Goal: Task Accomplishment & Management: Manage account settings

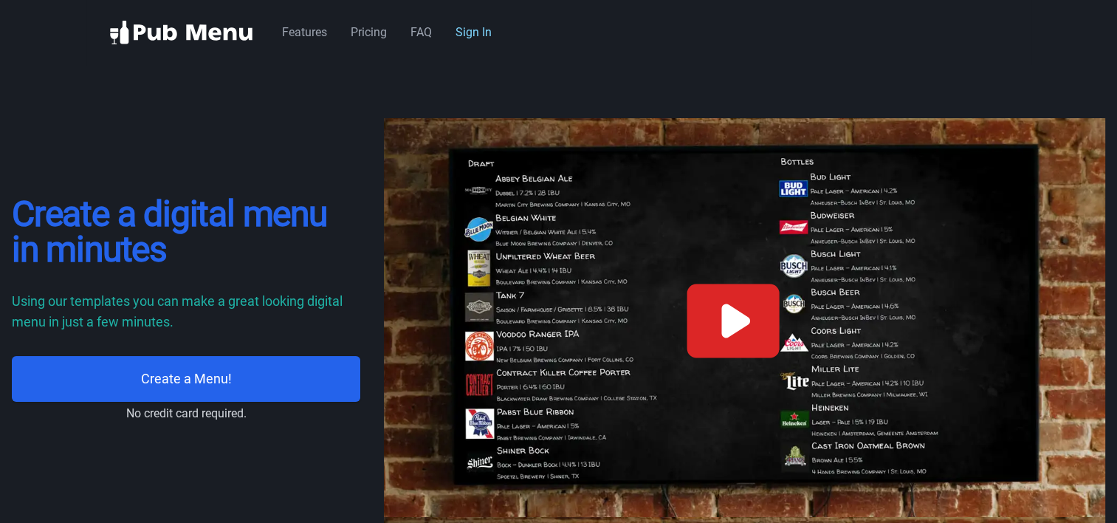
click at [483, 32] on link "Sign In" at bounding box center [474, 32] width 36 height 14
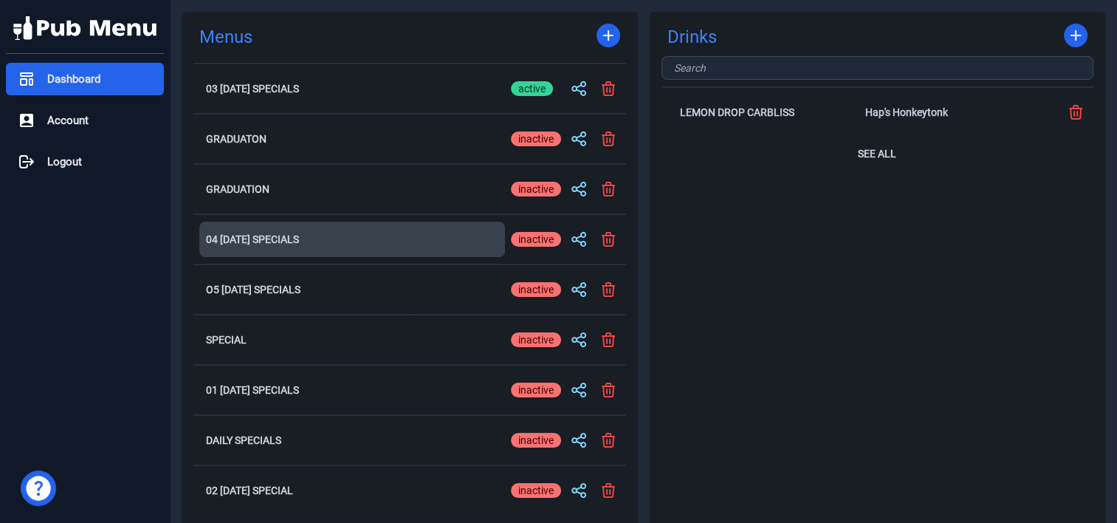
click at [255, 236] on h2 "04 [DATE] Specials" at bounding box center [352, 239] width 292 height 10
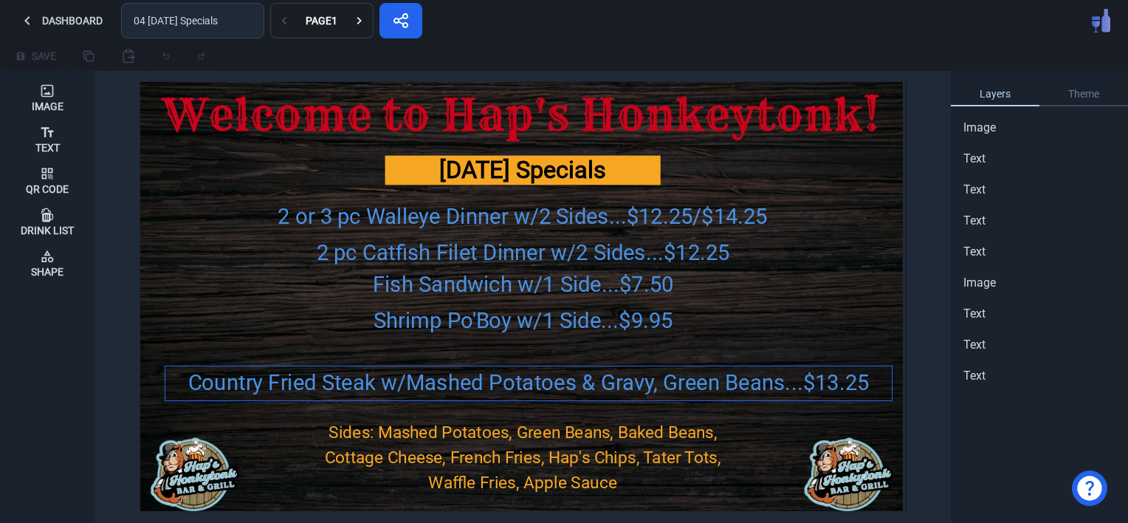
click at [413, 381] on div "Country Fried Steak w/Mashed Potatoes & Gravy, Green Beans...$13.25" at bounding box center [528, 382] width 726 height 32
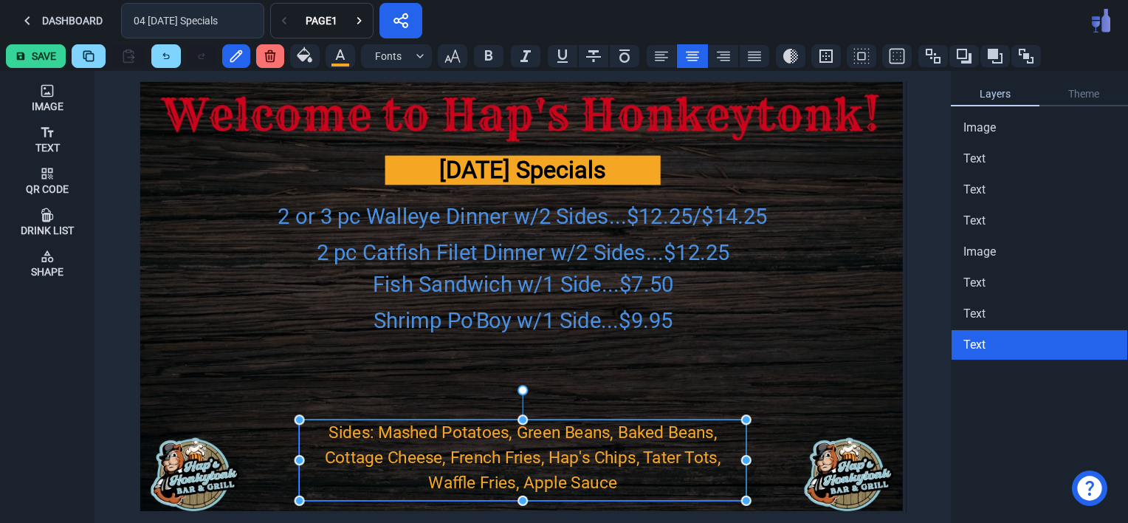
click at [439, 440] on div "Sides: Mashed Potatoes, Green Beans, Baked Beans, Cottage Cheese, French Fries,…" at bounding box center [522, 456] width 447 height 75
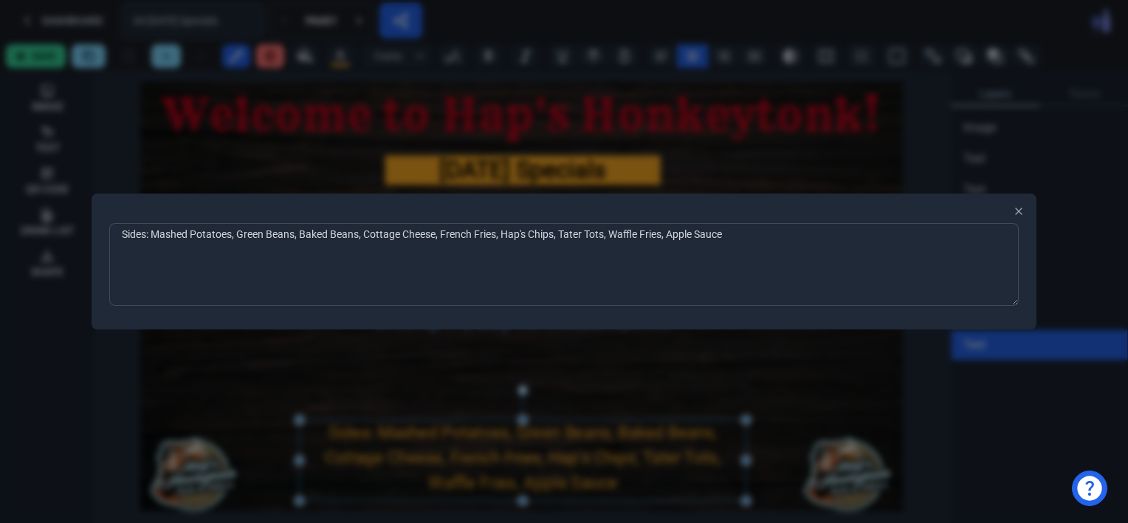
click at [300, 235] on textarea "Sides: Mashed Potatoes, Green Beans, Baked Beans, Cottage Cheese, French Fries,…" at bounding box center [564, 264] width 910 height 83
type textarea "Sides: Potato Salad, Baked Beans, Cottage Cheese, French Fries, Hap's Chips, Ta…"
click at [260, 155] on div at bounding box center [564, 261] width 1128 height 523
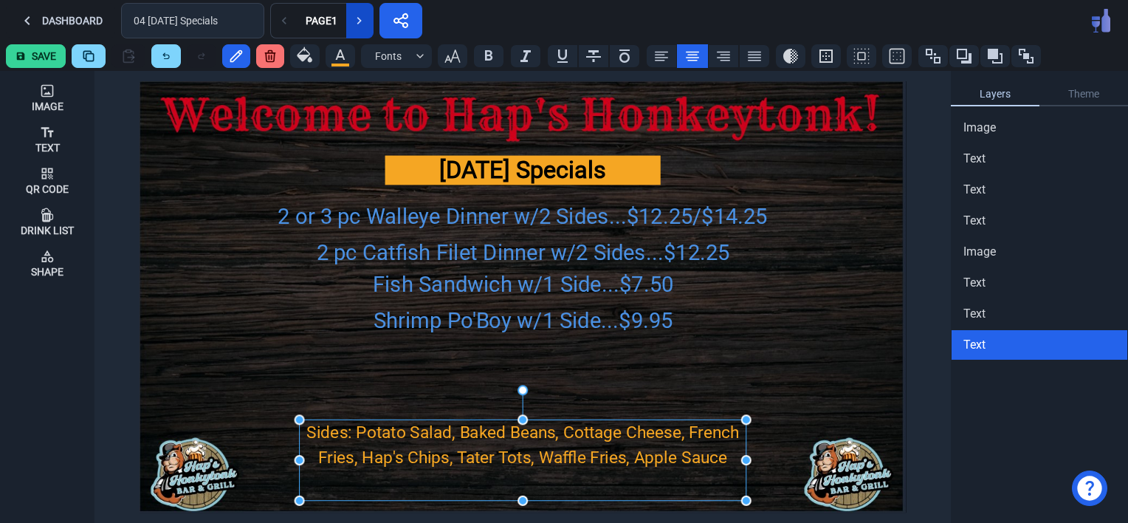
click at [360, 30] on button at bounding box center [359, 20] width 27 height 35
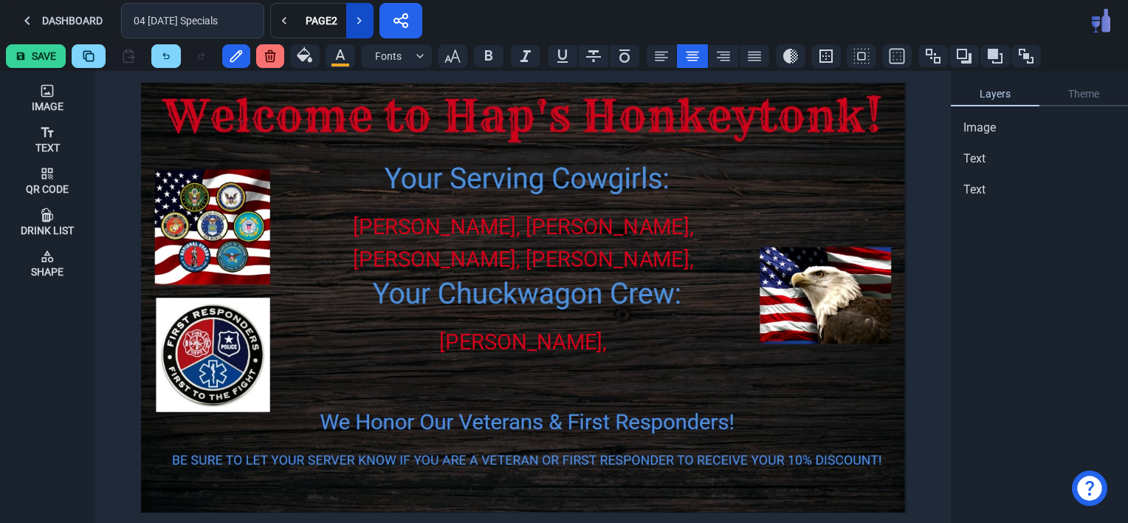
click at [360, 30] on button at bounding box center [359, 20] width 27 height 35
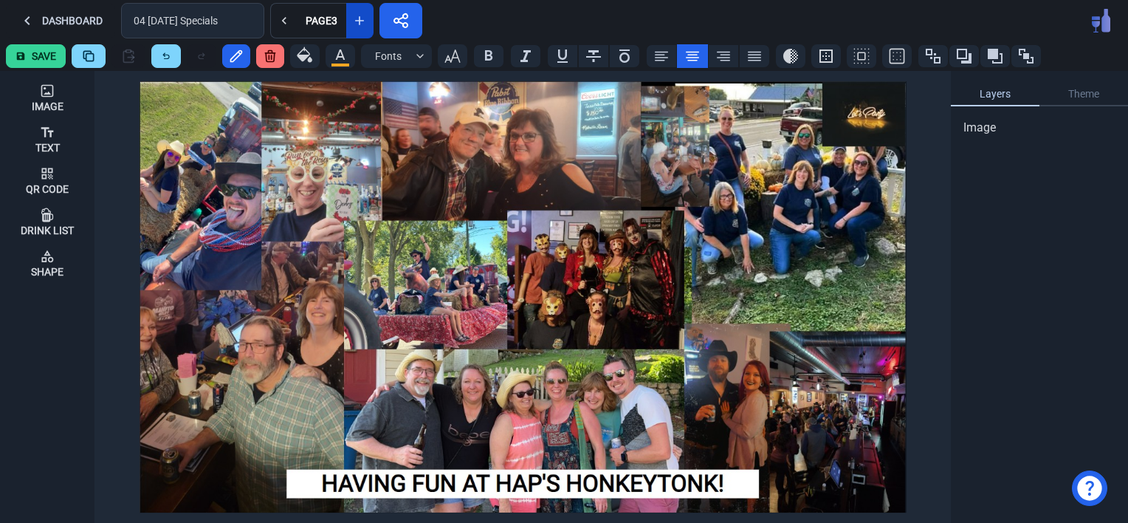
click at [360, 30] on button at bounding box center [359, 20] width 27 height 35
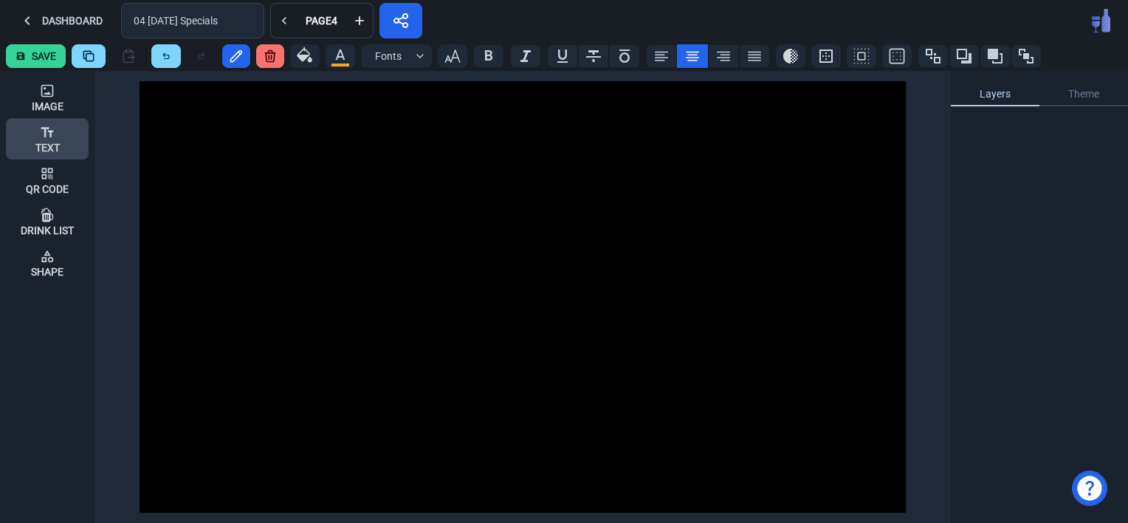
click at [50, 138] on icon at bounding box center [47, 132] width 15 height 15
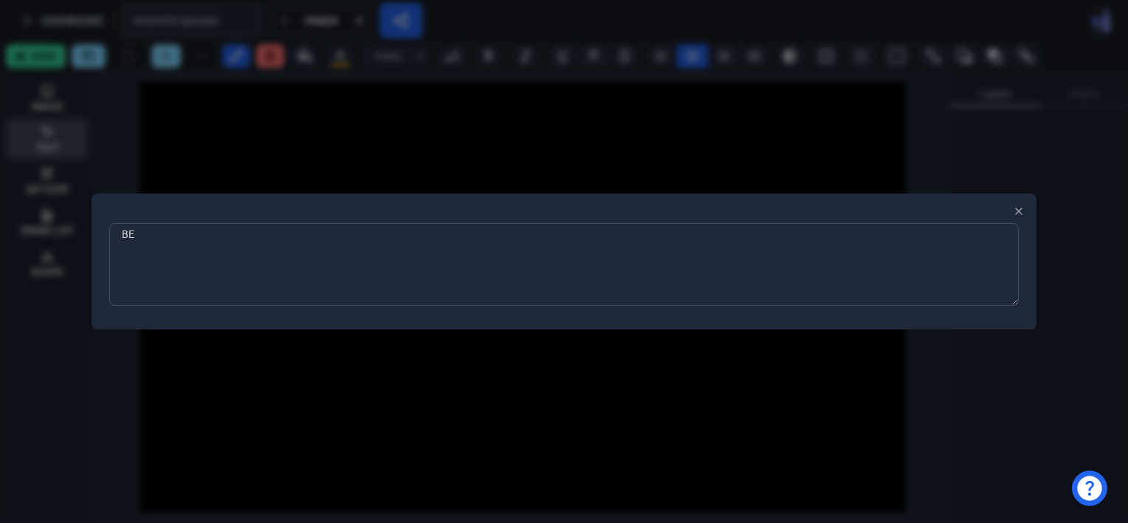
type textarea "B"
type textarea "WE WILL BE OFFERING OUR FULL MENU PLUS"
click at [273, 348] on div at bounding box center [564, 261] width 1128 height 523
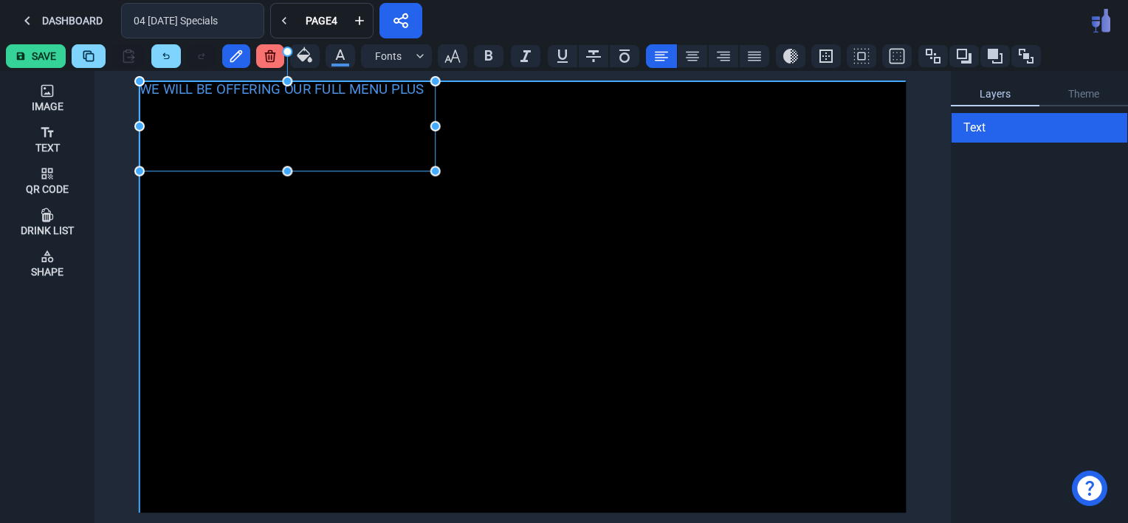
drag, startPoint x: 201, startPoint y: 109, endPoint x: 438, endPoint y: 175, distance: 246.1
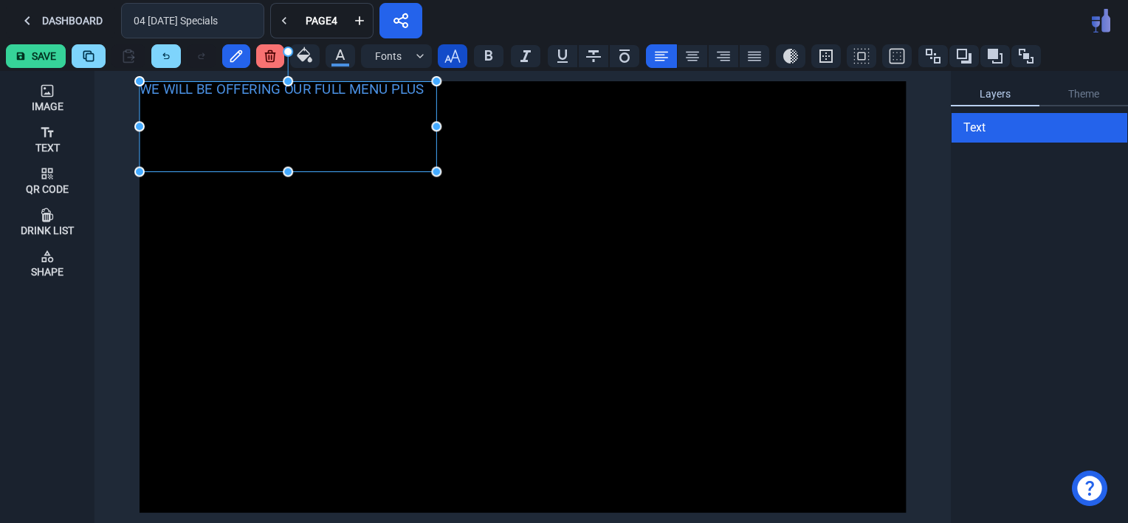
click at [456, 52] on icon "button" at bounding box center [453, 56] width 18 height 18
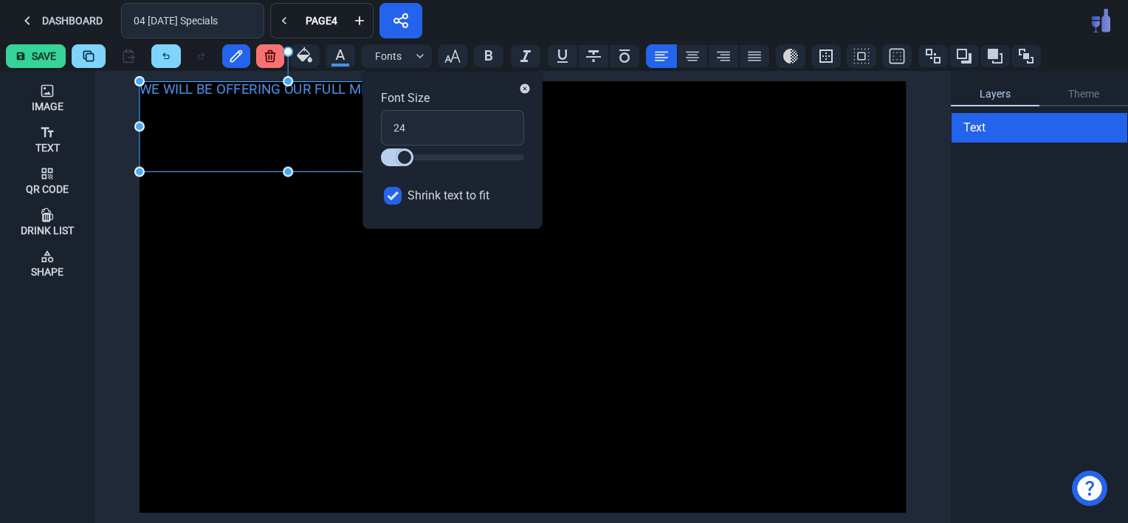
click at [399, 199] on input "Shrink text to fit" at bounding box center [393, 196] width 18 height 18
checkbox input "false"
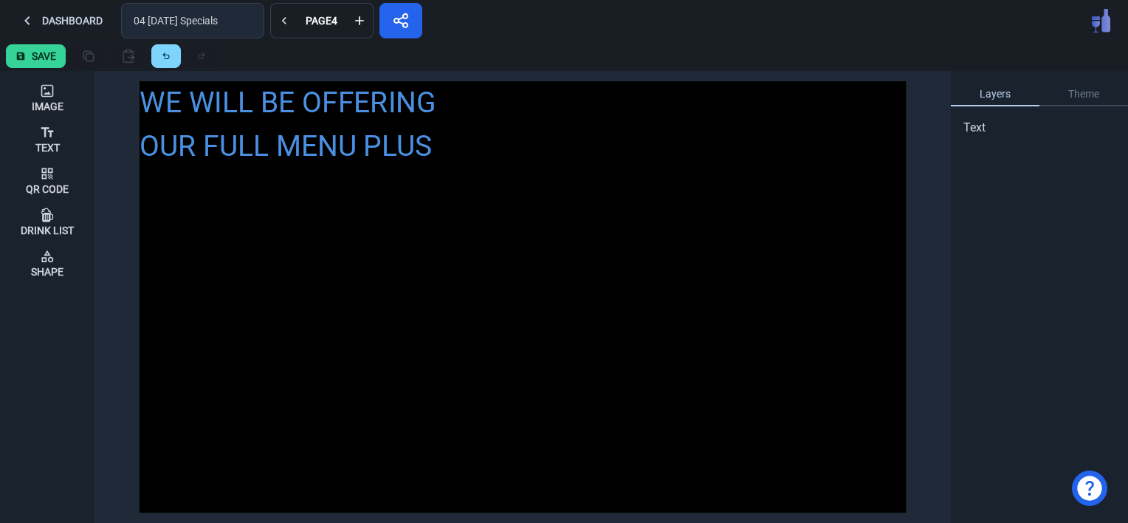
click at [543, 341] on div "WE WILL BE OFFERING OUR FULL MENU PLUS" at bounding box center [523, 296] width 766 height 431
click at [346, 159] on div "WE WILL BE OFFERING OUR FULL MENU PLUS" at bounding box center [288, 124] width 297 height 86
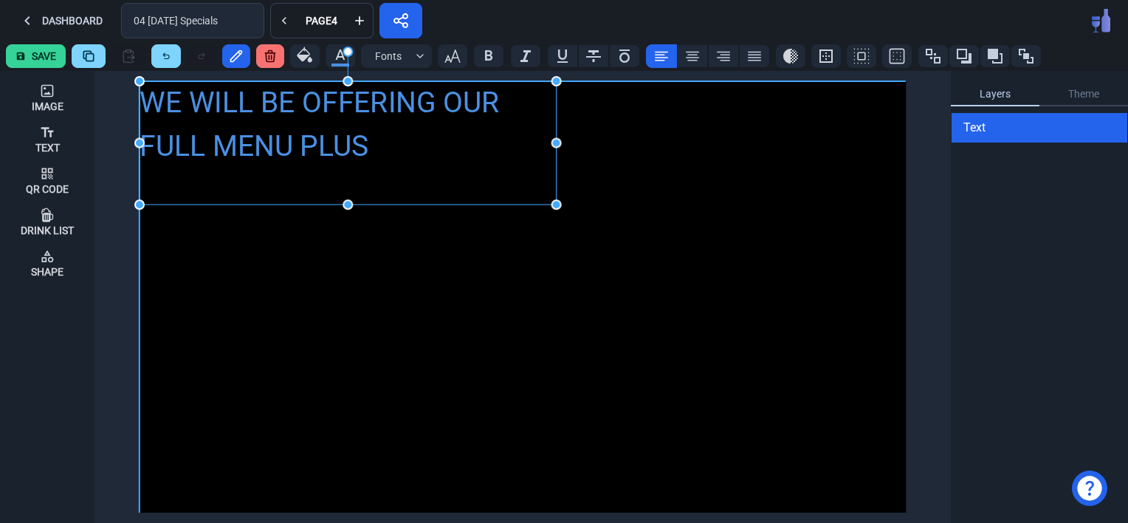
drag, startPoint x: 436, startPoint y: 173, endPoint x: 555, endPoint y: 206, distance: 124.1
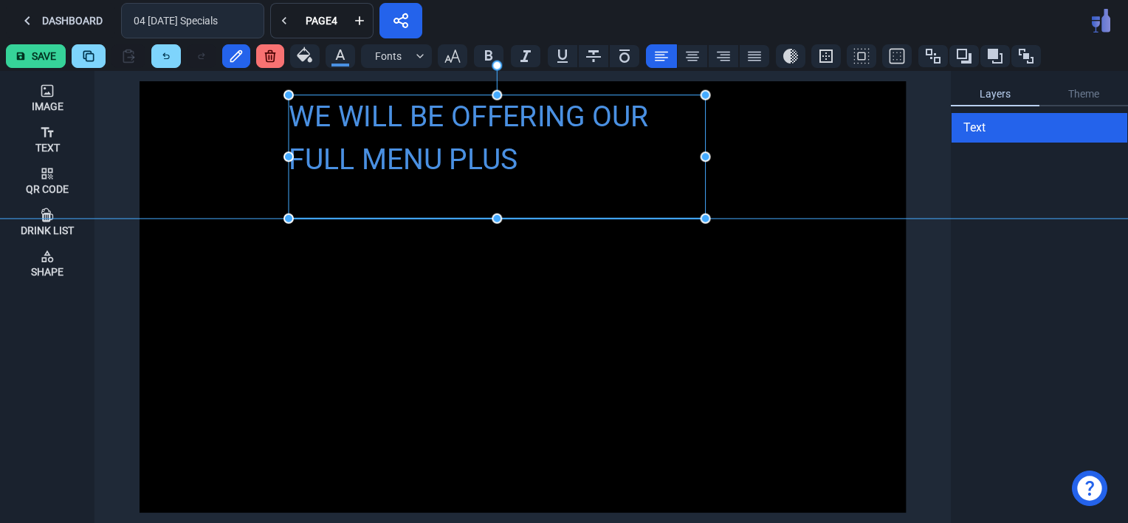
drag, startPoint x: 286, startPoint y: 142, endPoint x: 436, endPoint y: 153, distance: 149.5
click at [436, 153] on div "WE WILL BE OFFERING OUR FULL MENU PLUS" at bounding box center [497, 138] width 417 height 86
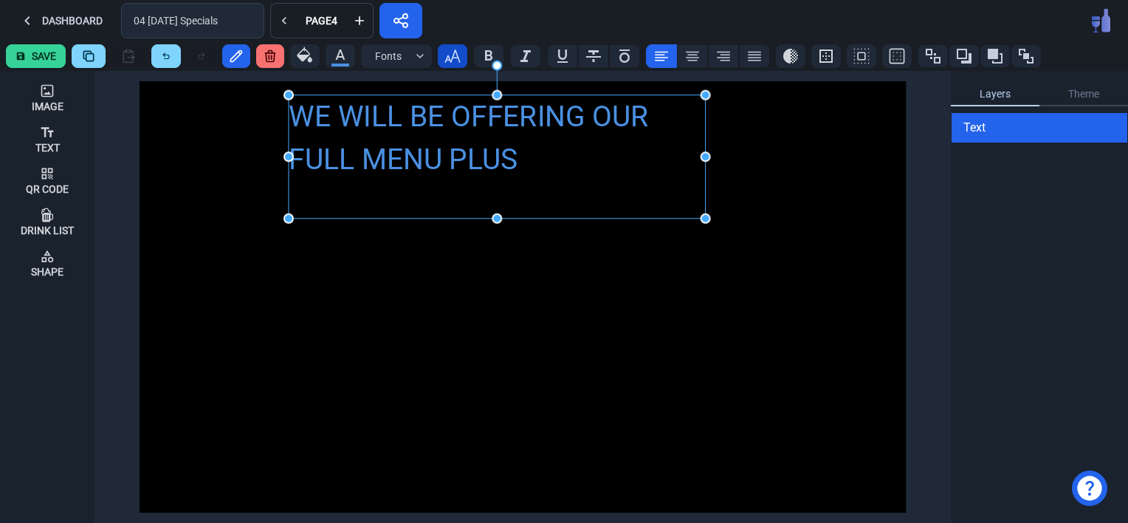
click at [451, 57] on icon "button" at bounding box center [452, 55] width 16 height 13
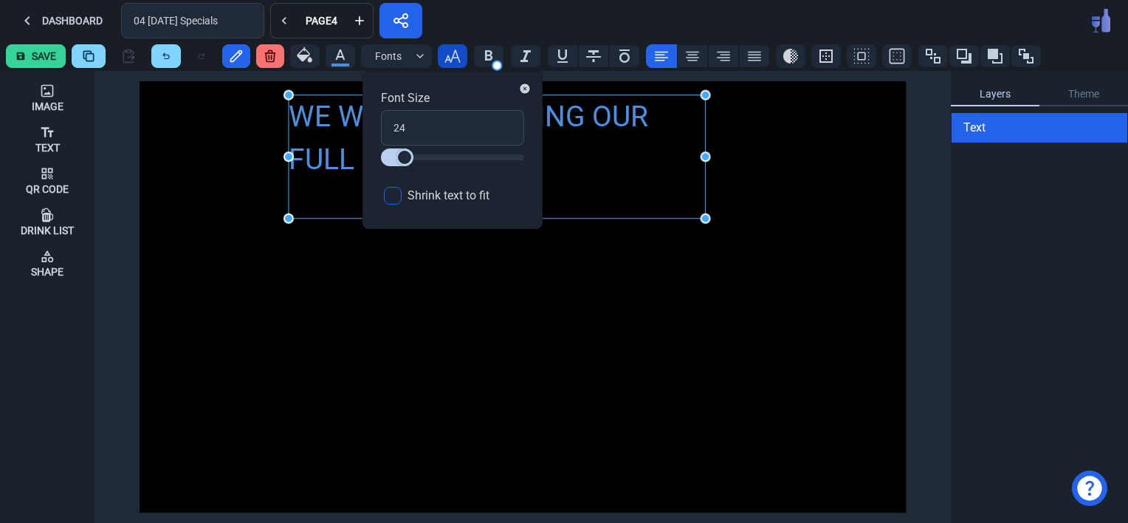
click at [451, 57] on icon "button" at bounding box center [452, 55] width 16 height 13
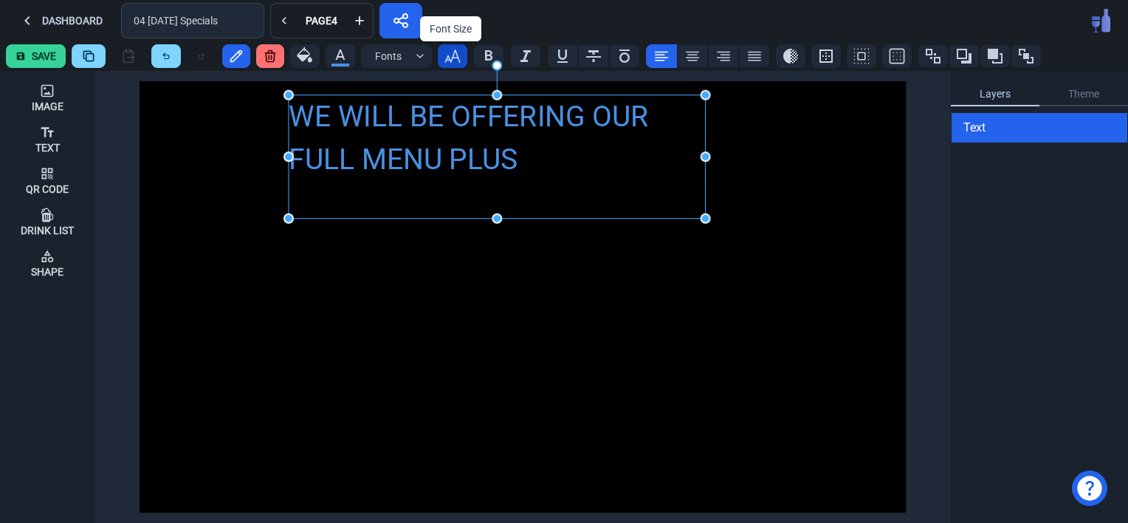
click at [457, 54] on icon "button" at bounding box center [453, 56] width 18 height 18
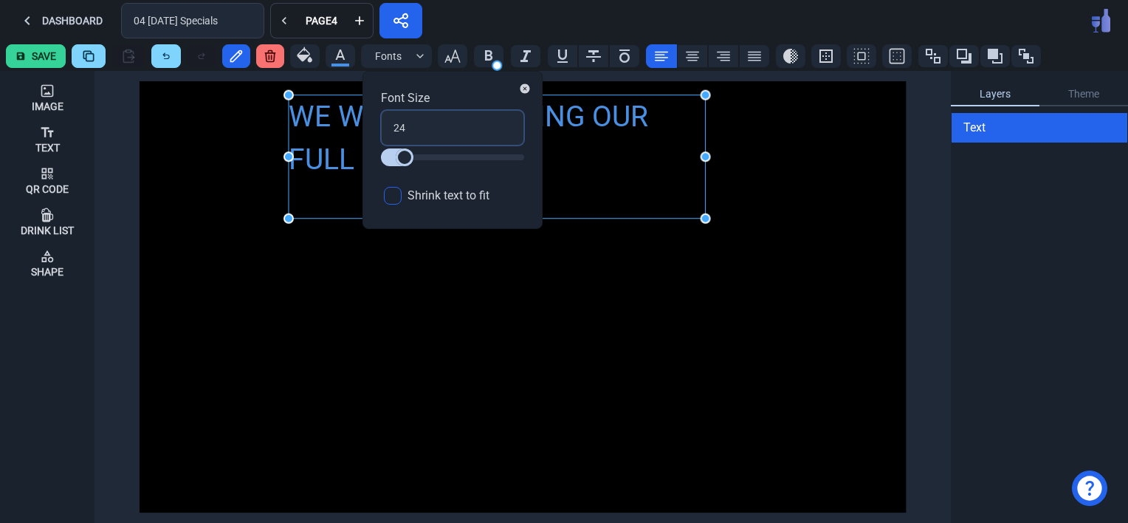
drag, startPoint x: 413, startPoint y: 131, endPoint x: 391, endPoint y: 127, distance: 22.5
click at [391, 127] on input "24" at bounding box center [452, 127] width 143 height 35
type input "3"
type input "30"
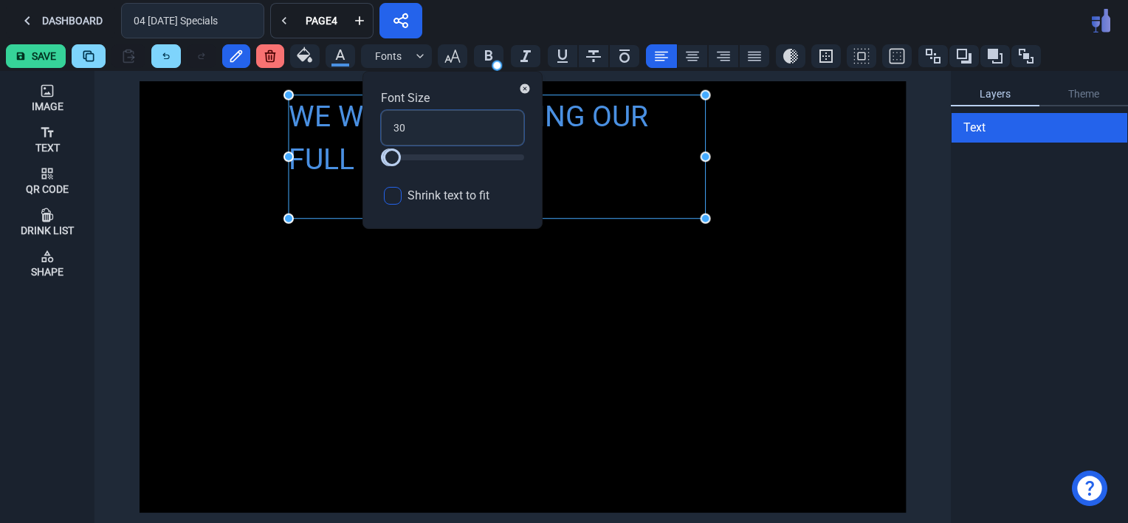
type input "30"
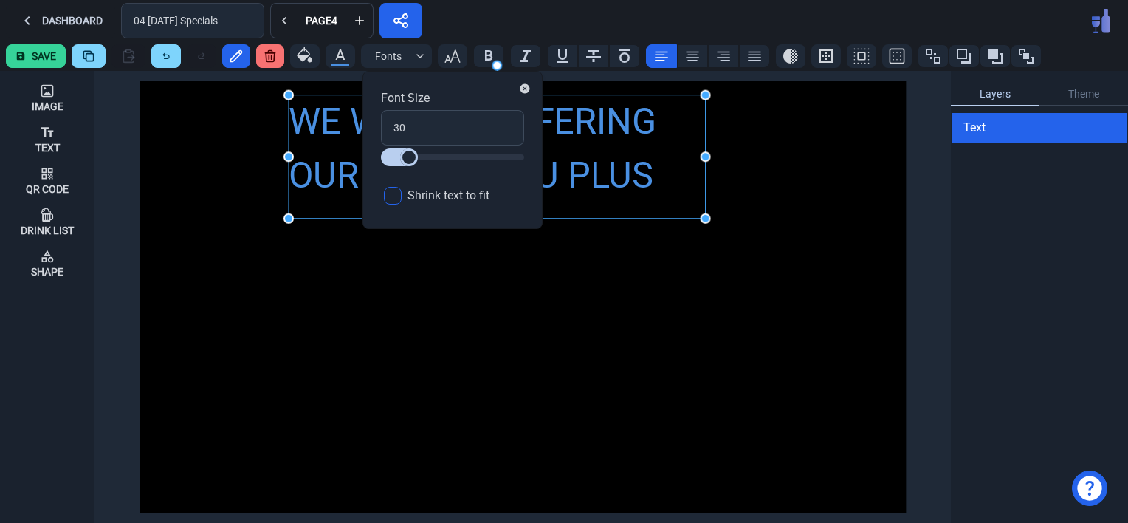
click at [645, 352] on div "WE WILL BE OFFERING OUR FULL MENU PLUS" at bounding box center [523, 296] width 766 height 431
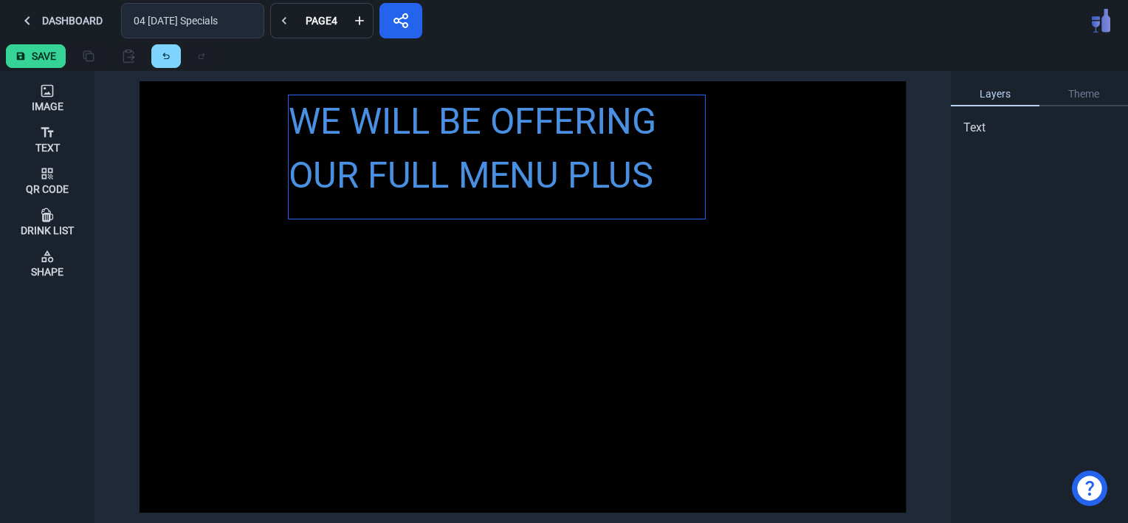
click at [549, 179] on div "WE WILL BE OFFERING OUR FULL MENU PLUS" at bounding box center [497, 149] width 417 height 108
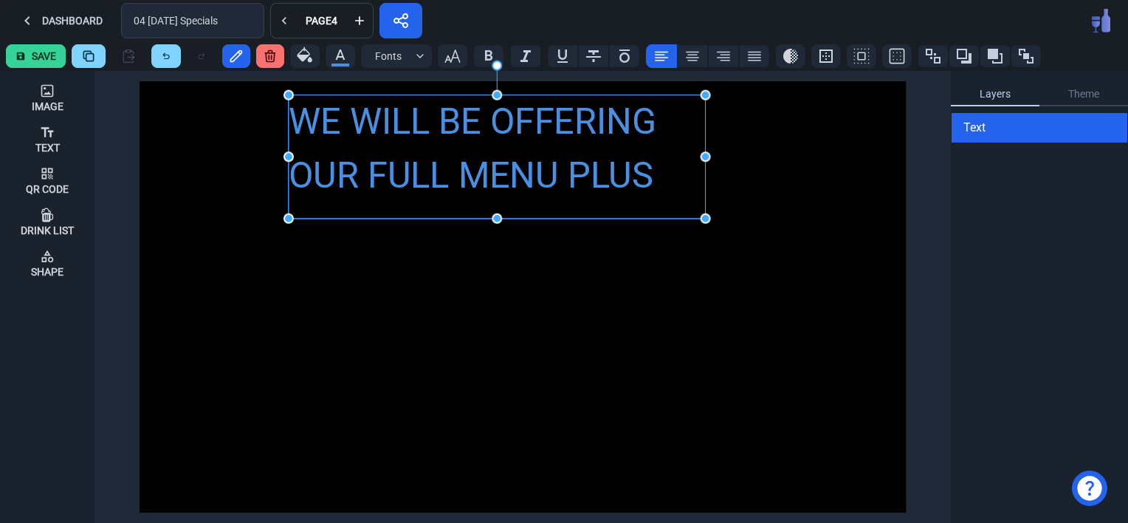
click at [549, 179] on div "WE WILL BE OFFERING OUR FULL MENU PLUS" at bounding box center [497, 149] width 417 height 108
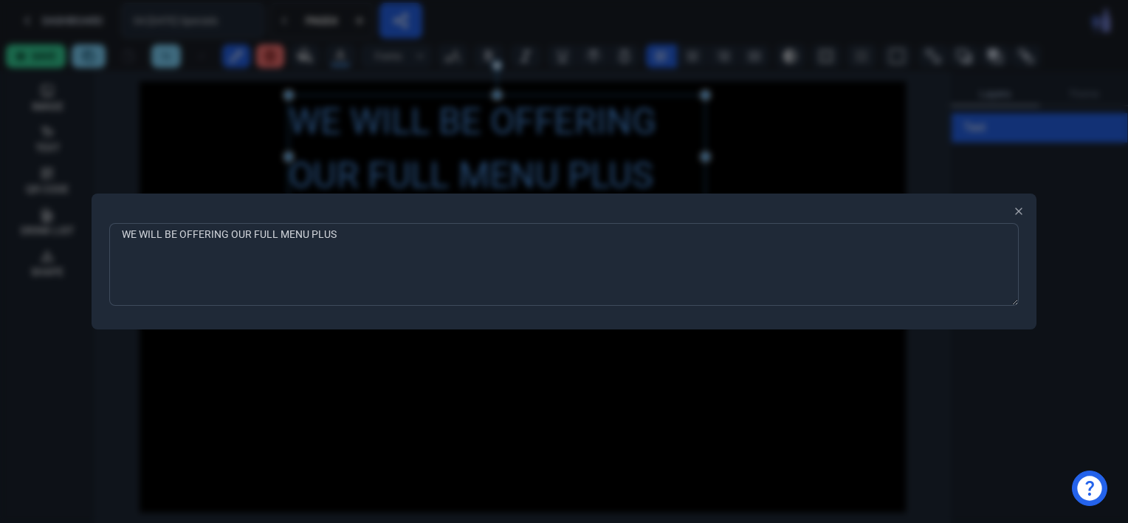
click at [350, 239] on textarea "WE WILL BE OFFERING OUR FULL MENU PLUS" at bounding box center [564, 264] width 910 height 83
type textarea "WE WILL BE OFFERING OUR FULL MENU"
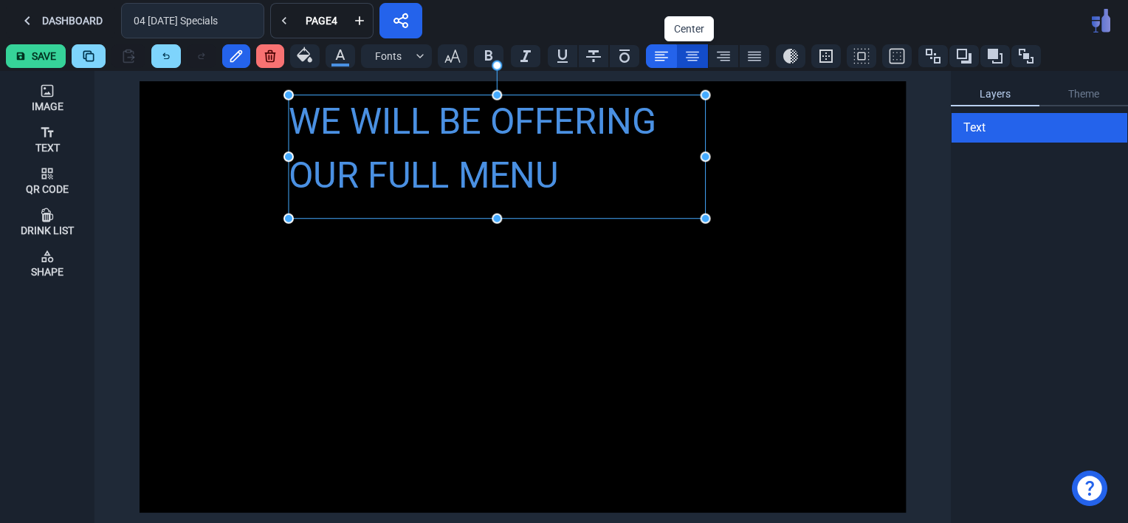
click at [687, 61] on icon at bounding box center [693, 56] width 18 height 18
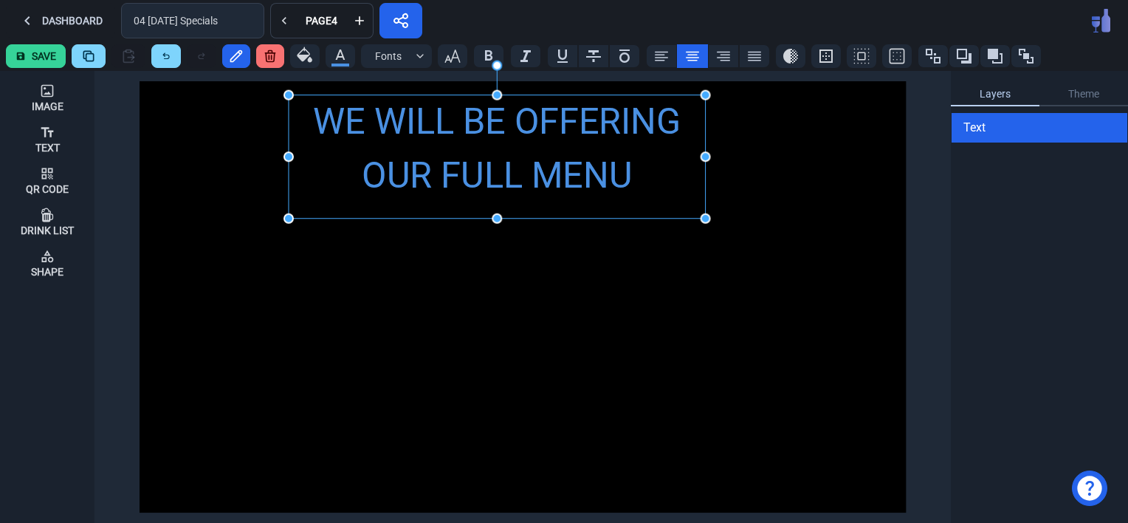
click at [470, 313] on div "WE WILL BE OFFERING OUR FULL MENU" at bounding box center [523, 296] width 766 height 431
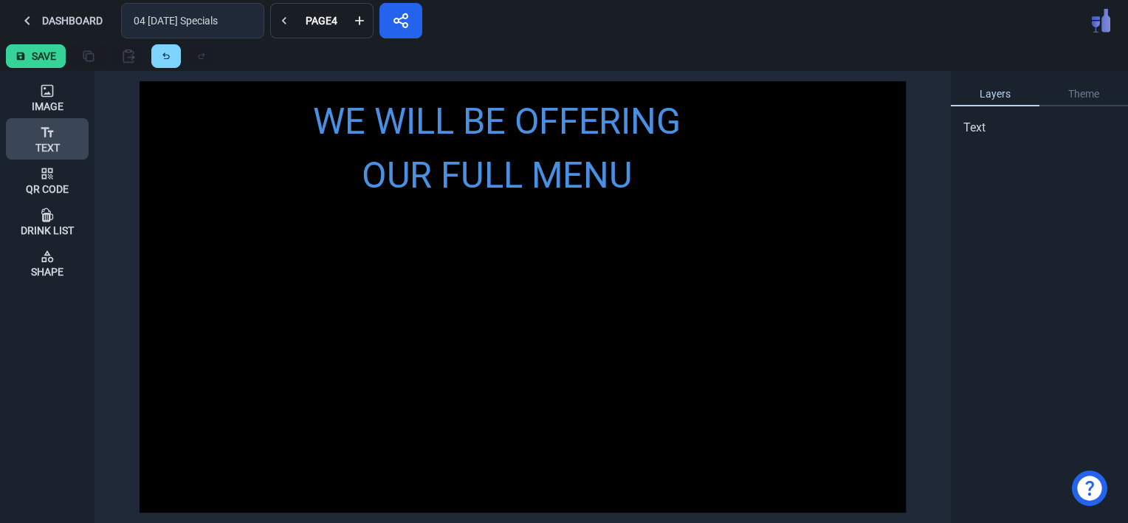
click at [38, 128] on div "Text" at bounding box center [47, 139] width 24 height 40
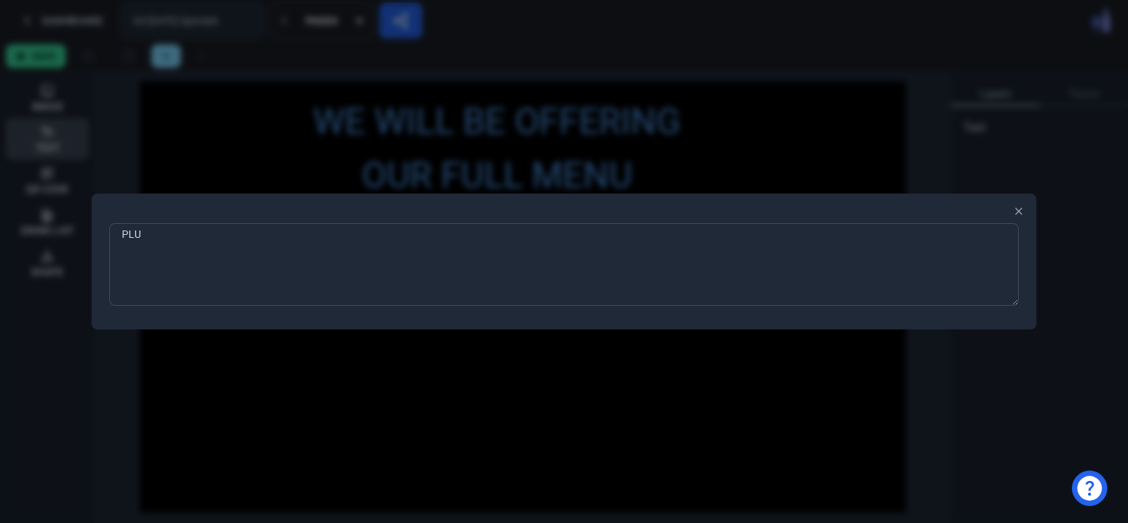
type textarea "PLUS"
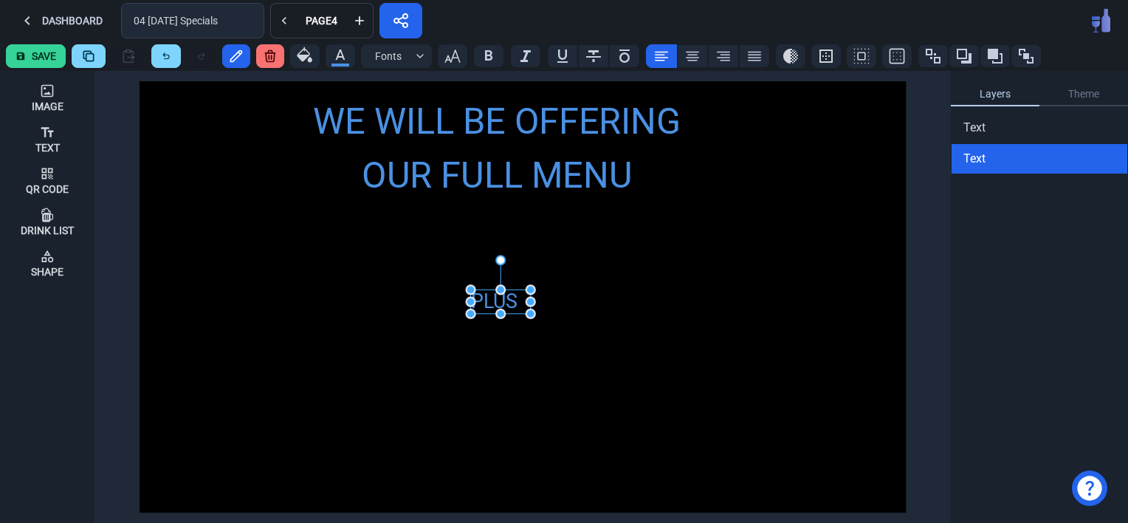
drag, startPoint x: 158, startPoint y: 89, endPoint x: 489, endPoint y: 298, distance: 391.4
click at [489, 298] on div "PLUS" at bounding box center [500, 301] width 60 height 24
click at [446, 56] on icon "button" at bounding box center [452, 55] width 16 height 13
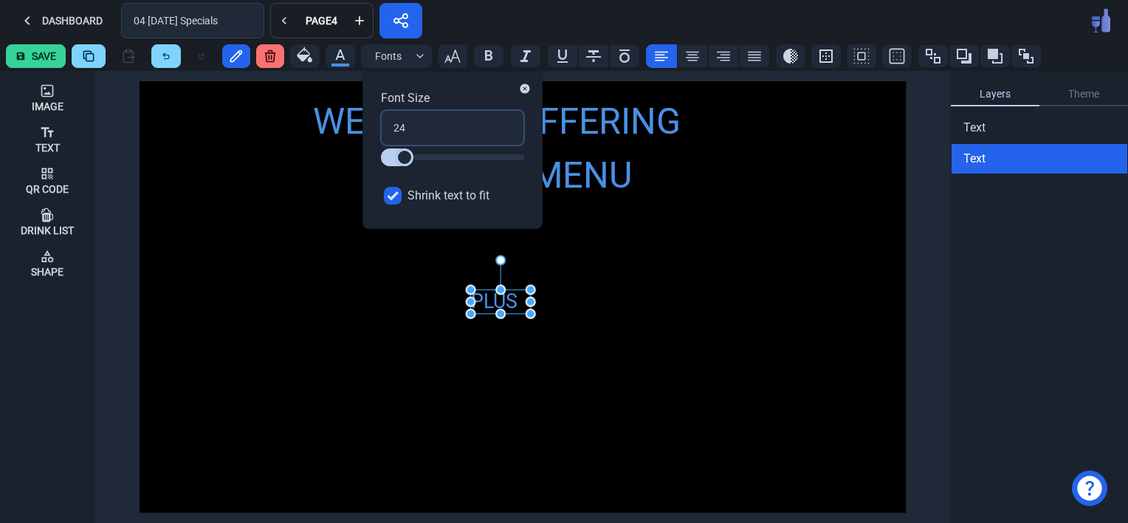
click at [413, 122] on input "24" at bounding box center [452, 127] width 143 height 35
drag, startPoint x: 413, startPoint y: 127, endPoint x: 384, endPoint y: 121, distance: 29.4
click at [384, 121] on input "24" at bounding box center [452, 127] width 143 height 35
type input "3"
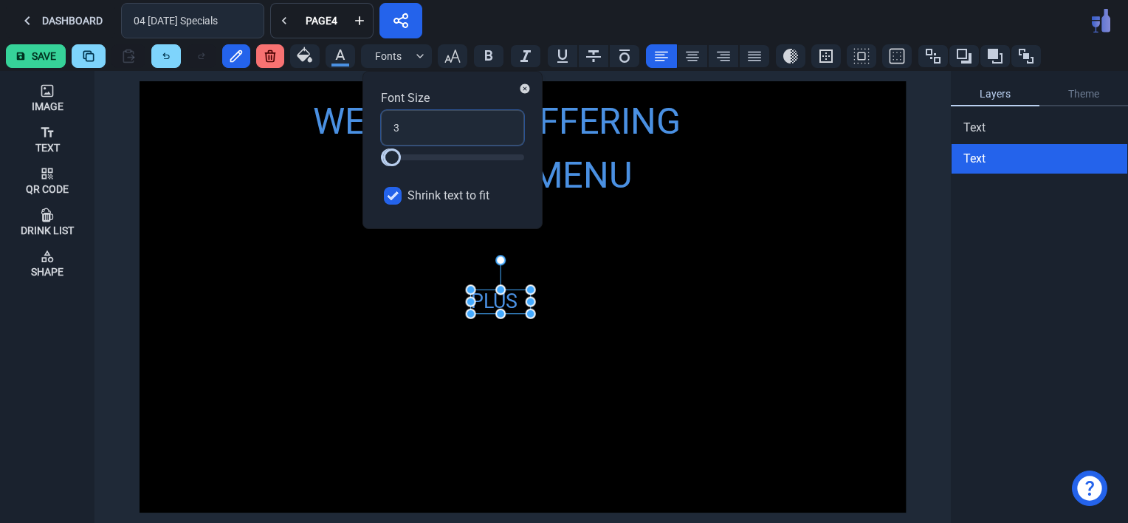
type input "30"
click at [400, 199] on input "Shrink text to fit" at bounding box center [393, 196] width 18 height 18
checkbox input "false"
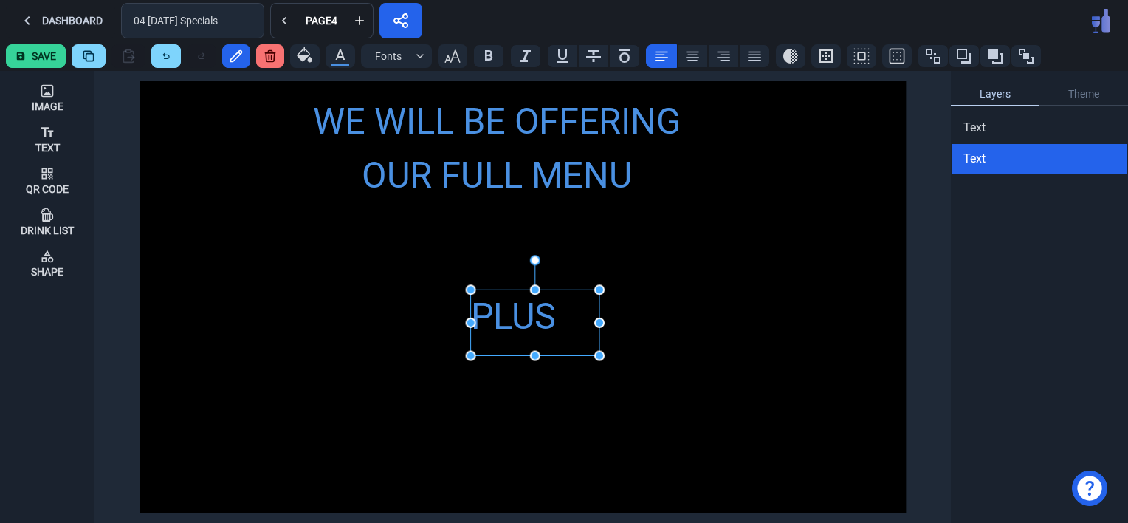
drag, startPoint x: 529, startPoint y: 315, endPoint x: 598, endPoint y: 357, distance: 80.5
click at [686, 55] on icon at bounding box center [693, 56] width 18 height 18
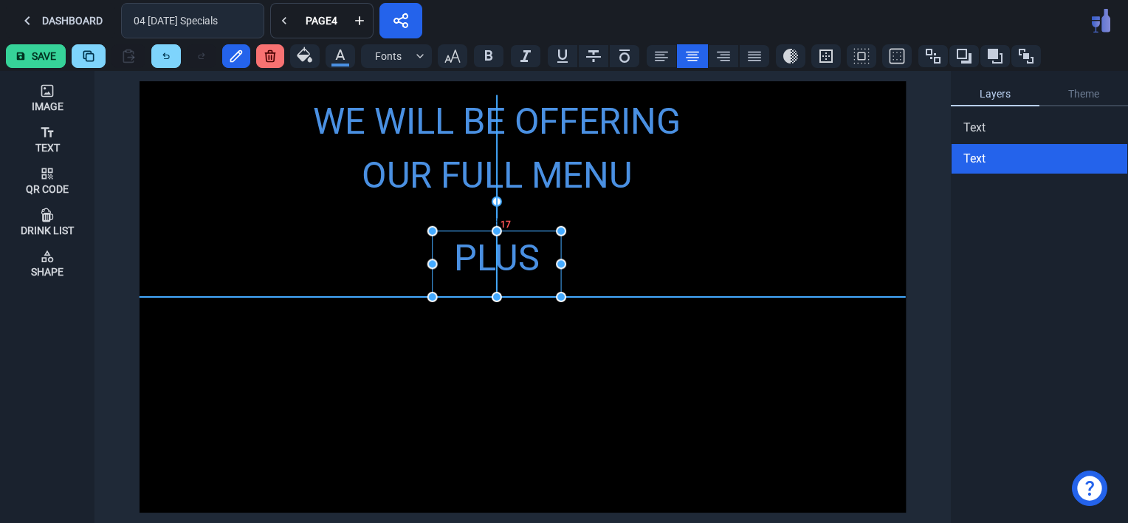
drag, startPoint x: 552, startPoint y: 328, endPoint x: 511, endPoint y: 268, distance: 72.7
click at [511, 268] on div "PLUS" at bounding box center [497, 258] width 128 height 54
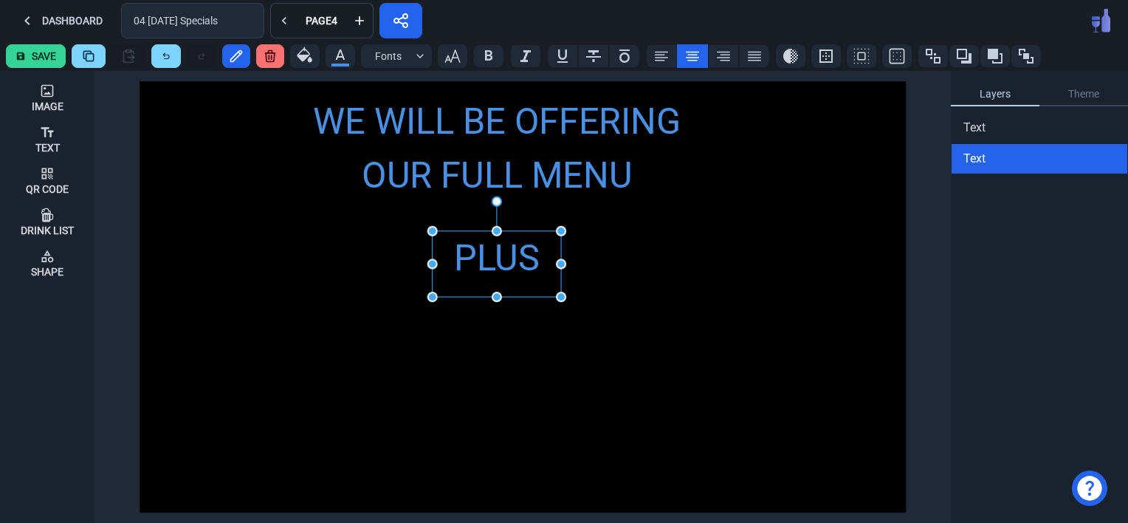
click at [526, 362] on div "WE WILL BE OFFERING OUR FULL MENU PLUS" at bounding box center [523, 296] width 766 height 431
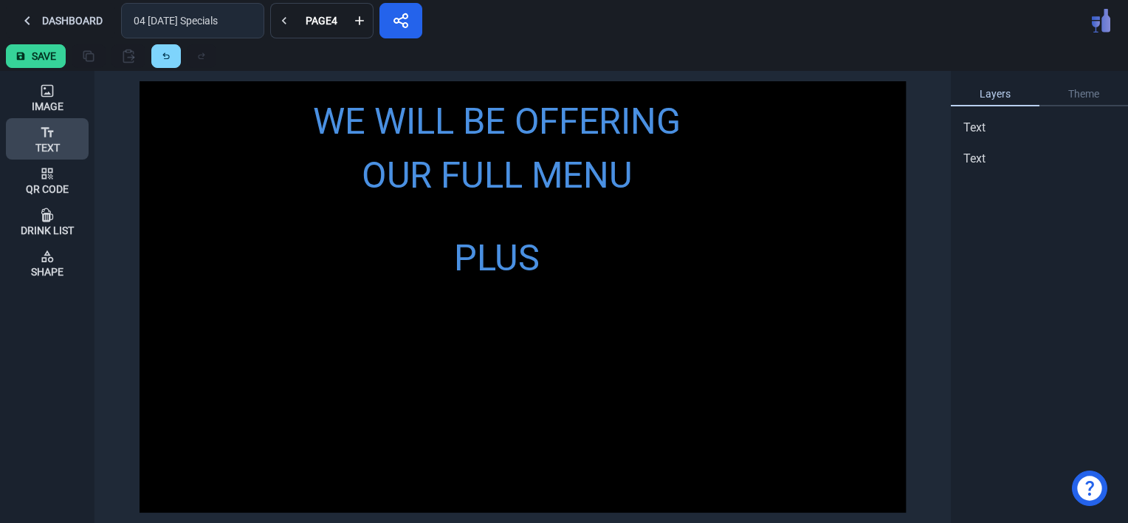
click at [47, 138] on icon at bounding box center [47, 132] width 15 height 15
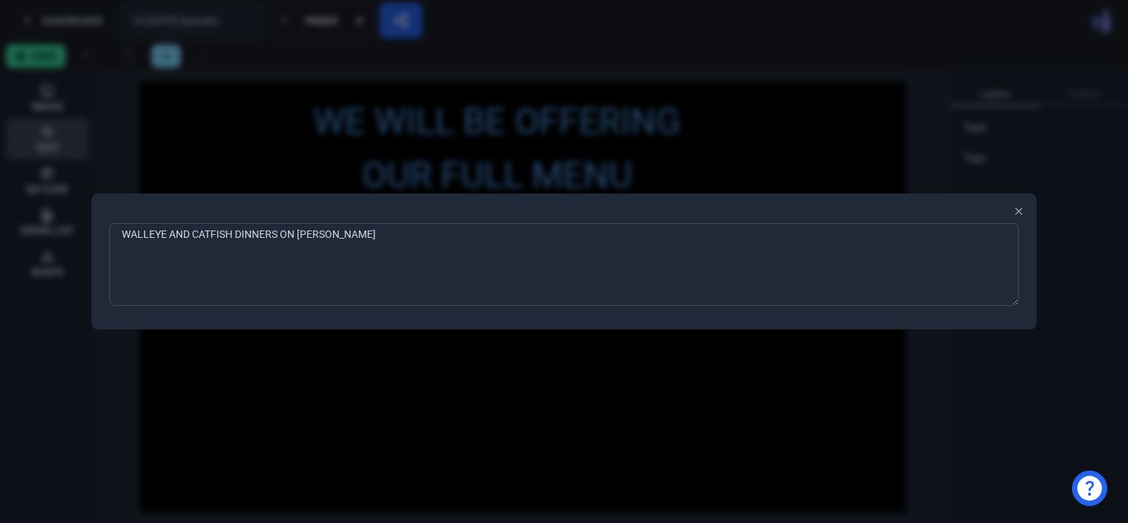
type textarea "WALLEYE AND CATFISH DINNERS [DATE]"
click at [283, 383] on div at bounding box center [564, 261] width 1128 height 523
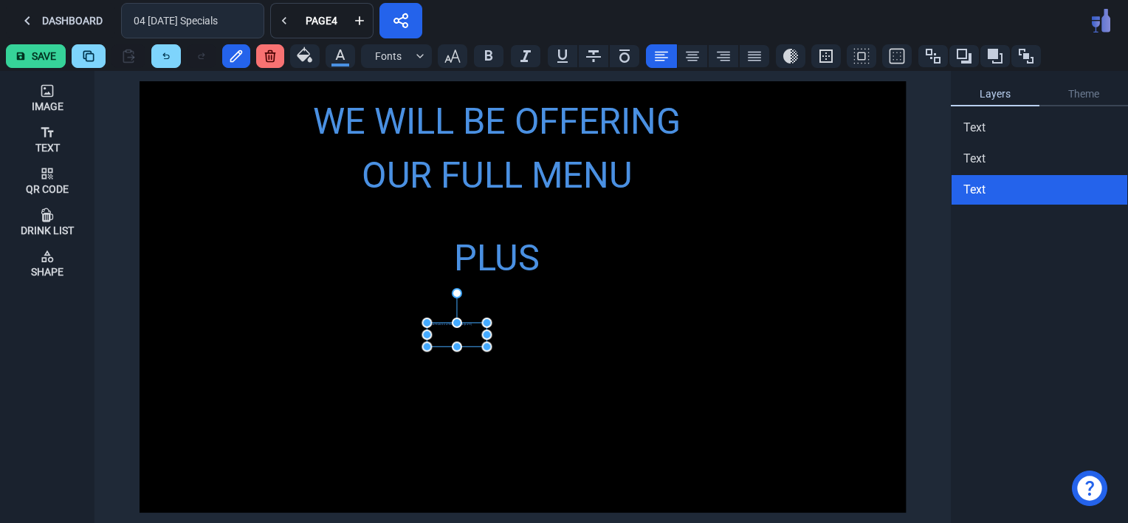
drag, startPoint x: 159, startPoint y: 97, endPoint x: 449, endPoint y: 338, distance: 376.9
click at [449, 338] on div "WALLEYE AND CATFISH DINNERS [DATE]" at bounding box center [457, 335] width 60 height 24
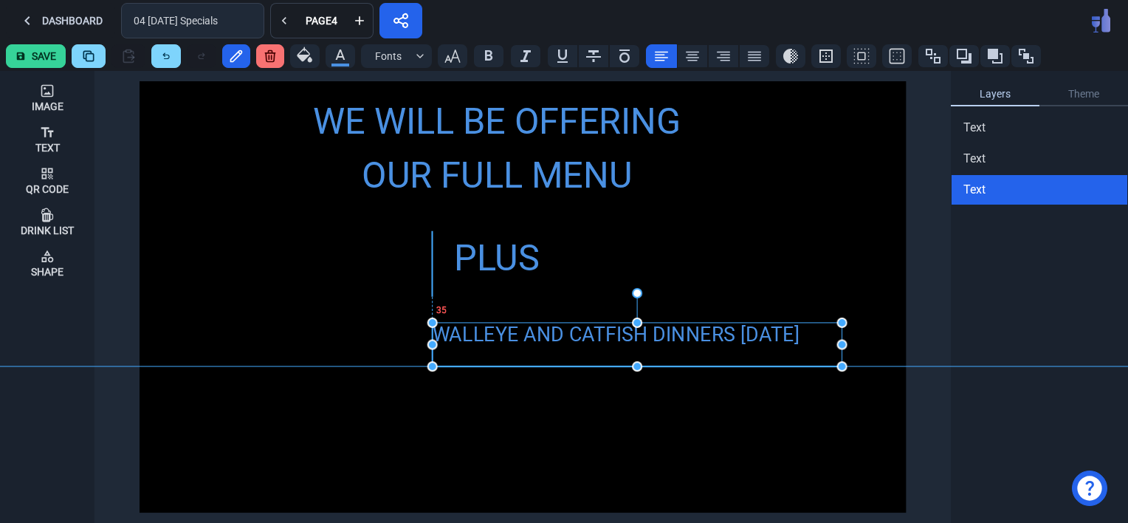
drag, startPoint x: 492, startPoint y: 344, endPoint x: 842, endPoint y: 366, distance: 350.6
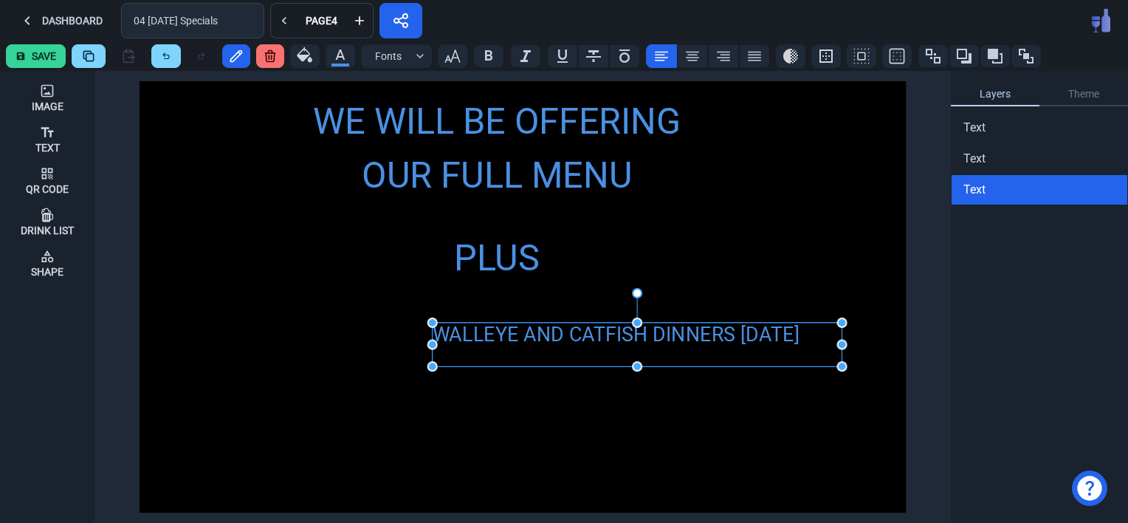
click at [775, 333] on div "WALLEYE AND CATFISH DINNERS [DATE]" at bounding box center [638, 345] width 410 height 44
click at [685, 334] on div "WALLEYE AND CATFISH DINNERS [DATE]" at bounding box center [638, 345] width 410 height 44
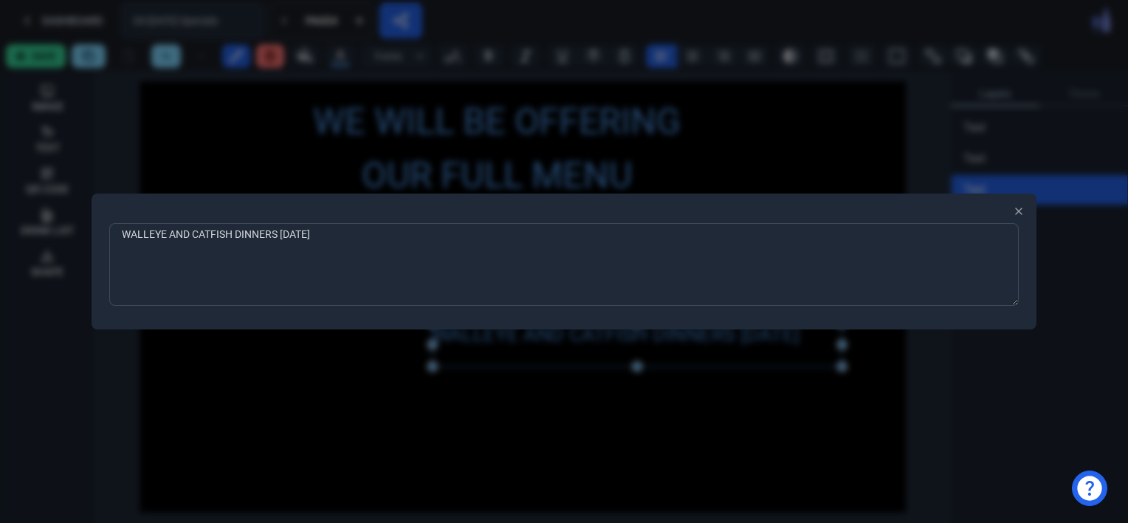
click at [298, 228] on textarea "WALLEYE AND CATFISH DINNERS [DATE]" at bounding box center [564, 264] width 910 height 83
type textarea "WALLEYE AND CATFISH DINNERS ALL DAY [DATE]"
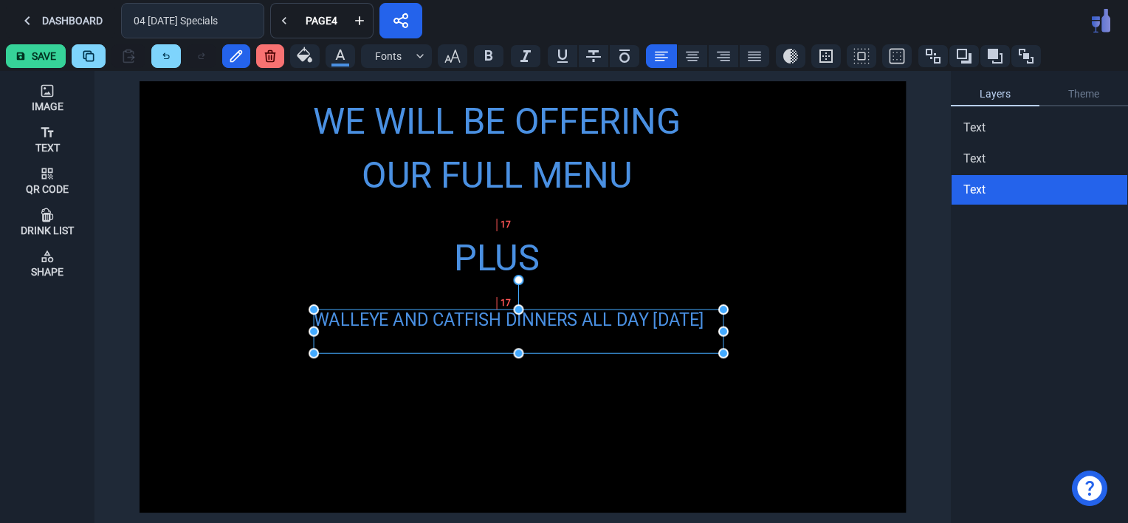
drag, startPoint x: 554, startPoint y: 346, endPoint x: 436, endPoint y: 334, distance: 119.4
click at [436, 334] on div "WALLEYE AND CATFISH DINNERS ALL DAY [DATE]" at bounding box center [519, 331] width 410 height 44
click at [459, 62] on icon "button" at bounding box center [453, 56] width 18 height 18
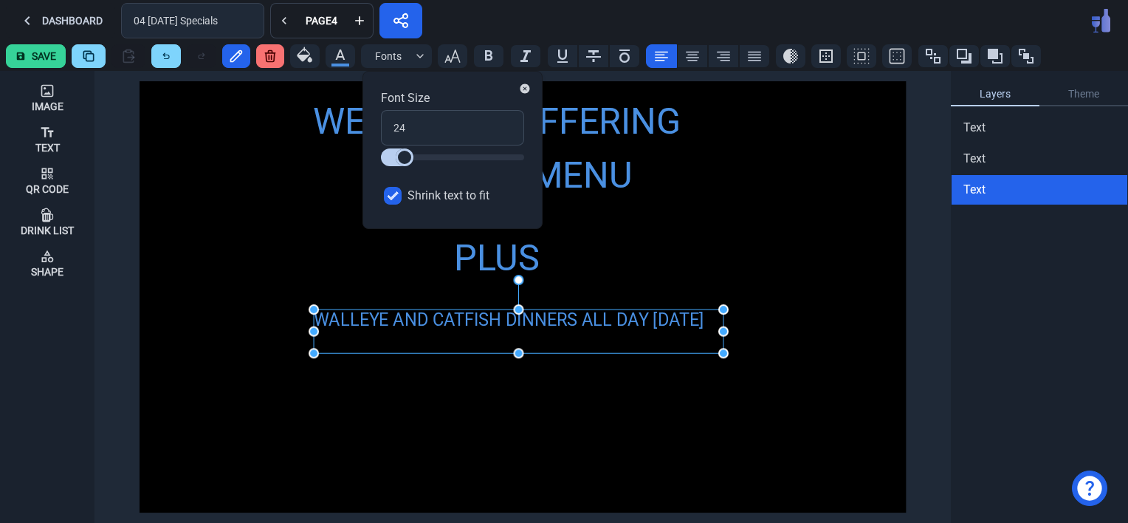
click at [396, 193] on input "Shrink text to fit" at bounding box center [393, 196] width 18 height 18
checkbox input "false"
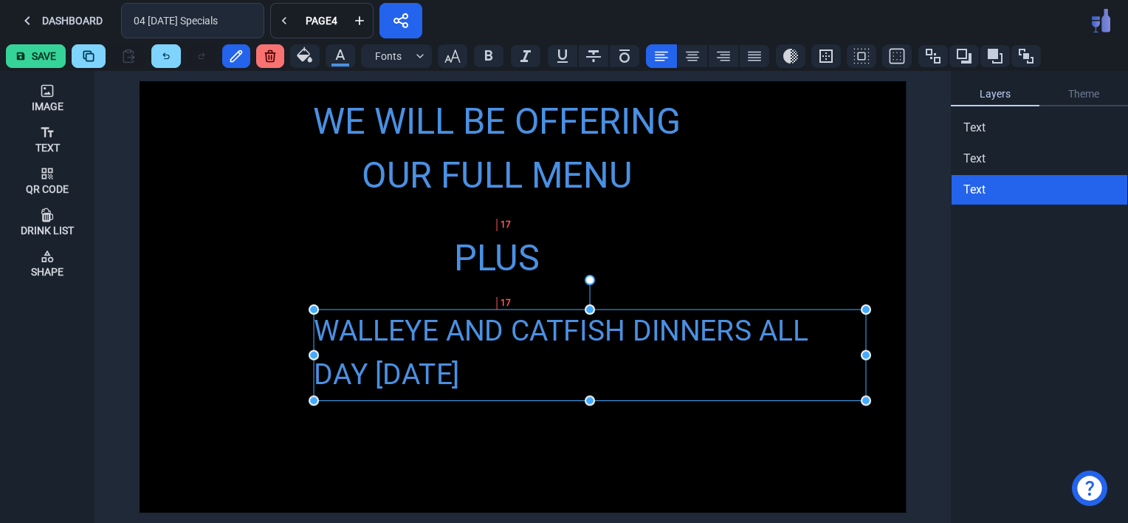
drag, startPoint x: 724, startPoint y: 354, endPoint x: 866, endPoint y: 404, distance: 151.1
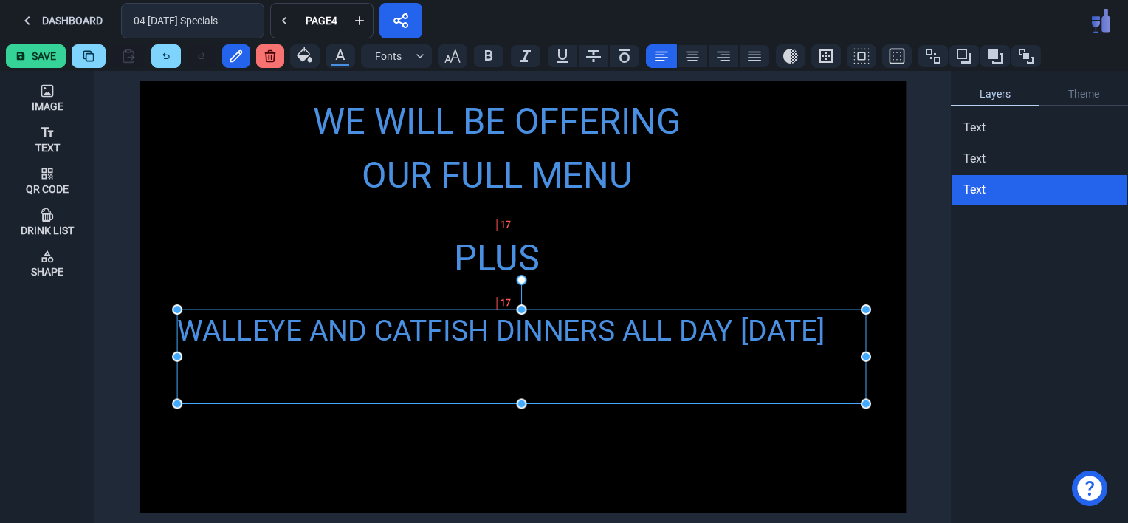
drag, startPoint x: 314, startPoint y: 354, endPoint x: 177, endPoint y: 349, distance: 136.7
click at [685, 45] on button at bounding box center [692, 56] width 31 height 24
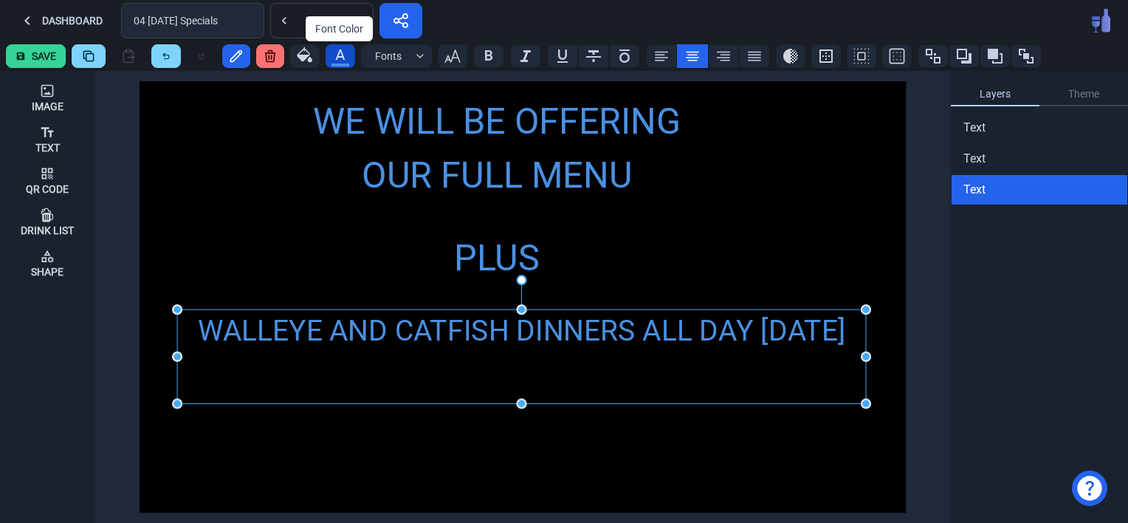
click at [334, 57] on icon "button" at bounding box center [340, 55] width 18 height 18
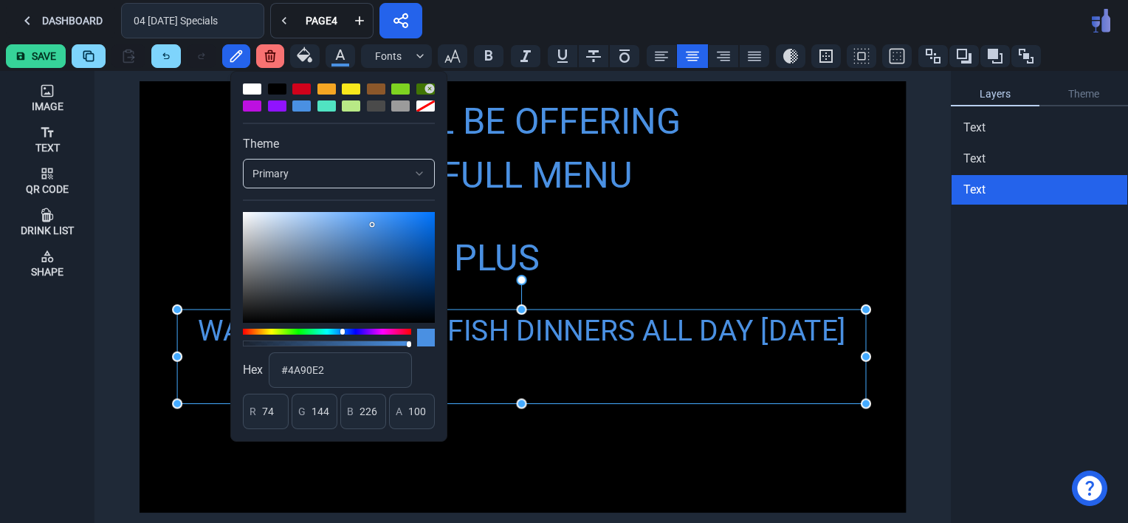
click at [351, 83] on div at bounding box center [351, 88] width 18 height 11
type input "248"
type input "231"
type input "28"
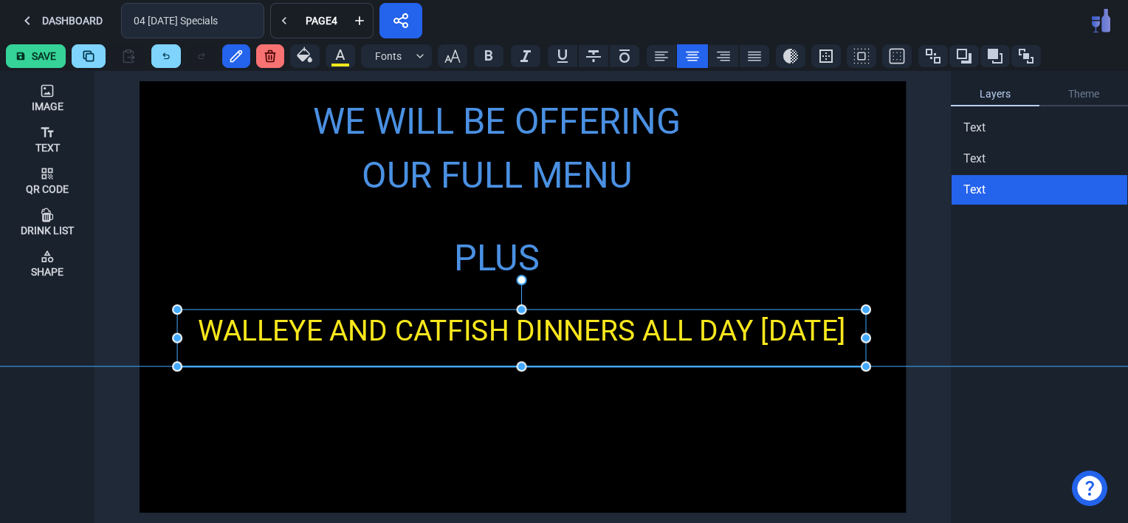
drag, startPoint x: 520, startPoint y: 403, endPoint x: 518, endPoint y: 363, distance: 39.9
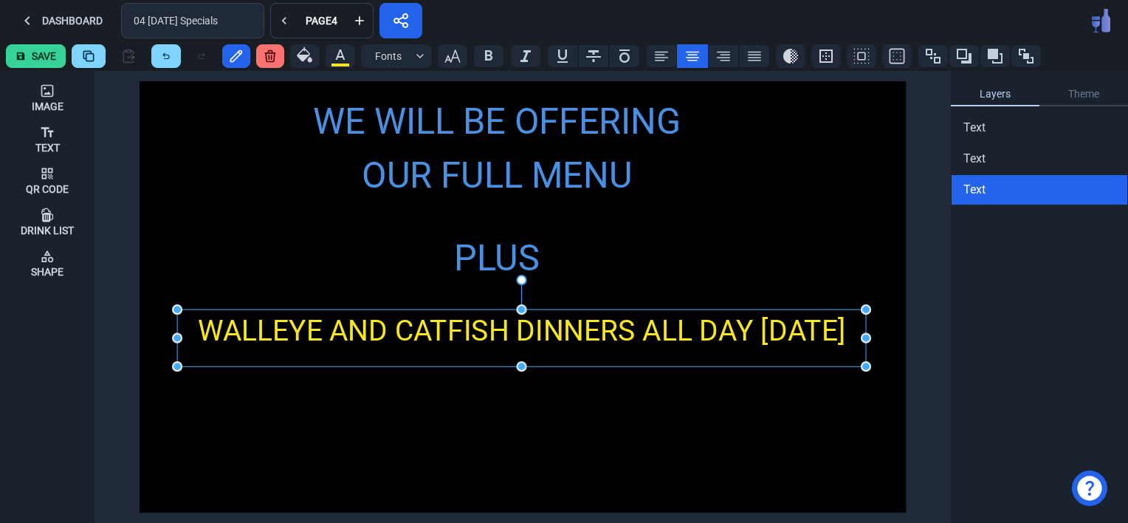
click at [509, 422] on div "WE WILL BE OFFERING OUR FULL MENU PLUS WALLEYE AND CATFISH DINNERS ALL DAY [DAT…" at bounding box center [523, 296] width 766 height 431
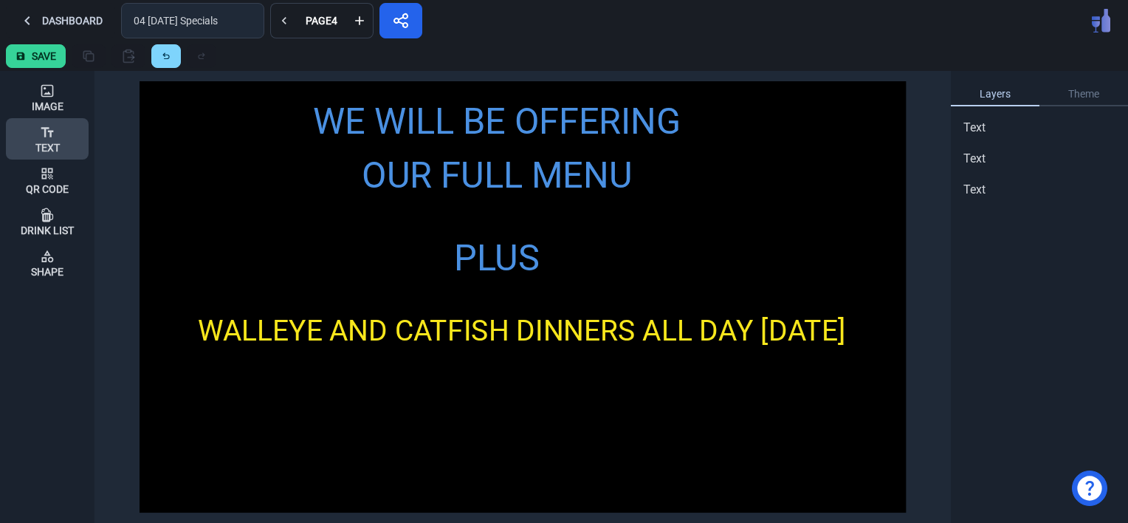
click at [49, 137] on icon at bounding box center [47, 132] width 15 height 15
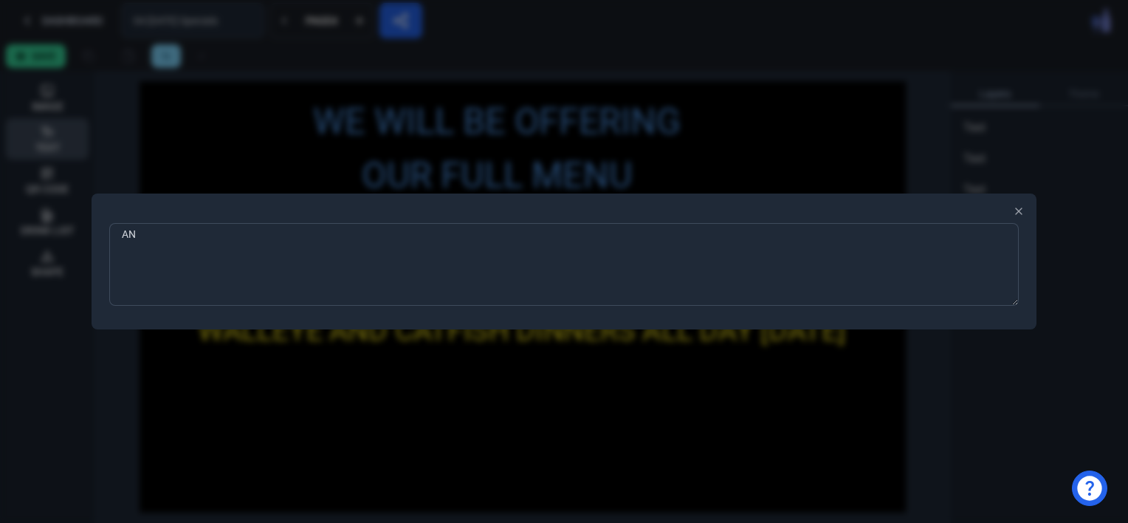
type textarea "AND"
click at [269, 449] on div at bounding box center [564, 261] width 1128 height 523
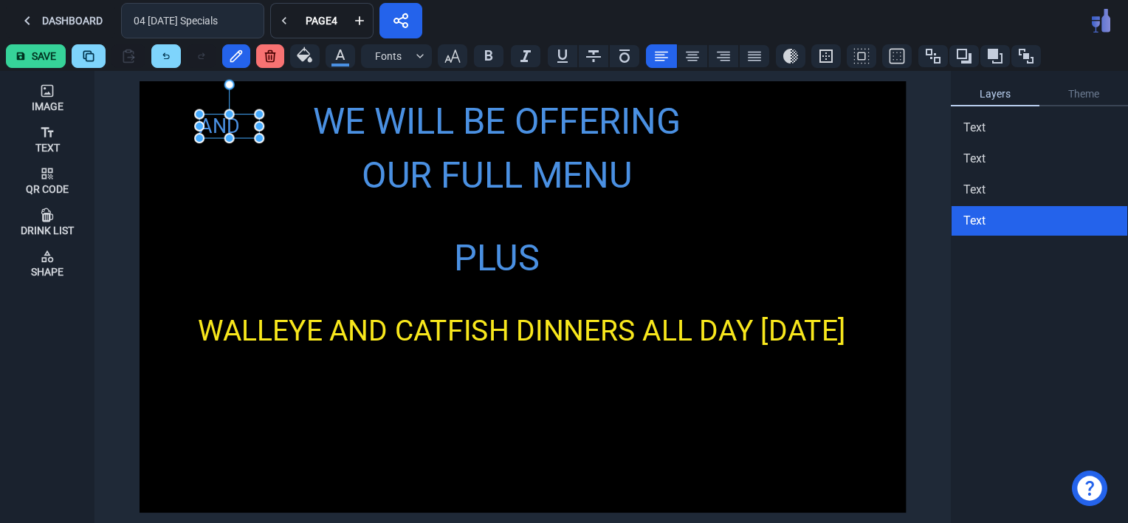
drag, startPoint x: 163, startPoint y: 98, endPoint x: 223, endPoint y: 131, distance: 68.4
click at [223, 131] on div "AND" at bounding box center [229, 126] width 60 height 24
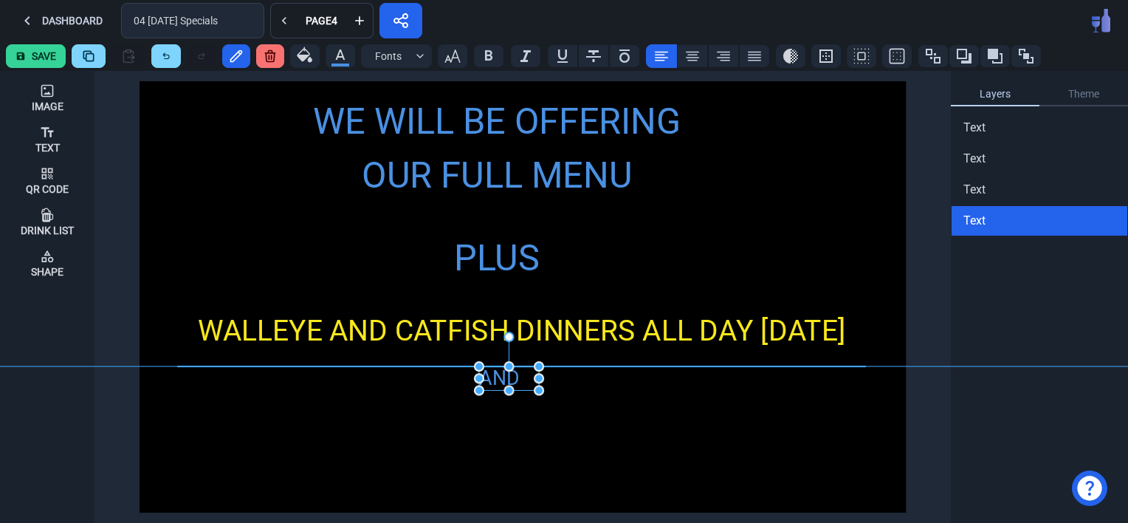
drag, startPoint x: 223, startPoint y: 131, endPoint x: 503, endPoint y: 384, distance: 376.9
click at [503, 384] on div "AND" at bounding box center [509, 378] width 60 height 24
drag, startPoint x: 537, startPoint y: 394, endPoint x: 576, endPoint y: 407, distance: 41.1
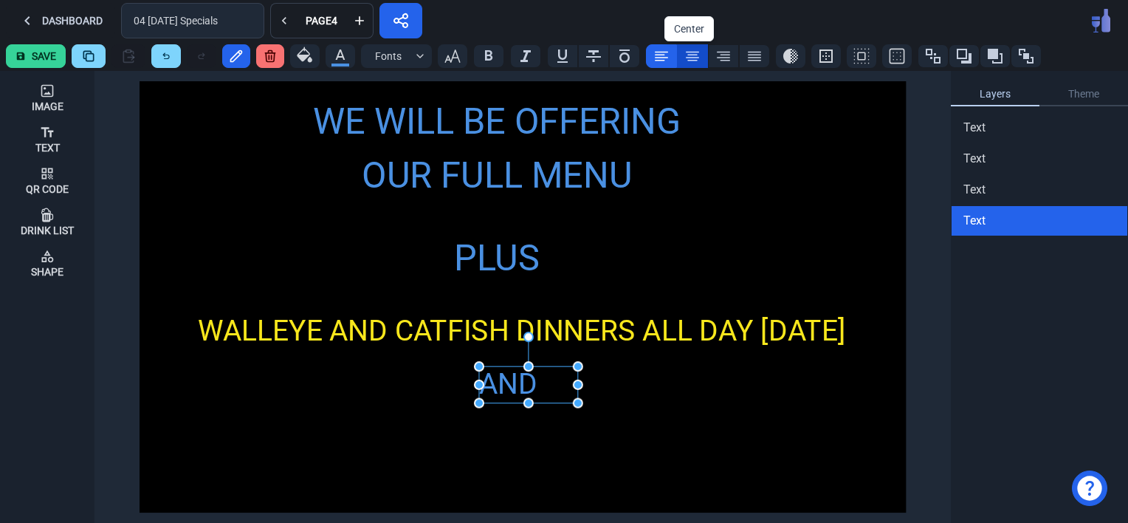
click at [687, 50] on icon at bounding box center [693, 56] width 18 height 18
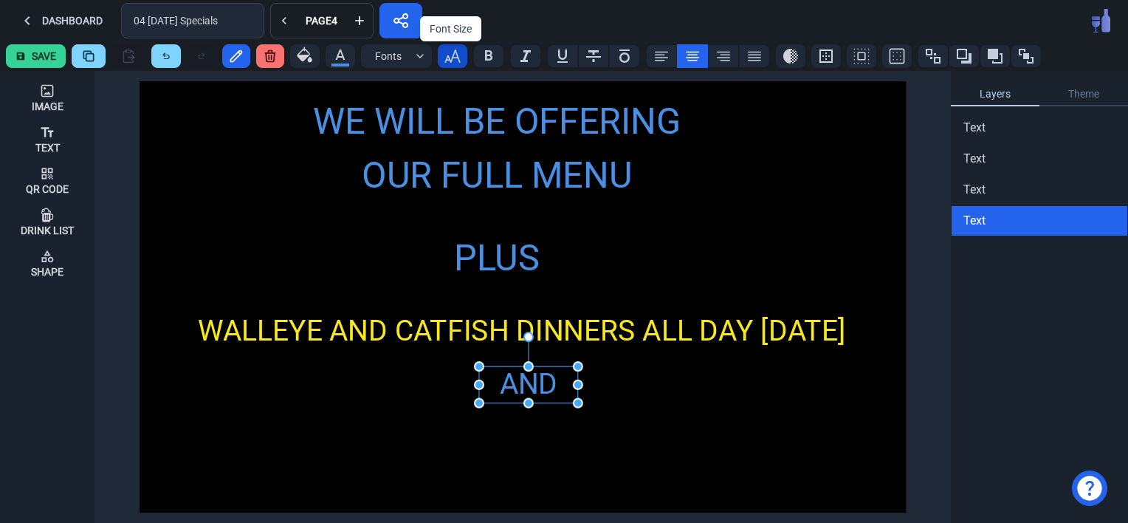
click at [450, 53] on icon "button" at bounding box center [453, 56] width 18 height 18
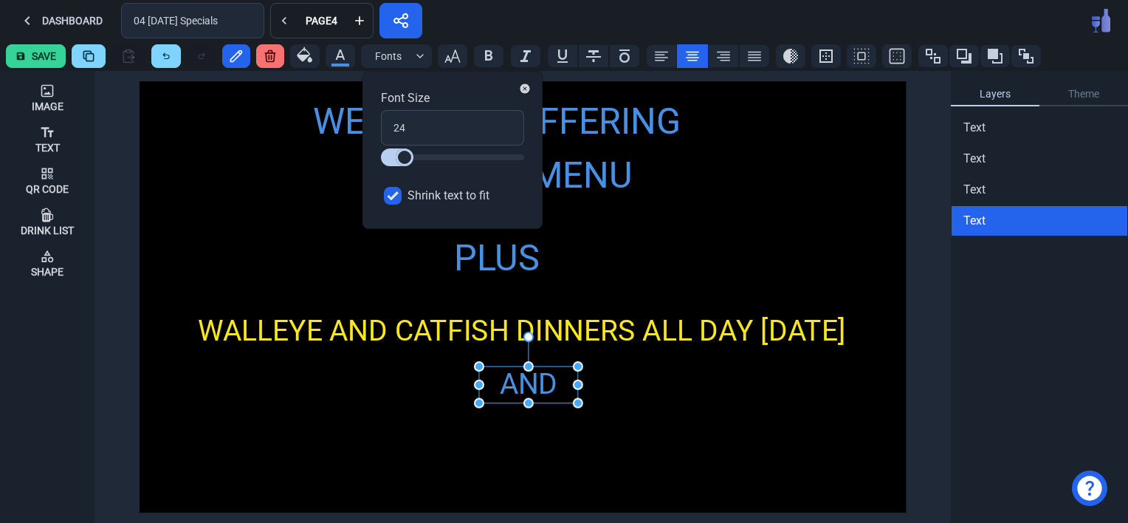
click at [399, 193] on input "Shrink text to fit" at bounding box center [393, 196] width 18 height 18
checkbox input "false"
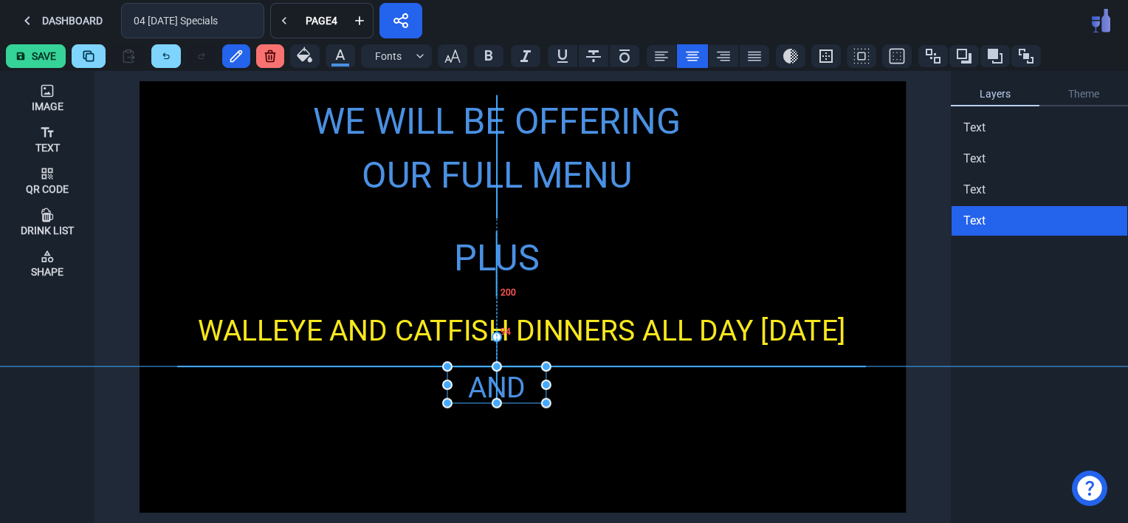
drag, startPoint x: 549, startPoint y: 386, endPoint x: 515, endPoint y: 384, distance: 34.8
click at [515, 384] on div "AND" at bounding box center [496, 387] width 99 height 43
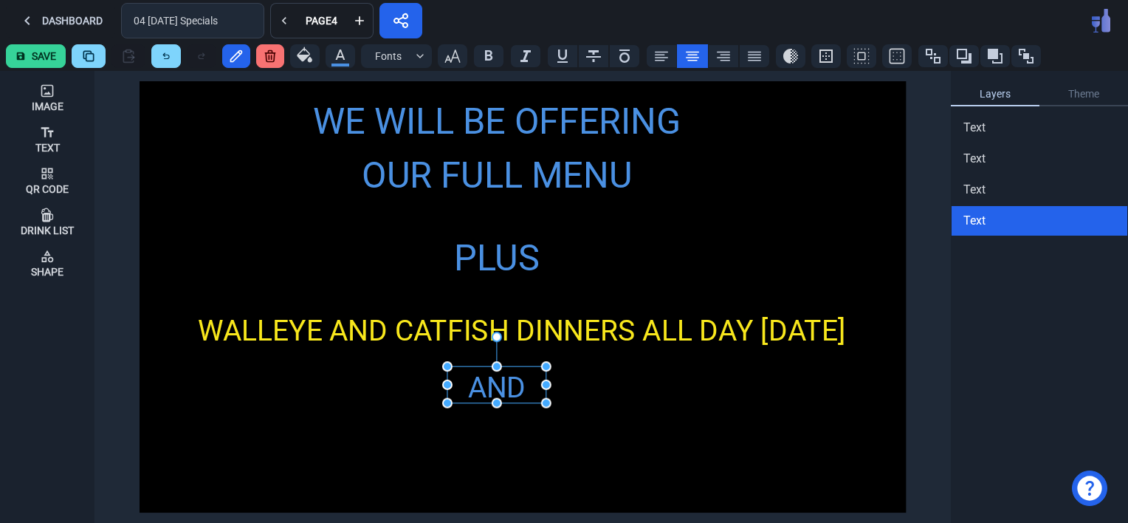
click at [617, 420] on div "WE WILL BE OFFERING OUR FULL MENU PLUS WALLEYE AND CATFISH DINNERS ALL DAY [DAT…" at bounding box center [523, 296] width 766 height 431
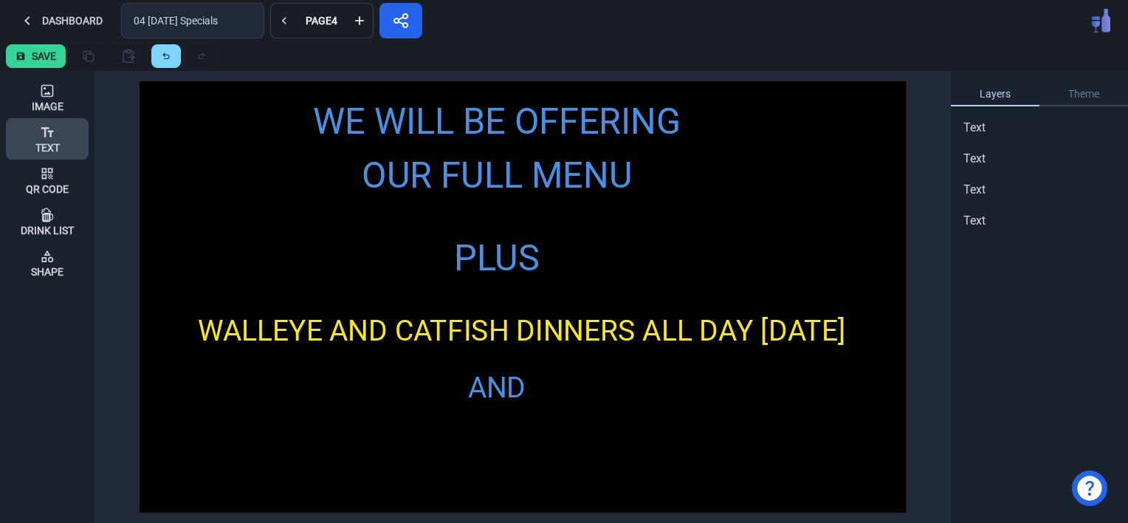
click at [47, 138] on icon at bounding box center [47, 132] width 15 height 15
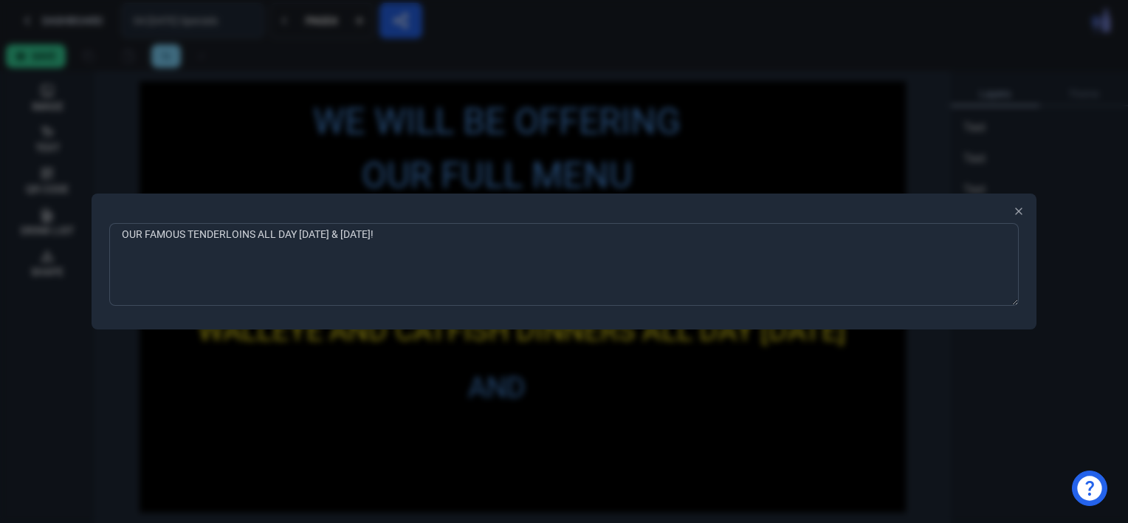
type textarea "OUR FAMOUS TENDERLOINS ALL DAY [DATE] & [DATE]!!"
click at [315, 422] on div at bounding box center [564, 261] width 1128 height 523
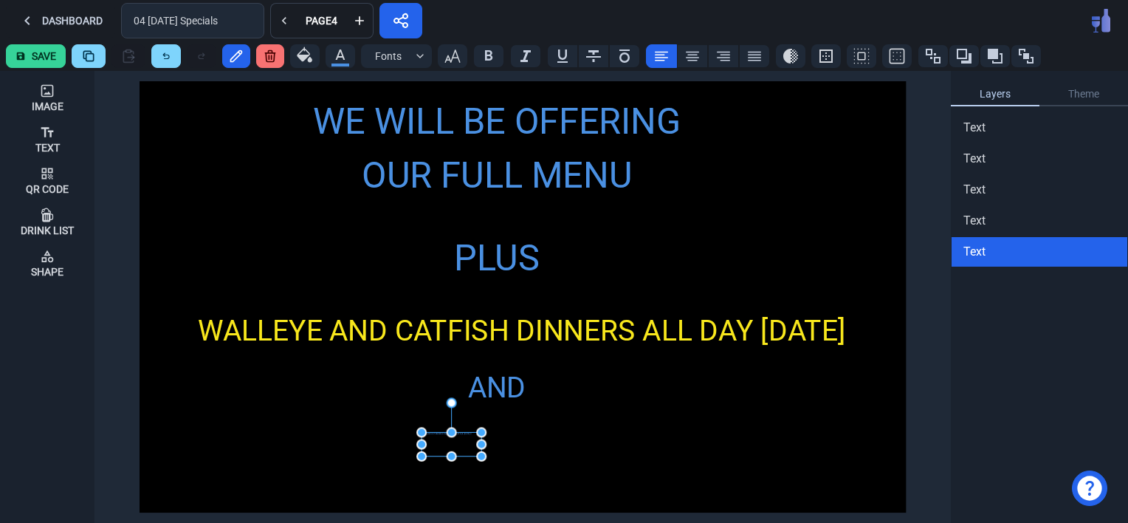
drag, startPoint x: 165, startPoint y: 89, endPoint x: 447, endPoint y: 440, distance: 450.0
click at [447, 440] on div "OUR FAMOUS TENDERLOINS ALL DAY [DATE] & [DATE]!!" at bounding box center [452, 444] width 60 height 24
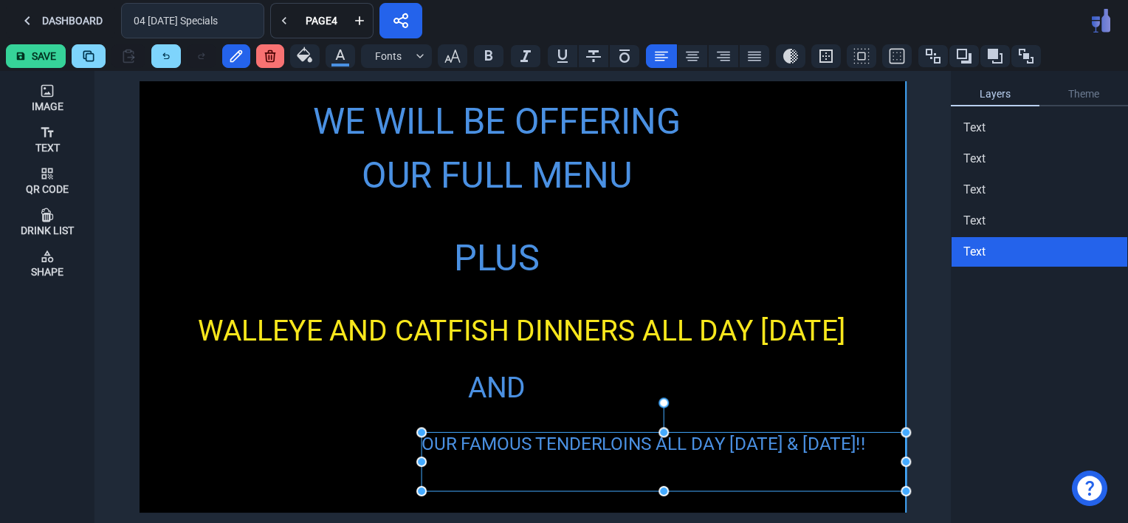
drag, startPoint x: 481, startPoint y: 456, endPoint x: 902, endPoint y: 491, distance: 422.2
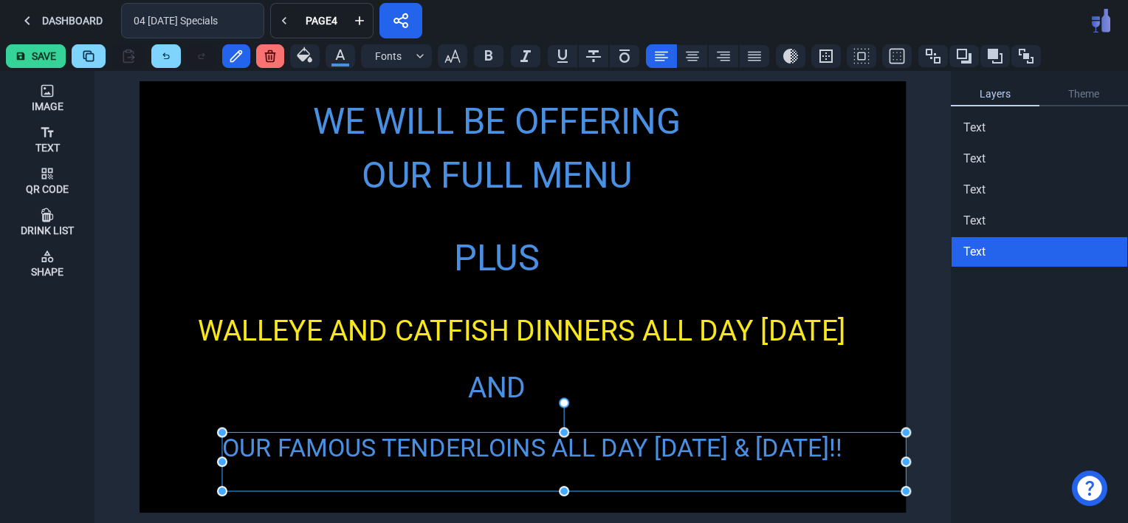
drag, startPoint x: 422, startPoint y: 465, endPoint x: 223, endPoint y: 468, distance: 199.4
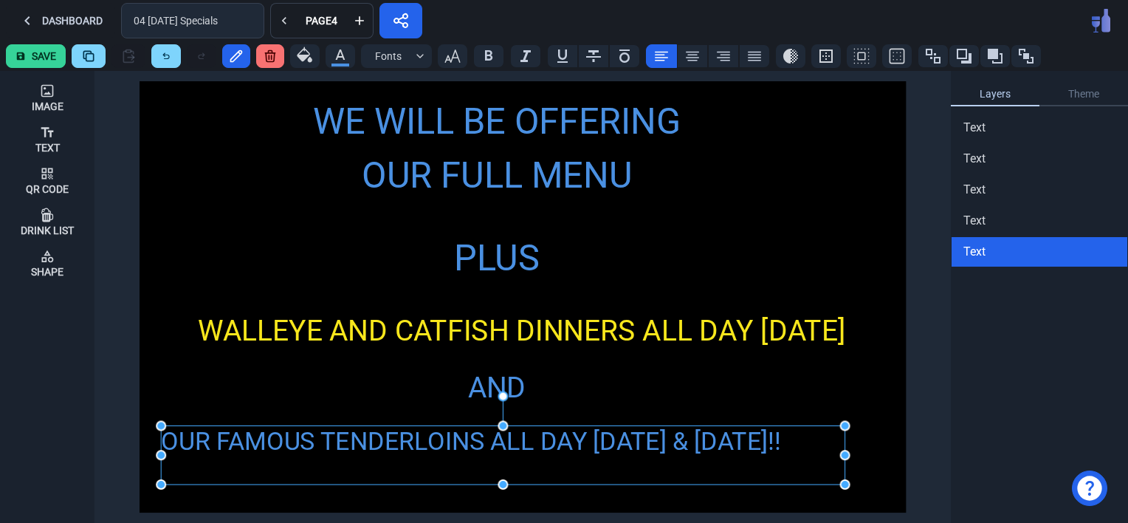
drag, startPoint x: 555, startPoint y: 452, endPoint x: 494, endPoint y: 445, distance: 61.6
click at [494, 445] on div "OUR FAMOUS TENDERLOINS ALL DAY [DATE] & [DATE]!!" at bounding box center [503, 454] width 684 height 58
click at [451, 60] on icon "button" at bounding box center [453, 56] width 18 height 18
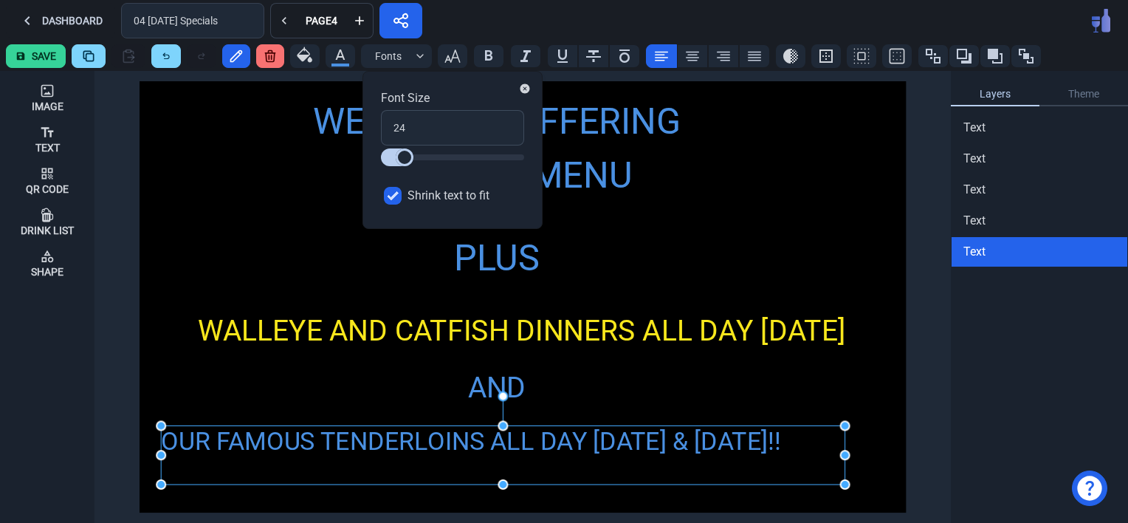
click at [389, 200] on input "Shrink text to fit" at bounding box center [393, 196] width 18 height 18
checkbox input "false"
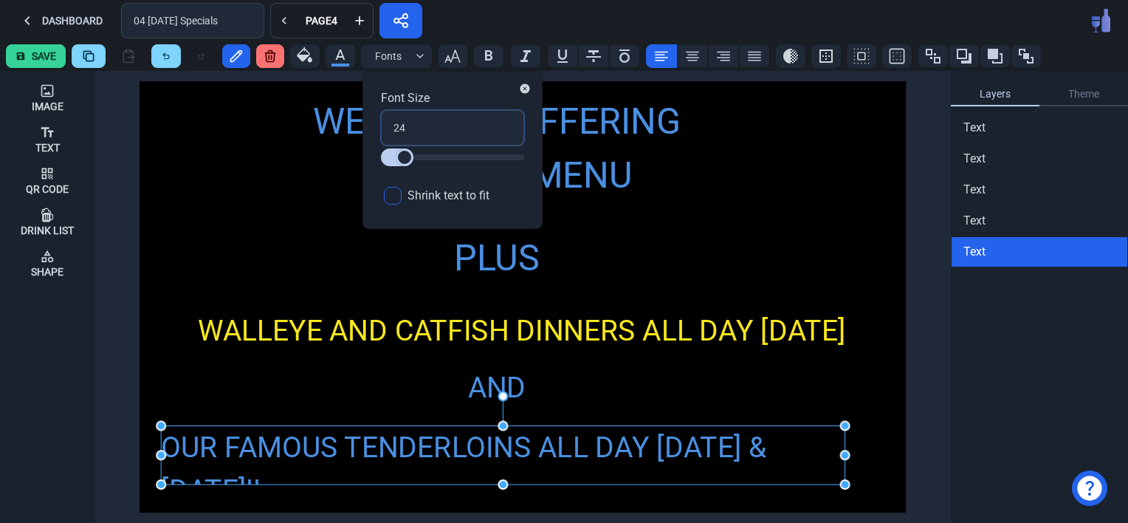
drag, startPoint x: 413, startPoint y: 121, endPoint x: 390, endPoint y: 127, distance: 24.4
click at [390, 127] on input "24" at bounding box center [452, 127] width 143 height 35
type input "3"
type input "36"
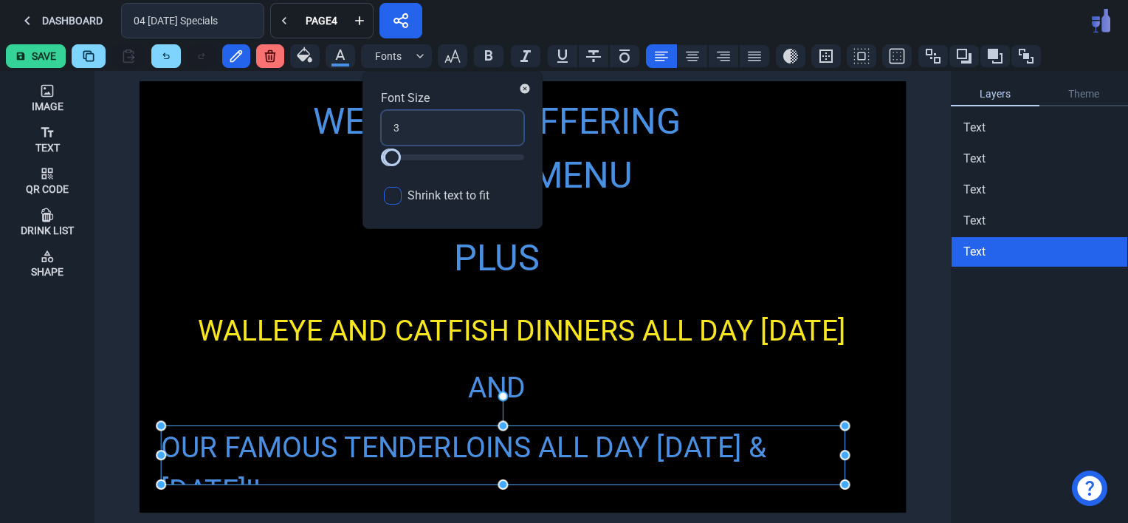
type input "36"
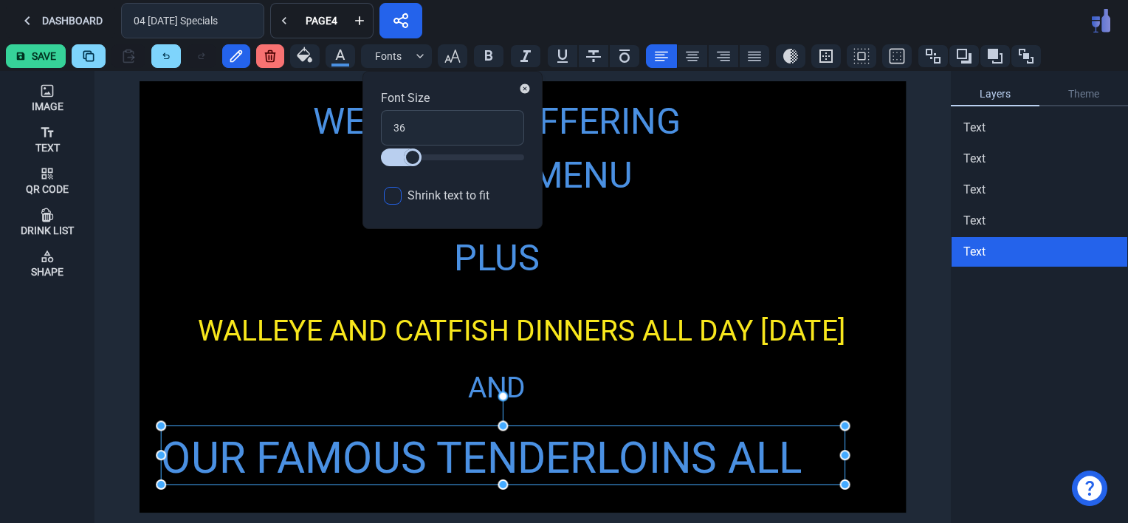
click at [779, 247] on div "WE WILL BE OFFERING OUR FULL MENU PLUS WALLEYE AND CATFISH DINNERS ALL DAY [DAT…" at bounding box center [523, 296] width 766 height 431
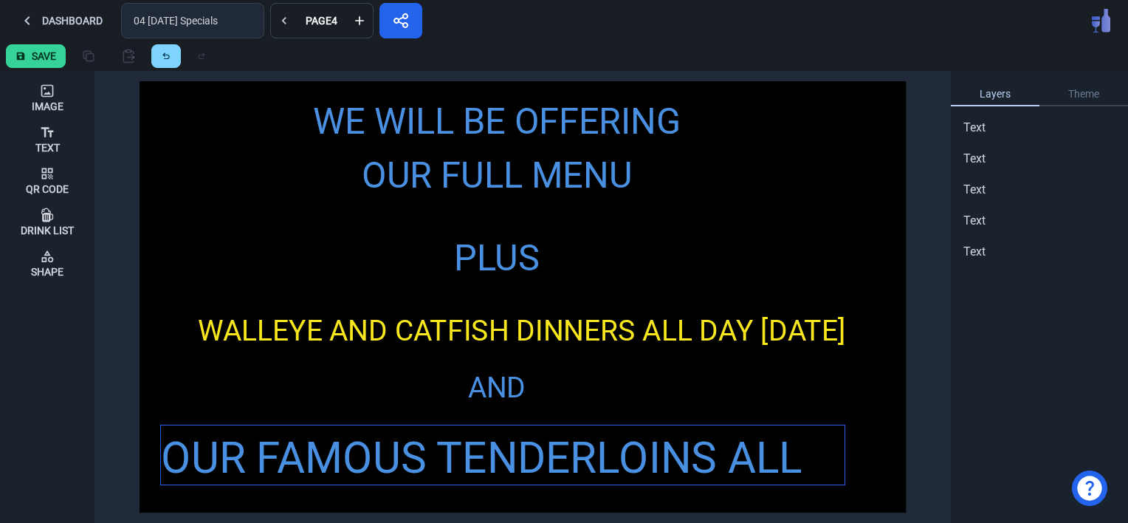
click at [548, 452] on div "OUR FAMOUS TENDERLOINS ALL DAY [DATE] & [DATE]!!" at bounding box center [503, 489] width 684 height 129
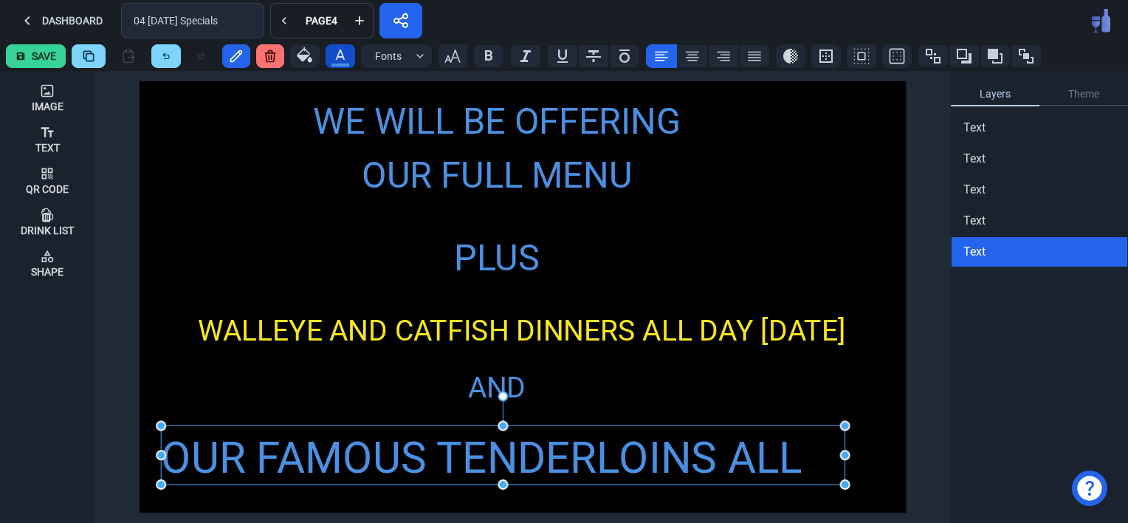
click at [337, 49] on icon "button" at bounding box center [340, 55] width 18 height 18
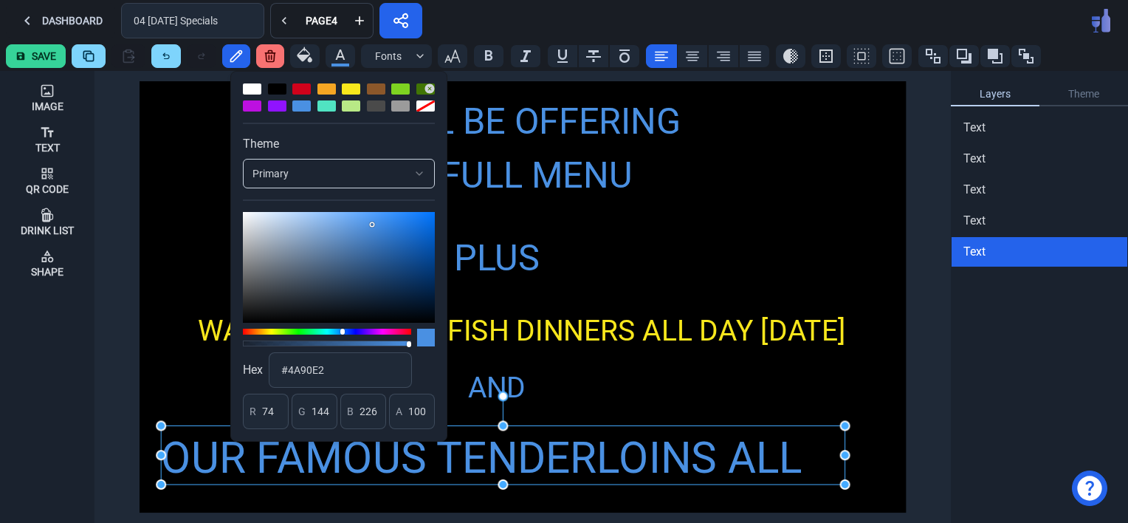
click at [348, 87] on div at bounding box center [351, 88] width 18 height 11
type input "248"
type input "231"
type input "28"
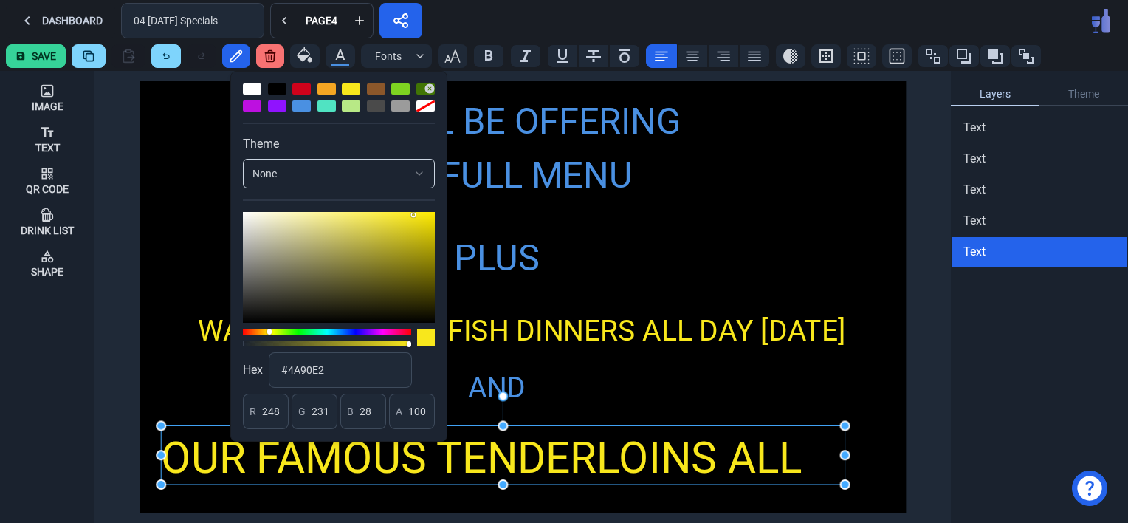
click at [707, 269] on div "WE WILL BE OFFERING OUR FULL MENU PLUS WALLEYE AND CATFISH DINNERS ALL DAY [DAT…" at bounding box center [523, 296] width 766 height 431
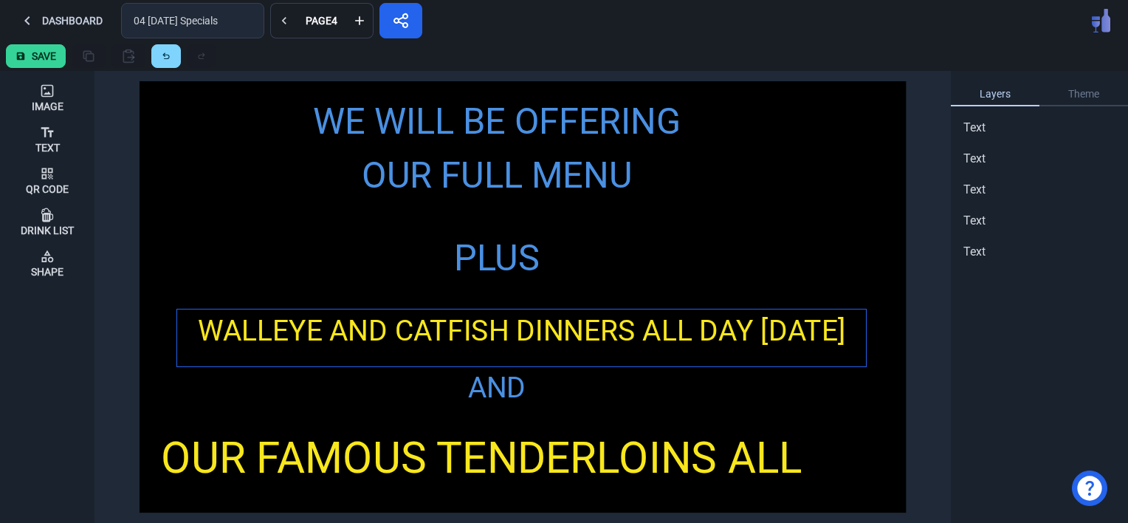
click at [535, 331] on div "WALLEYE AND CATFISH DINNERS ALL DAY [DATE]" at bounding box center [521, 330] width 689 height 43
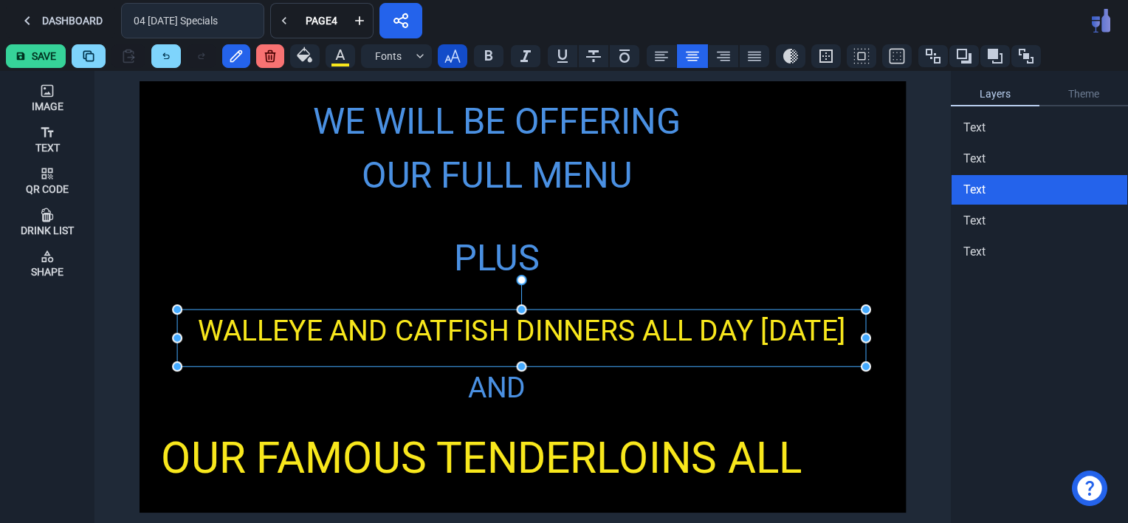
click at [454, 63] on icon "button" at bounding box center [453, 56] width 18 height 18
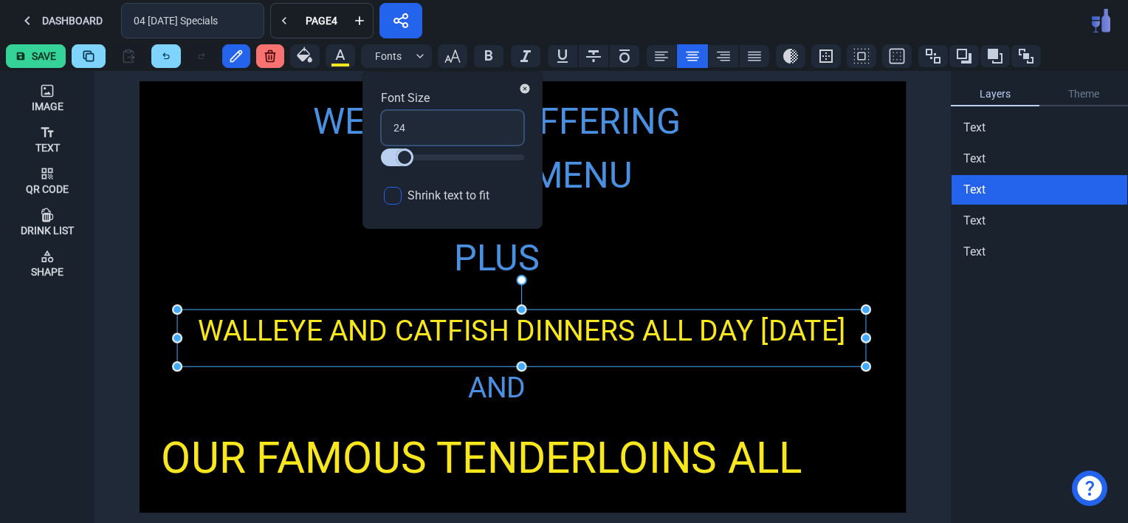
drag, startPoint x: 419, startPoint y: 127, endPoint x: 379, endPoint y: 123, distance: 40.8
click at [379, 123] on div "Font Size 24 Shrink text to fit" at bounding box center [452, 150] width 180 height 158
type input "3"
type input "36"
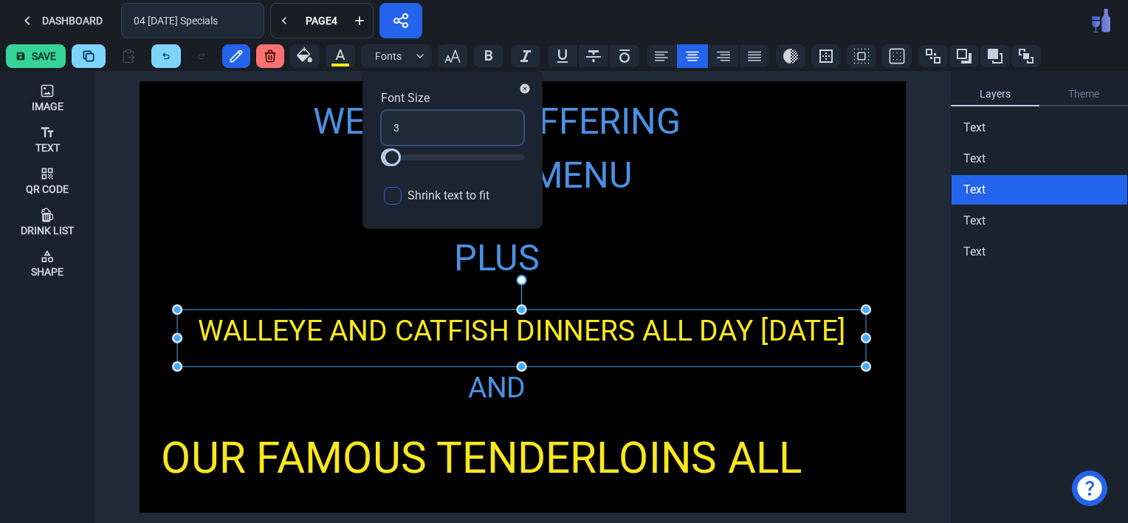
type input "36"
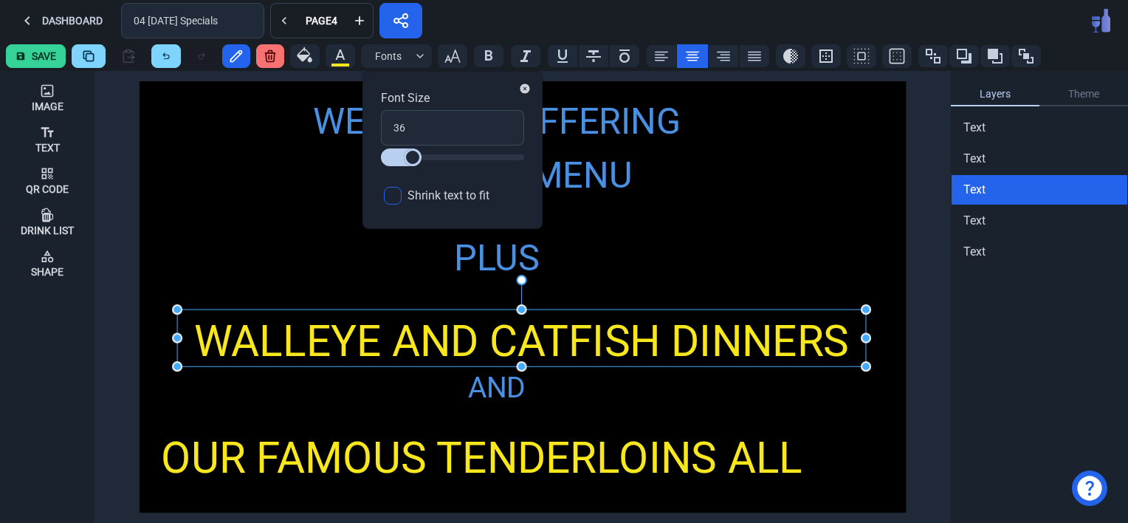
click at [704, 256] on div "WE WILL BE OFFERING OUR FULL MENU PLUS WALLEYE AND CATFISH DINNERS ALL DAY [DAT…" at bounding box center [523, 296] width 766 height 431
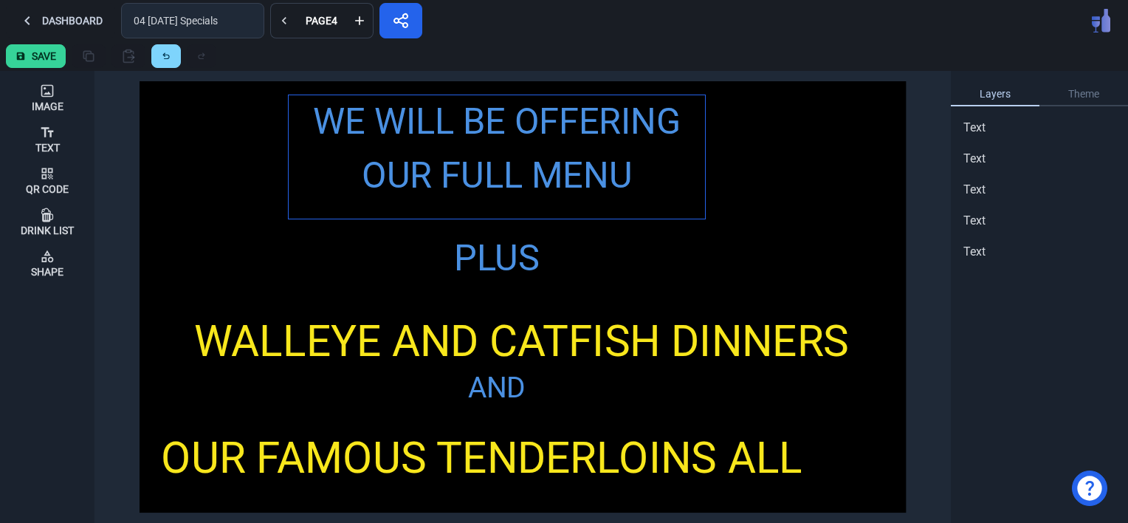
click at [574, 198] on div "WE WILL BE OFFERING OUR FULL MENU" at bounding box center [497, 149] width 417 height 108
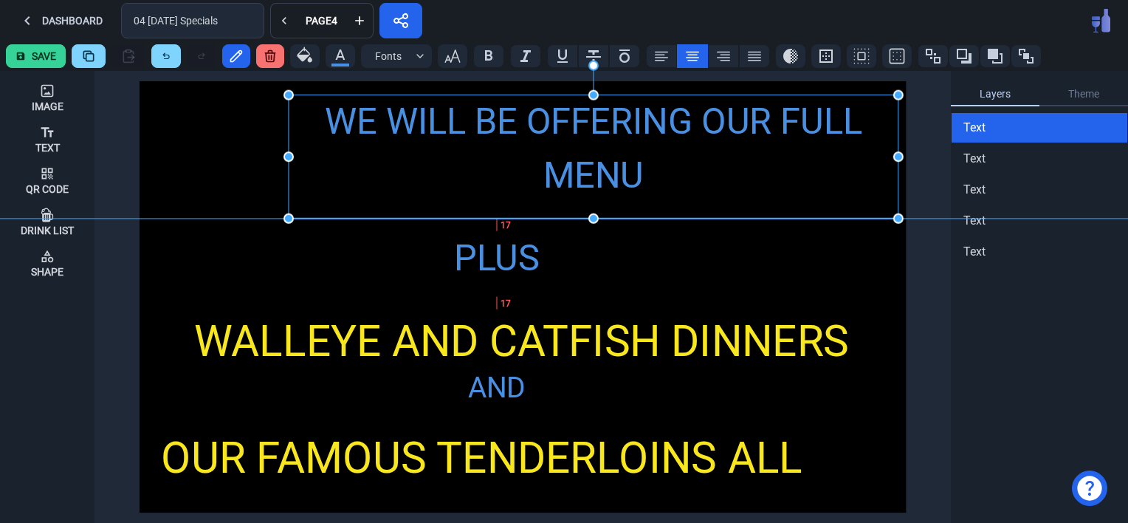
drag, startPoint x: 704, startPoint y: 157, endPoint x: 897, endPoint y: 161, distance: 192.7
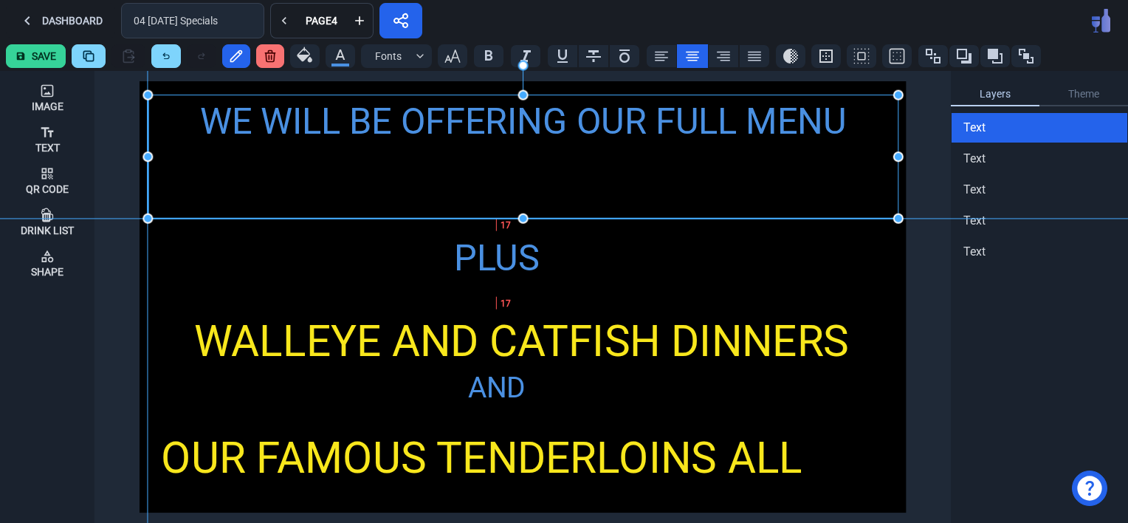
drag, startPoint x: 286, startPoint y: 158, endPoint x: 142, endPoint y: 167, distance: 144.2
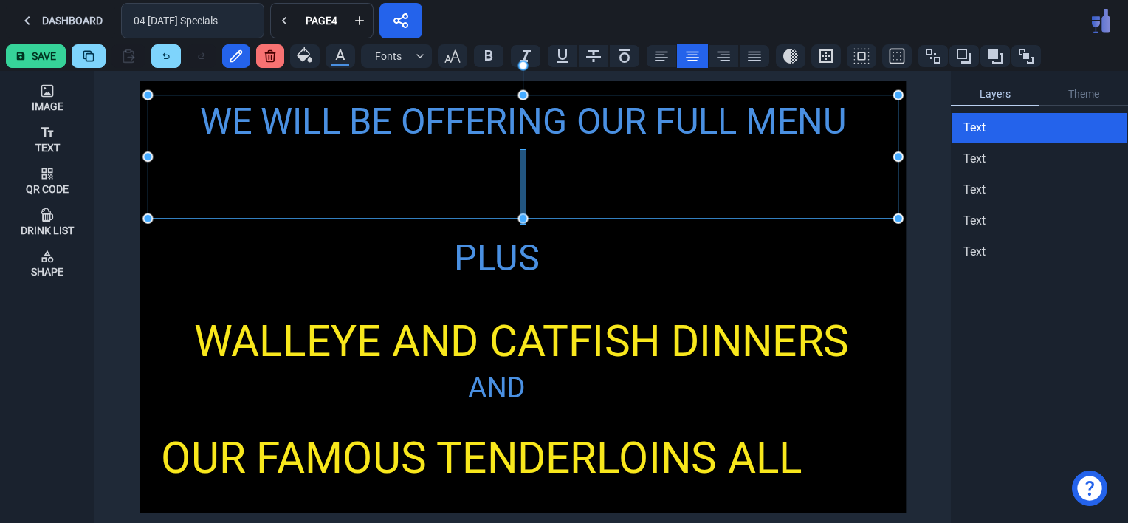
drag, startPoint x: 526, startPoint y: 224, endPoint x: 515, endPoint y: 137, distance: 87.8
click at [515, 137] on div "WE WILL BE OFFERING OUR FULL MENU PLUS WALLEYE AND CATFISH DINNERS ALL DAY [DAT…" at bounding box center [523, 296] width 766 height 431
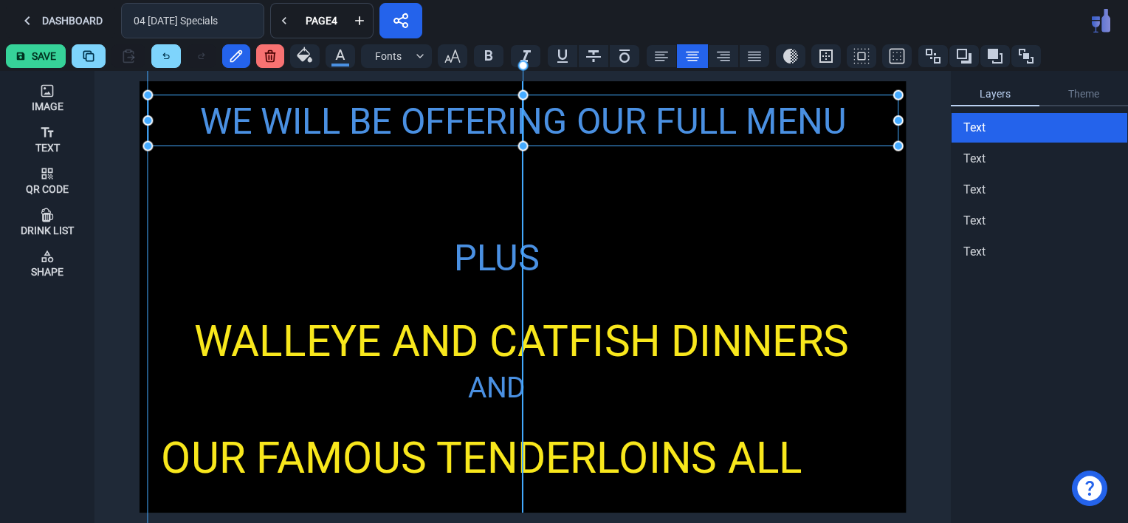
drag, startPoint x: 523, startPoint y: 220, endPoint x: 519, endPoint y: 148, distance: 72.5
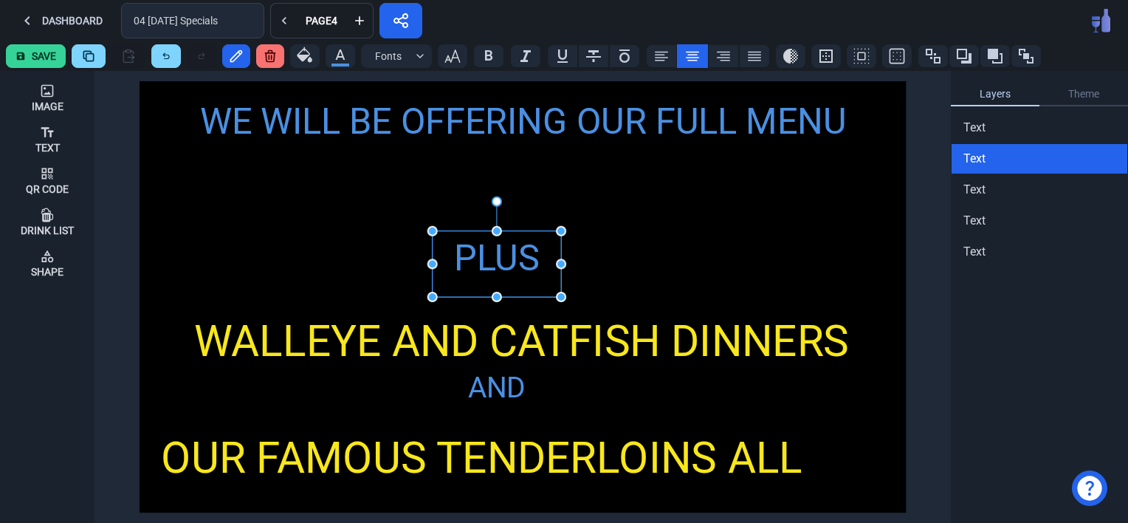
click at [515, 252] on div "PLUS" at bounding box center [497, 258] width 128 height 54
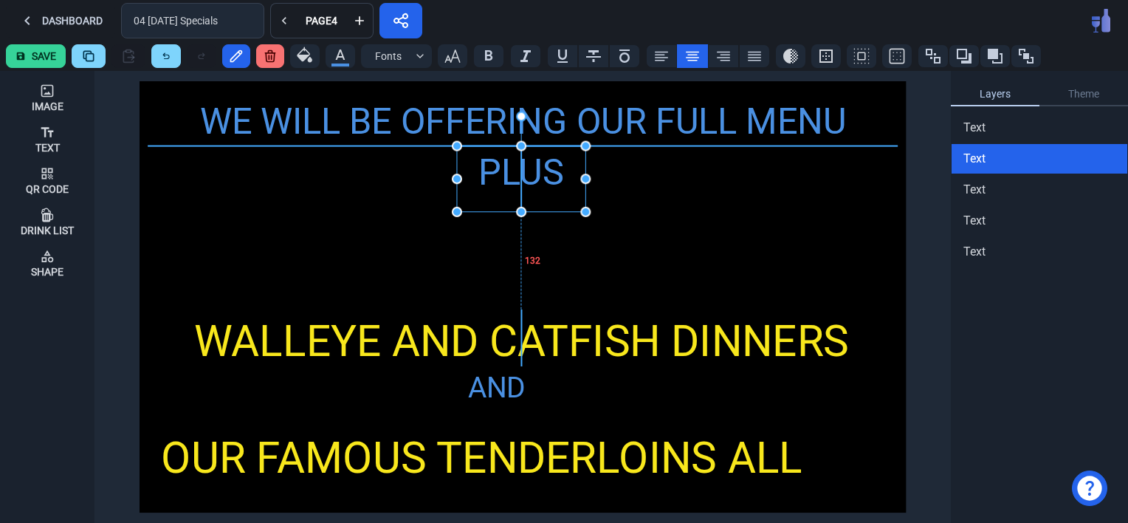
drag, startPoint x: 495, startPoint y: 264, endPoint x: 517, endPoint y: 178, distance: 89.2
click at [517, 178] on div "PLUS" at bounding box center [521, 173] width 128 height 54
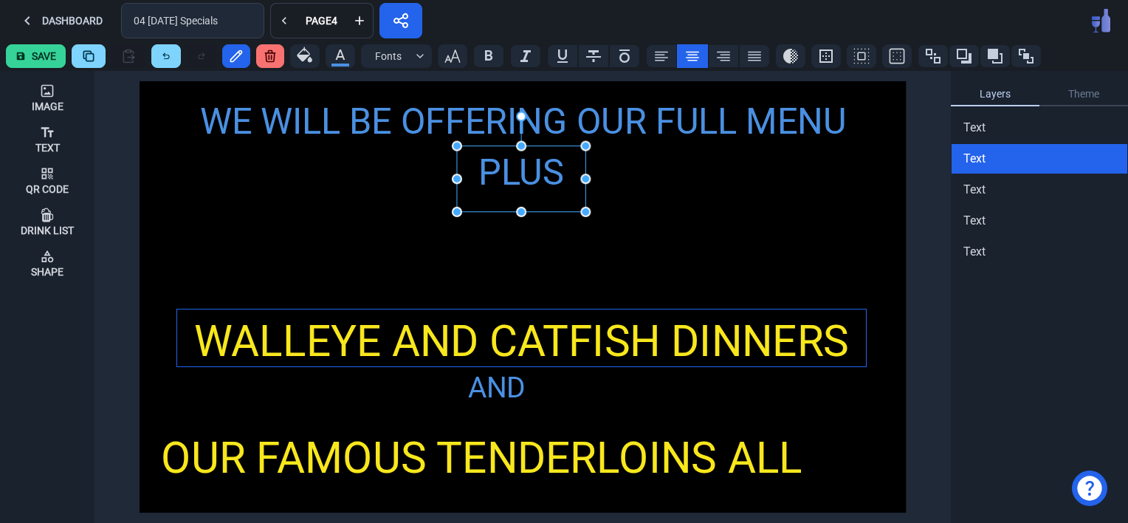
click at [526, 335] on div "WALLEYE AND CATFISH DINNERS ALL DAY [DATE]" at bounding box center [521, 373] width 689 height 129
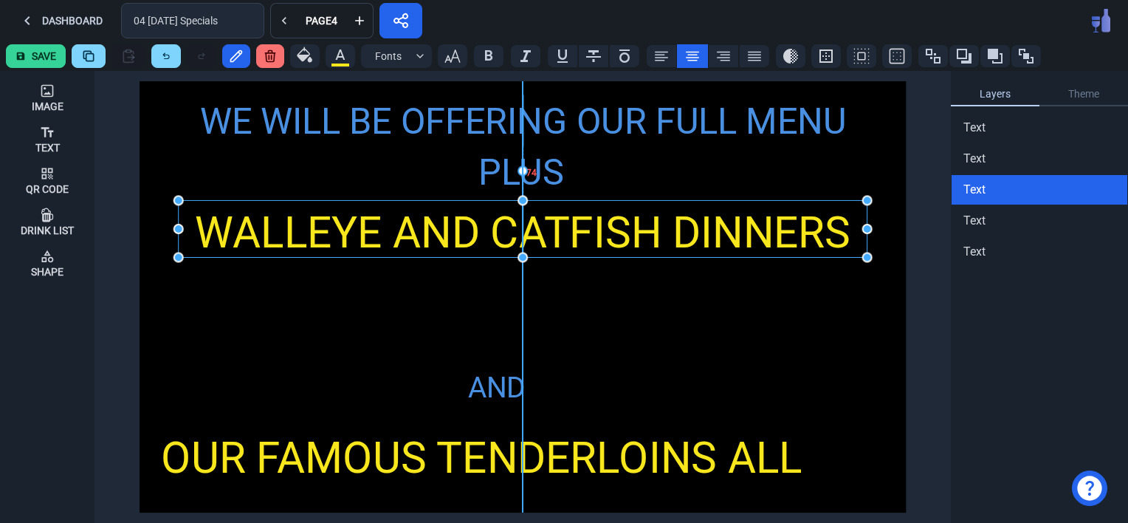
drag, startPoint x: 444, startPoint y: 339, endPoint x: 447, endPoint y: 230, distance: 108.5
click at [447, 230] on div "WALLEYE AND CATFISH DINNERS ALL DAY [DATE]" at bounding box center [523, 264] width 689 height 129
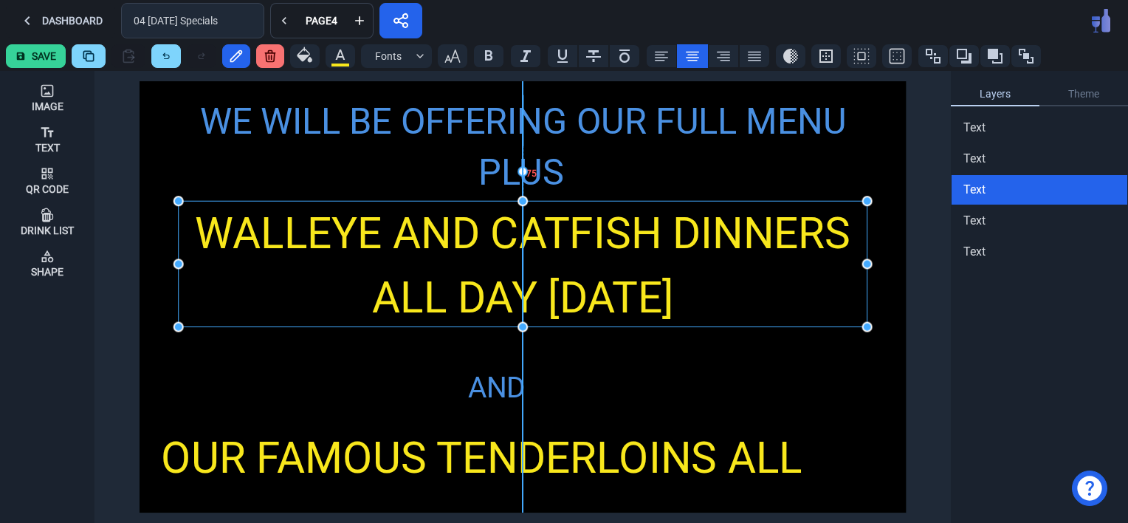
drag, startPoint x: 520, startPoint y: 258, endPoint x: 528, endPoint y: 326, distance: 69.1
click at [491, 399] on div "AND" at bounding box center [496, 387] width 99 height 43
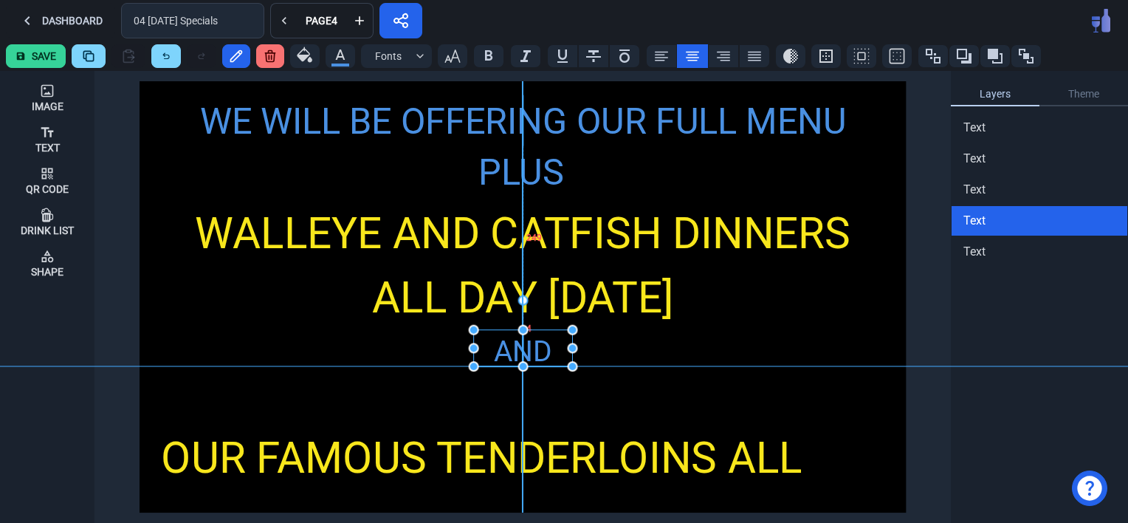
drag, startPoint x: 478, startPoint y: 390, endPoint x: 505, endPoint y: 352, distance: 46.5
click at [505, 352] on div "AND" at bounding box center [522, 351] width 99 height 43
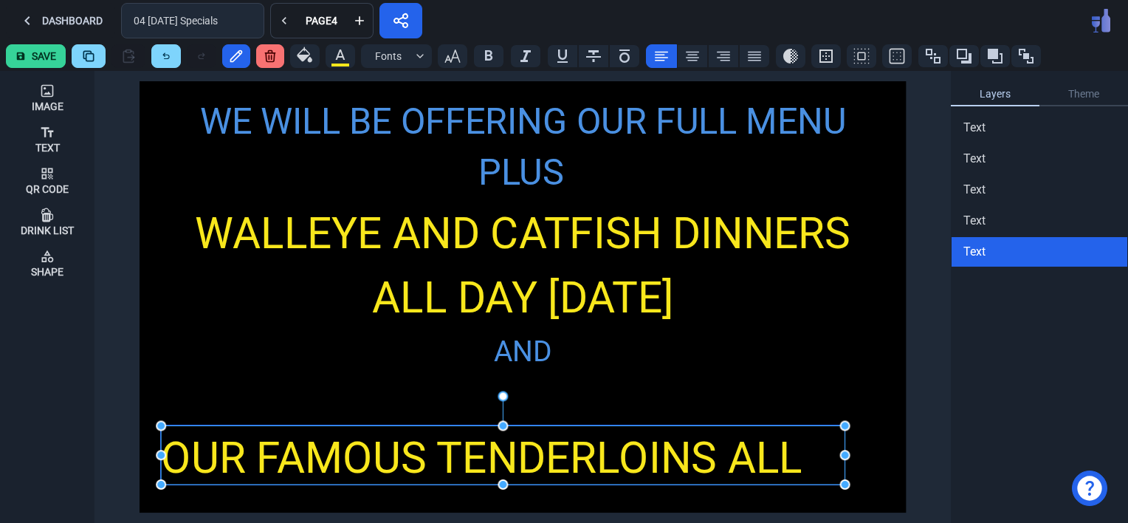
click at [512, 458] on div "OUR FAMOUS TENDERLOINS ALL DAY [DATE] & [DATE]!!" at bounding box center [503, 489] width 684 height 129
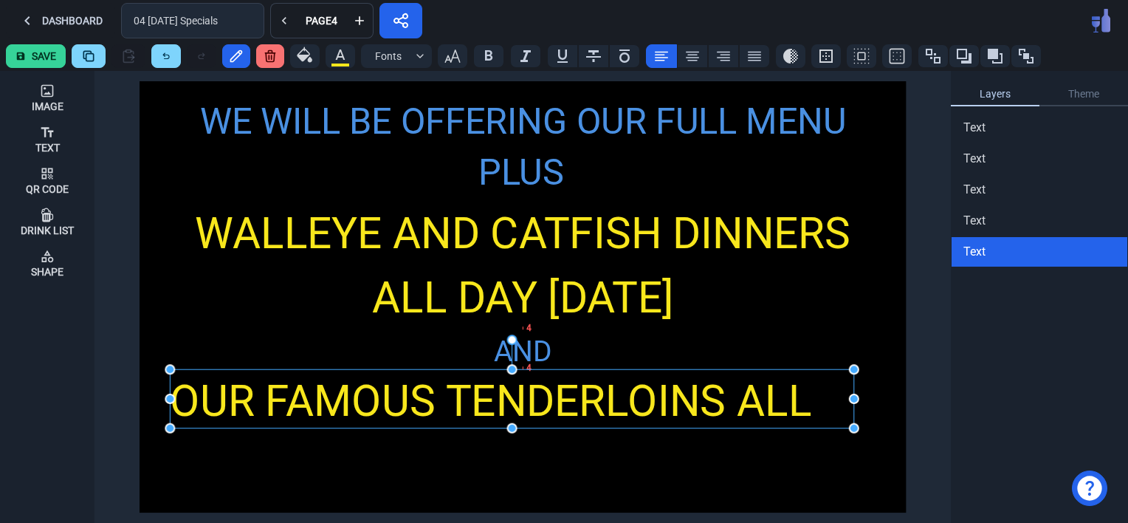
drag, startPoint x: 555, startPoint y: 461, endPoint x: 564, endPoint y: 405, distance: 56.8
click at [564, 405] on div "OUR FAMOUS TENDERLOINS ALL DAY [DATE] & [DATE]!!" at bounding box center [512, 433] width 684 height 129
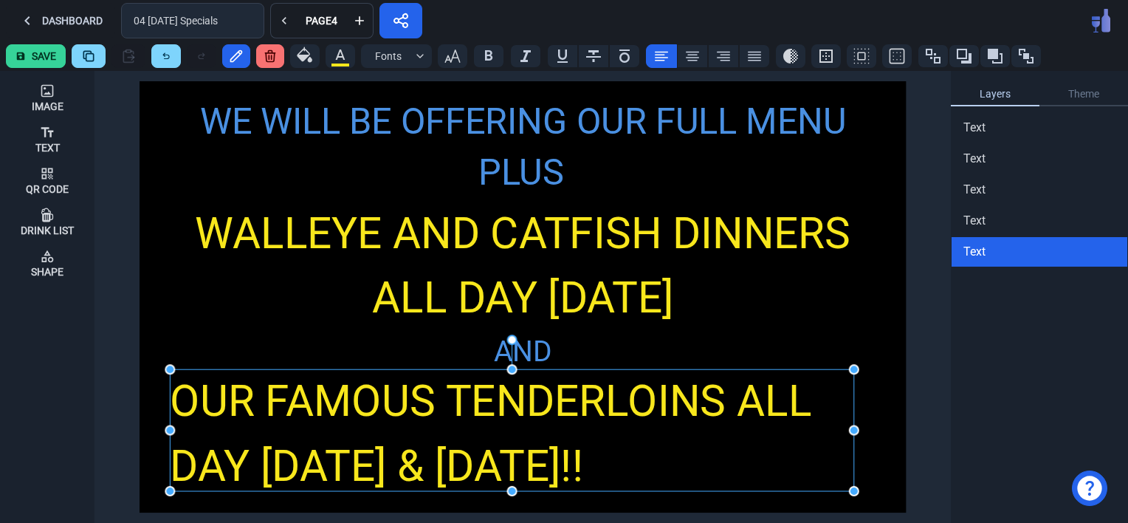
drag, startPoint x: 511, startPoint y: 428, endPoint x: 523, endPoint y: 491, distance: 63.9
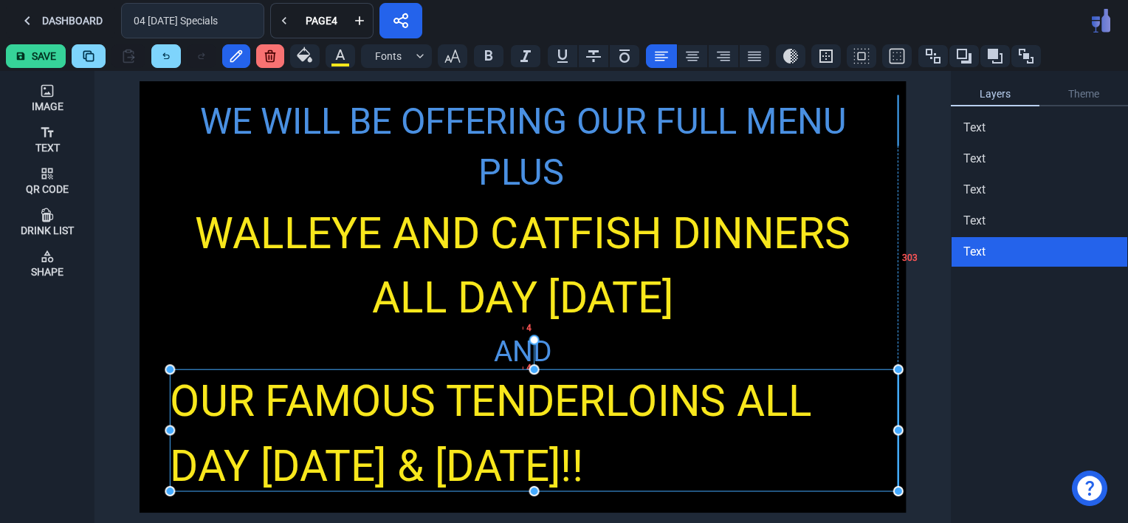
drag, startPoint x: 854, startPoint y: 429, endPoint x: 896, endPoint y: 427, distance: 41.4
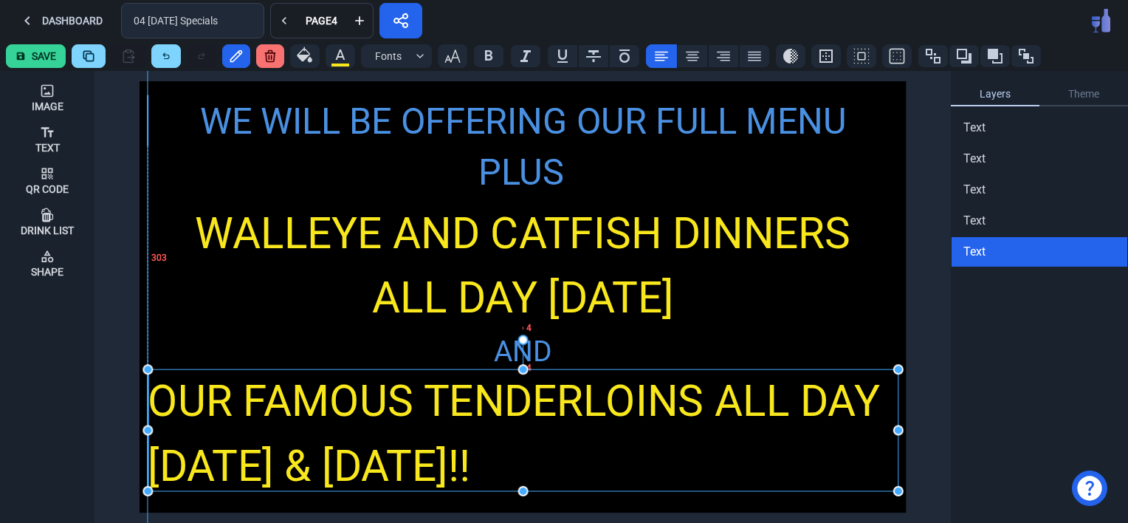
drag, startPoint x: 168, startPoint y: 430, endPoint x: 148, endPoint y: 432, distance: 20.7
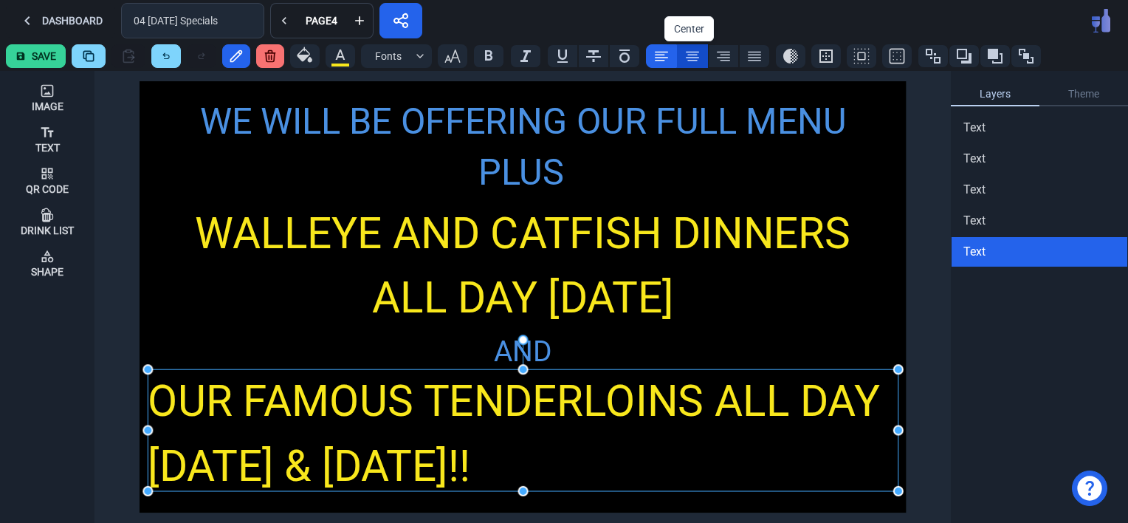
click at [687, 46] on button at bounding box center [692, 56] width 31 height 24
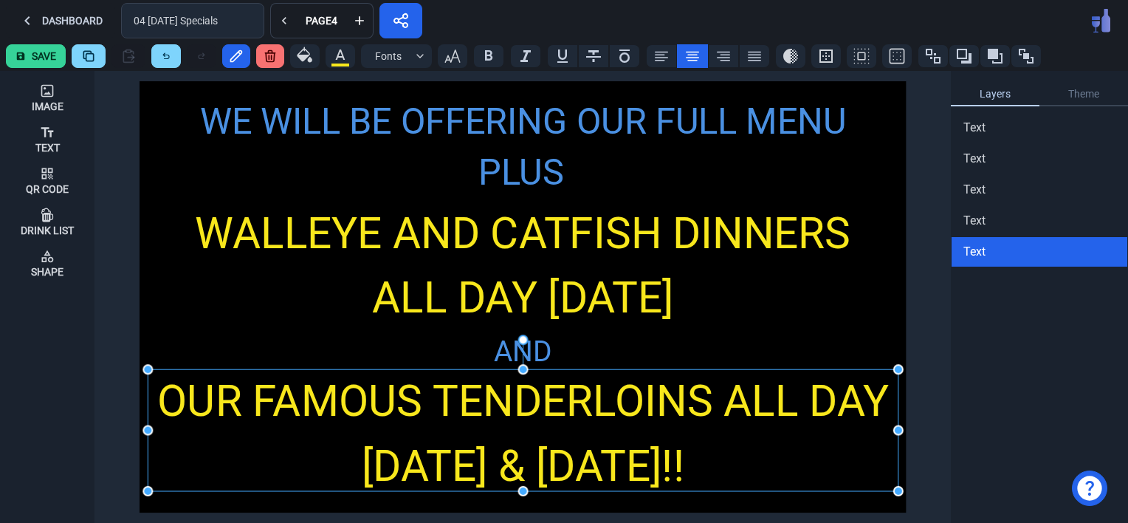
click at [800, 351] on div "WE WILL BE OFFERING OUR FULL MENU PLUS WALLEYE AND CATFISH DINNERS ALL DAY [DAT…" at bounding box center [523, 296] width 766 height 431
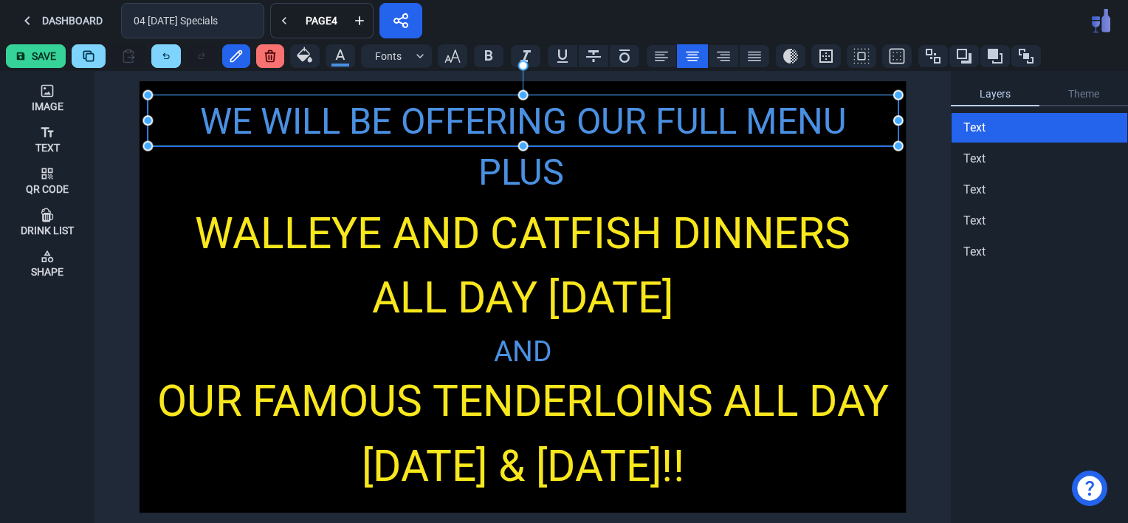
click at [573, 122] on div "WE WILL BE OFFERING OUR FULL MENU" at bounding box center [523, 122] width 750 height 54
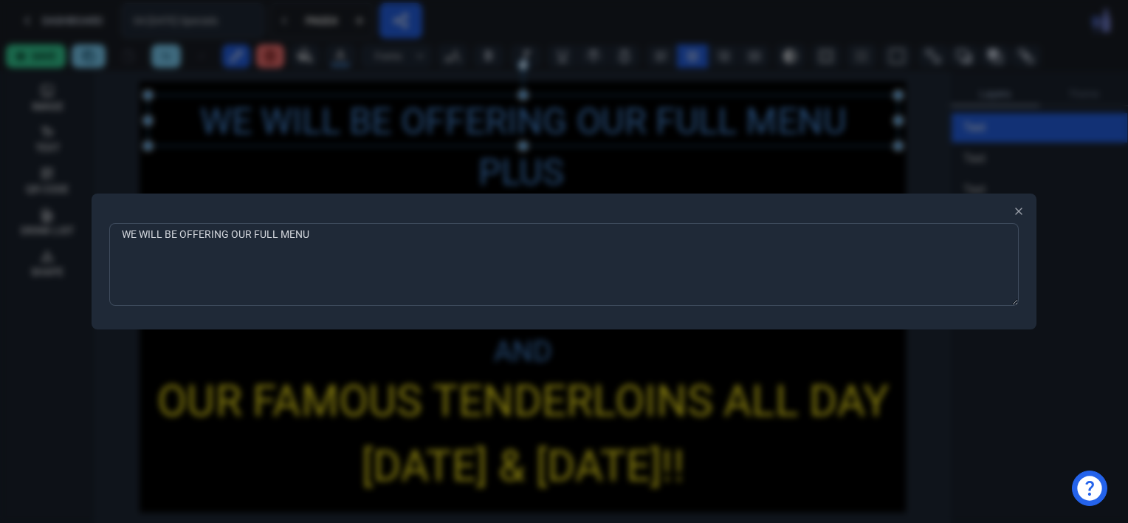
click at [322, 231] on textarea "WE WILL BE OFFERING OUR FULL MENU" at bounding box center [564, 264] width 910 height 83
type textarea "WE WILL BE OFFERING OUR FULL MENU DURING POPCORN FESTIVAL"
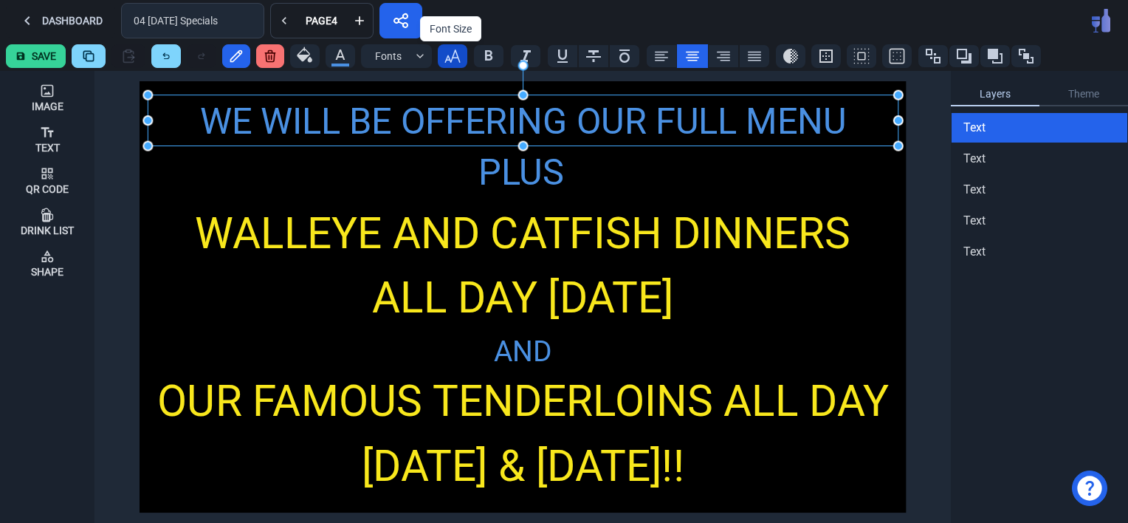
click at [456, 58] on icon "button" at bounding box center [453, 56] width 18 height 18
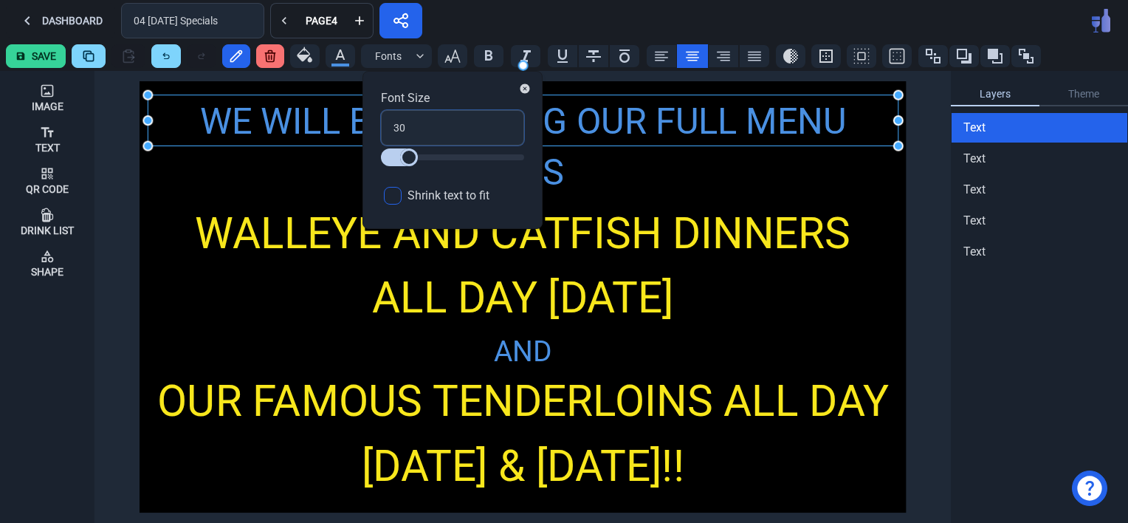
drag, startPoint x: 419, startPoint y: 124, endPoint x: 382, endPoint y: 129, distance: 36.5
click at [382, 129] on input "30" at bounding box center [452, 127] width 143 height 35
type input "2"
type input "24"
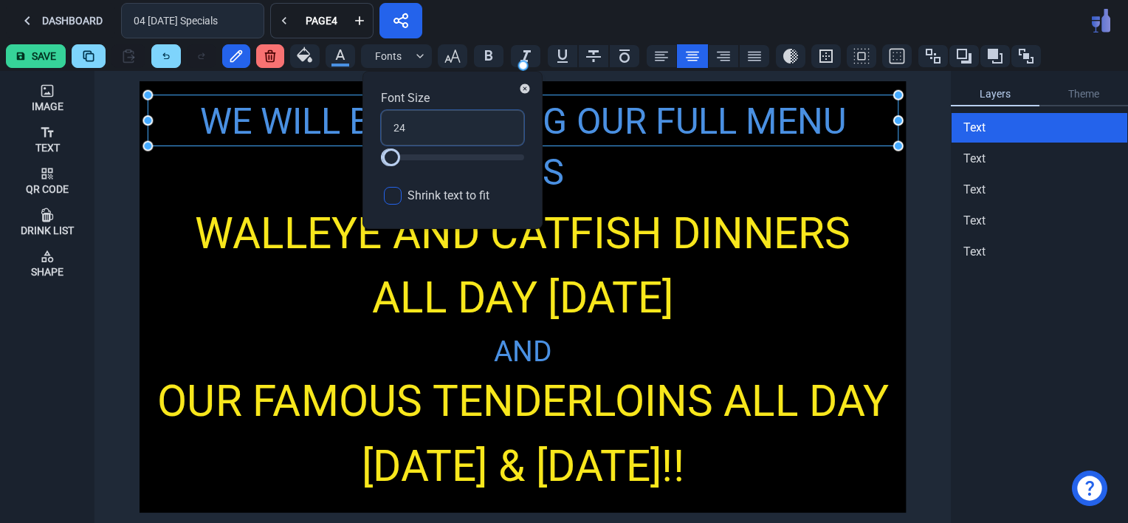
type input "24"
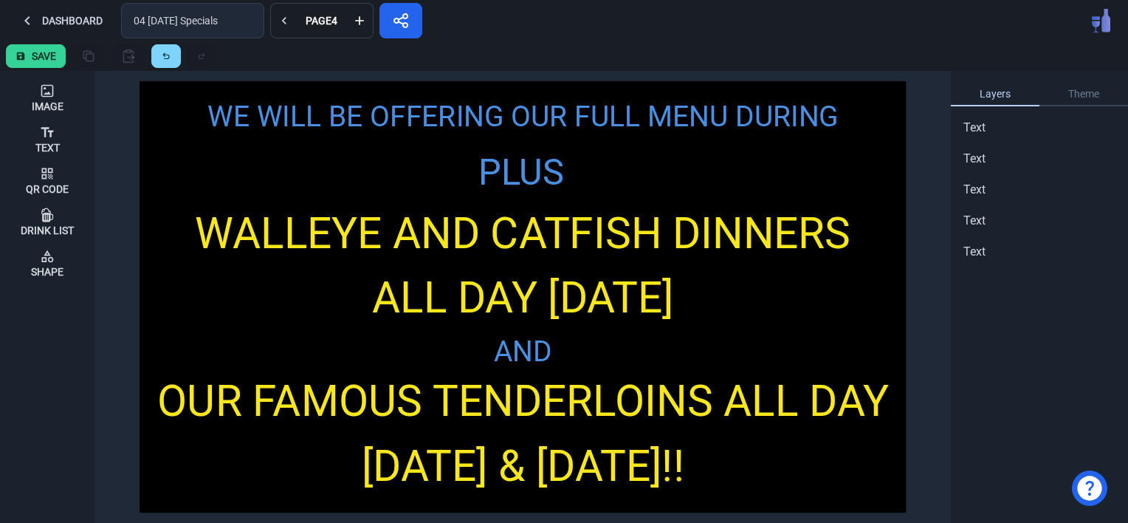
click at [307, 183] on div "WE WILL BE OFFERING OUR FULL MENU DURING POPCORN FESTIVAL PLUS WALLEYE AND CATF…" at bounding box center [523, 296] width 766 height 431
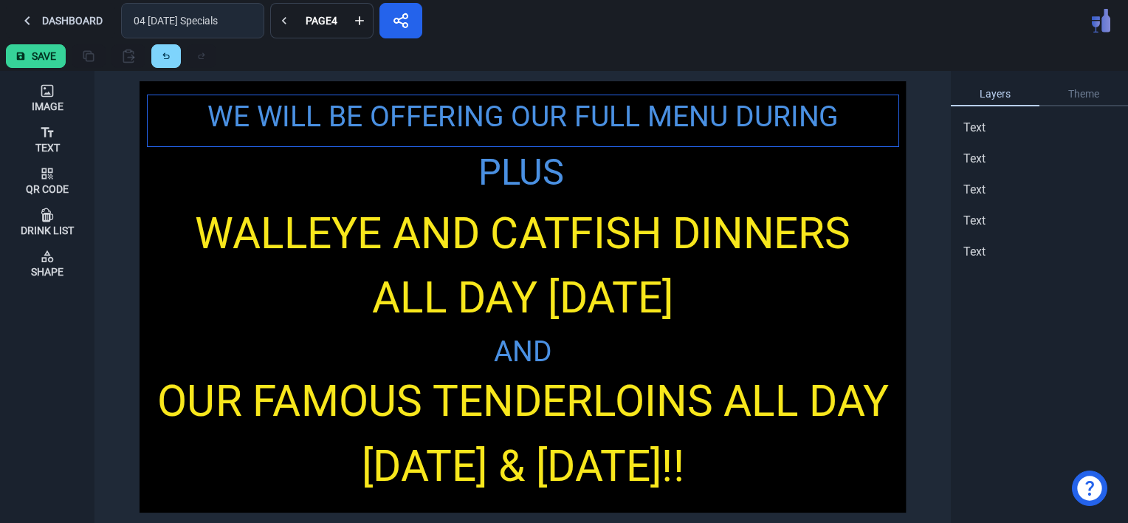
click at [550, 109] on div "WE WILL BE OFFERING OUR FULL MENU DURING POPCORN FESTIVAL" at bounding box center [523, 138] width 750 height 86
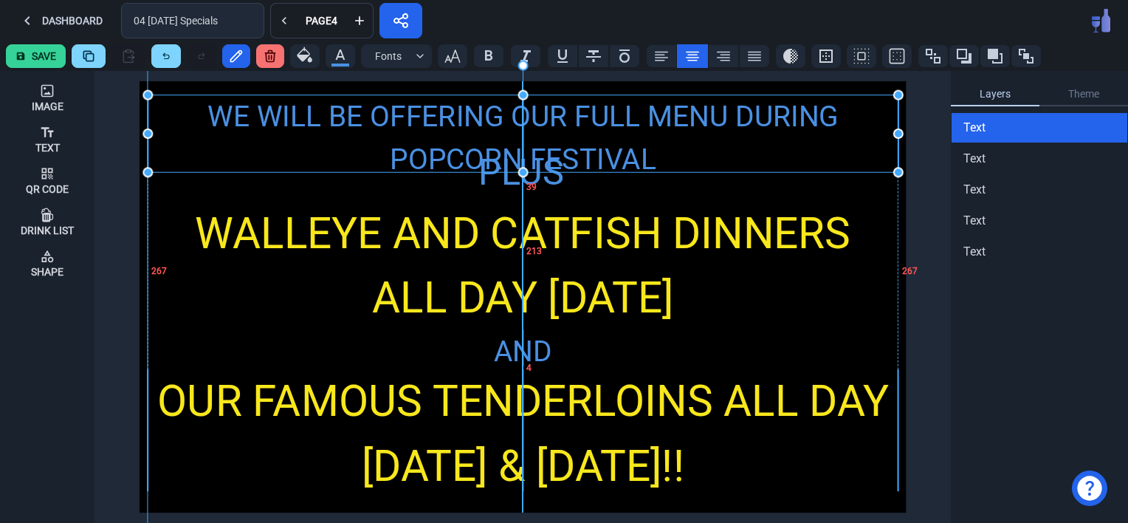
drag, startPoint x: 526, startPoint y: 148, endPoint x: 526, endPoint y: 174, distance: 26.6
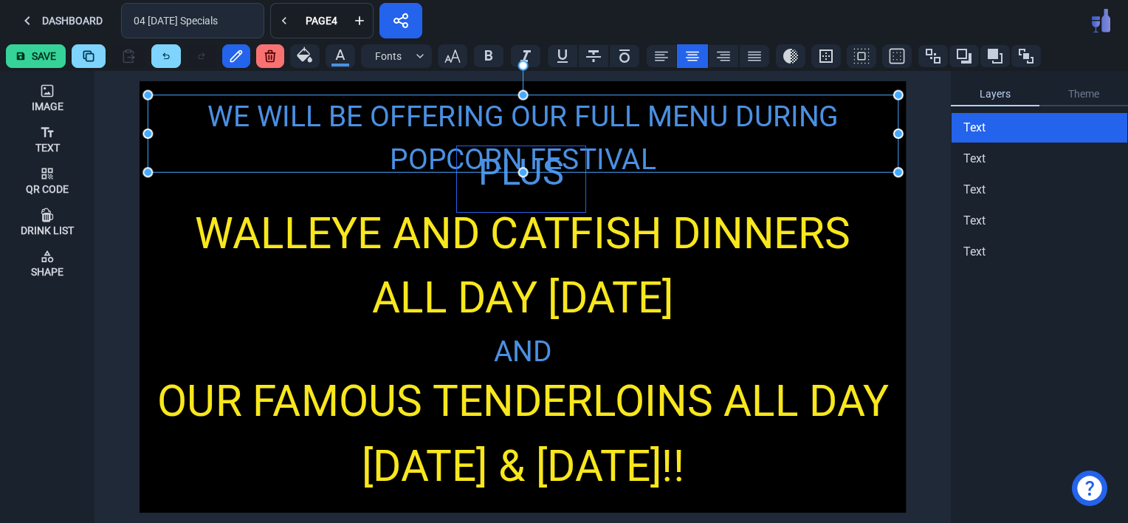
click at [552, 189] on div "PLUS" at bounding box center [521, 173] width 128 height 54
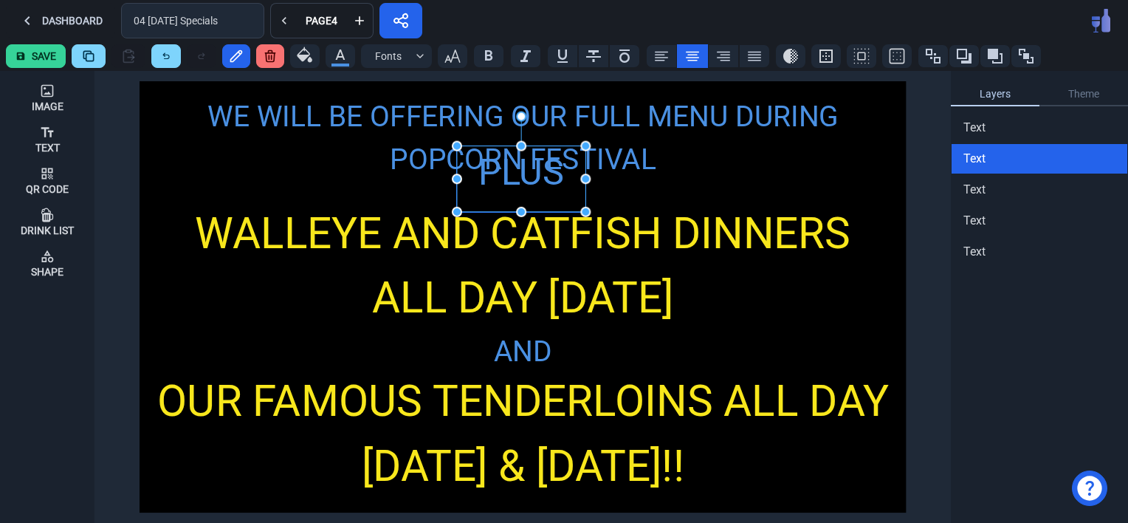
click at [525, 180] on div "PLUS" at bounding box center [521, 173] width 128 height 54
click at [455, 56] on icon "button" at bounding box center [453, 56] width 18 height 18
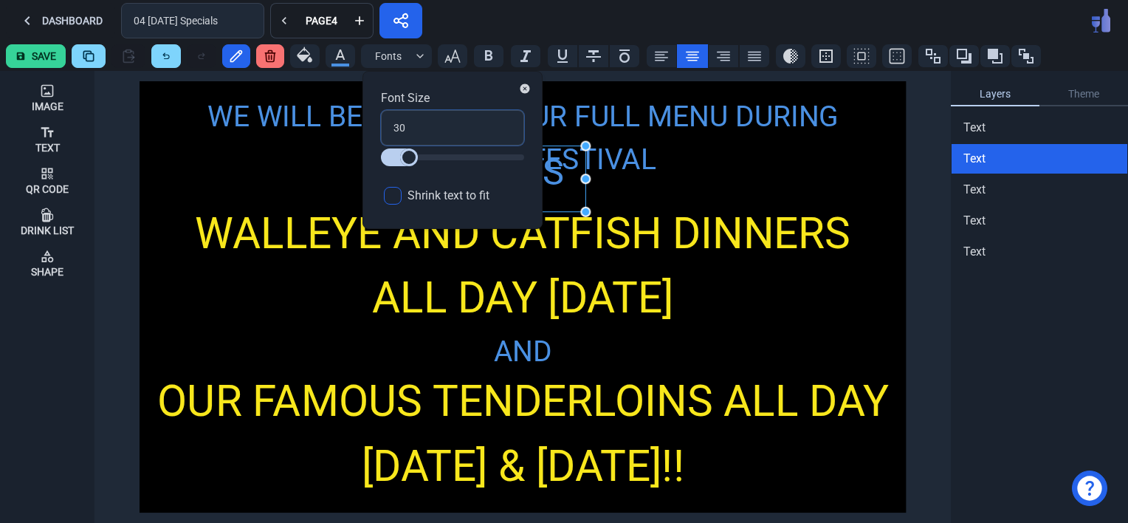
drag, startPoint x: 413, startPoint y: 130, endPoint x: 384, endPoint y: 130, distance: 29.5
click at [384, 130] on input "30" at bounding box center [452, 127] width 143 height 35
type input "2"
type input "20"
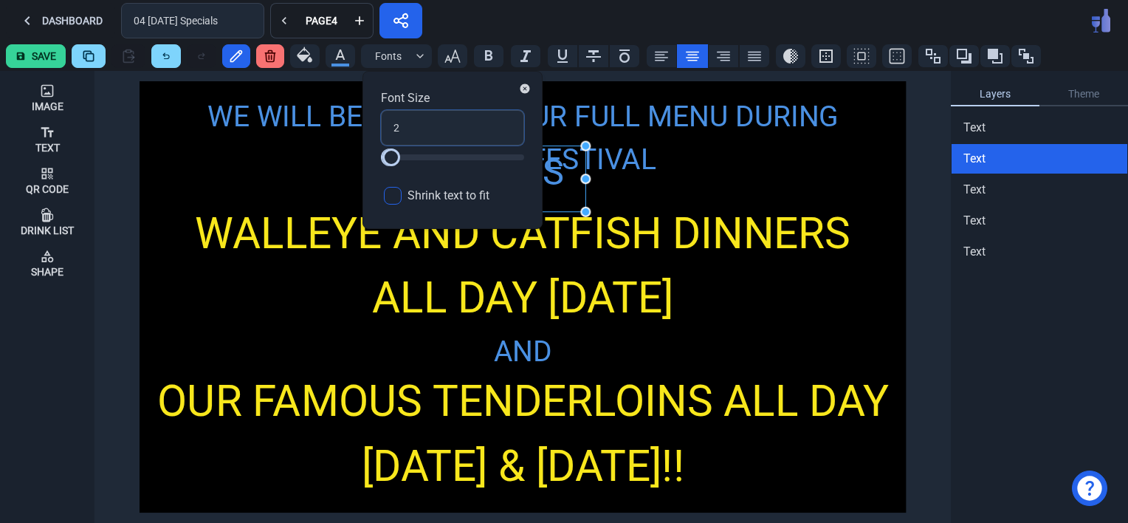
type input "20"
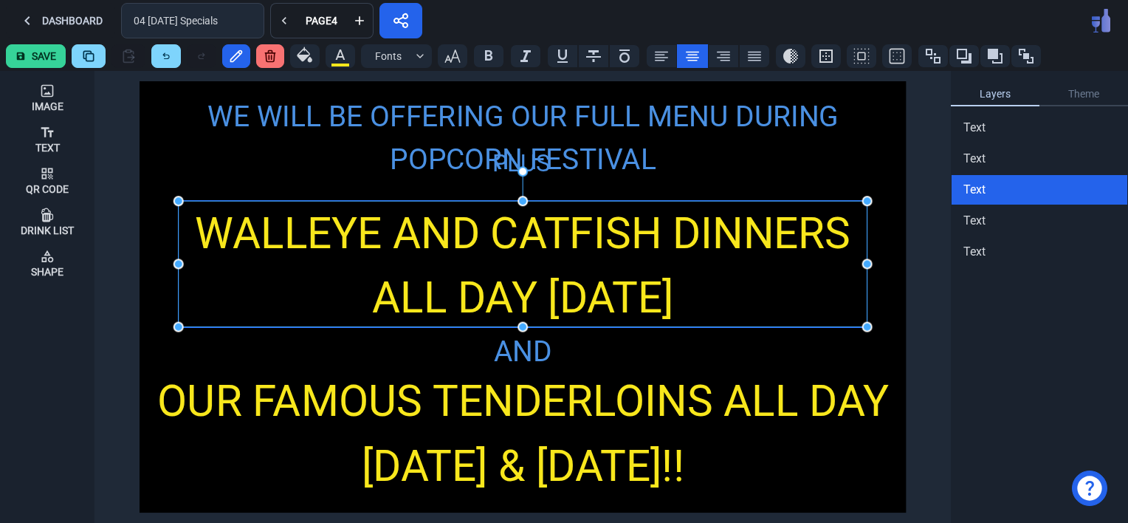
click at [771, 201] on div "Image Text Qr Code Drink List Shape WE WILL BE OFFERING OUR FULL MENU DURING PO…" at bounding box center [564, 297] width 1128 height 452
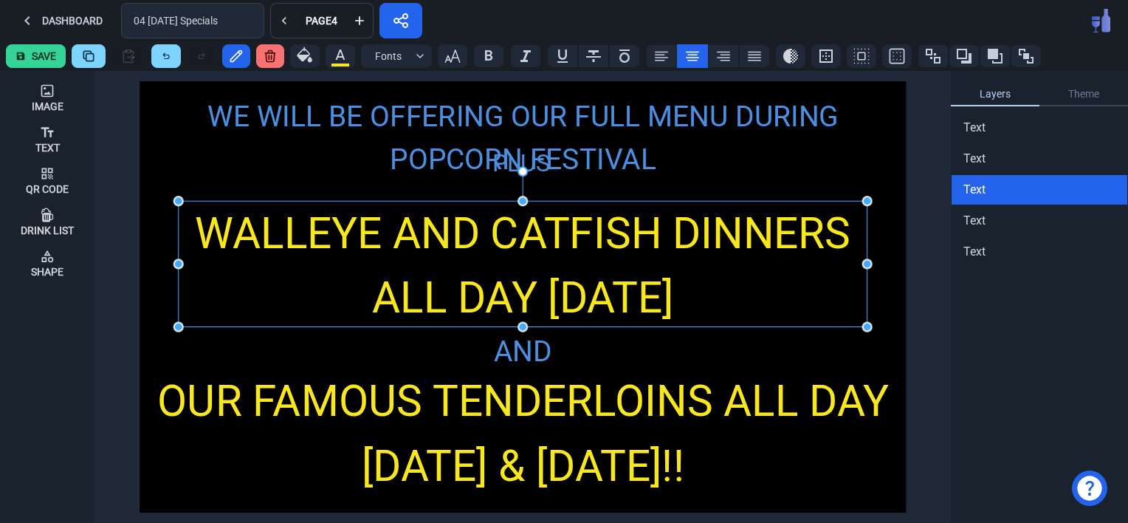
click at [399, 191] on div "WE WILL BE OFFERING OUR FULL MENU DURING POPCORN FESTIVAL PLUS WALLEYE AND CATF…" at bounding box center [523, 296] width 766 height 431
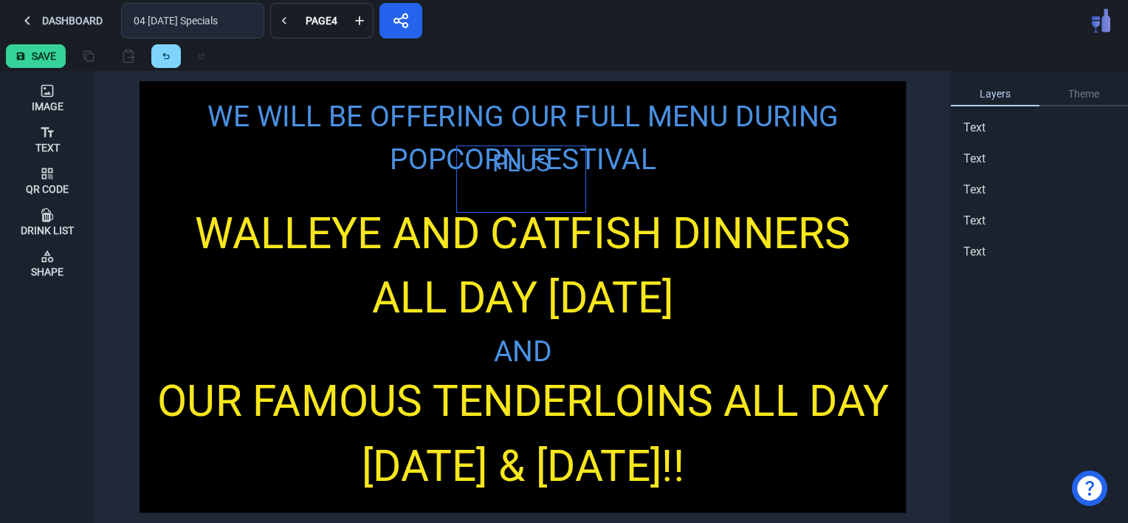
click at [512, 173] on div "PLUS" at bounding box center [521, 164] width 128 height 36
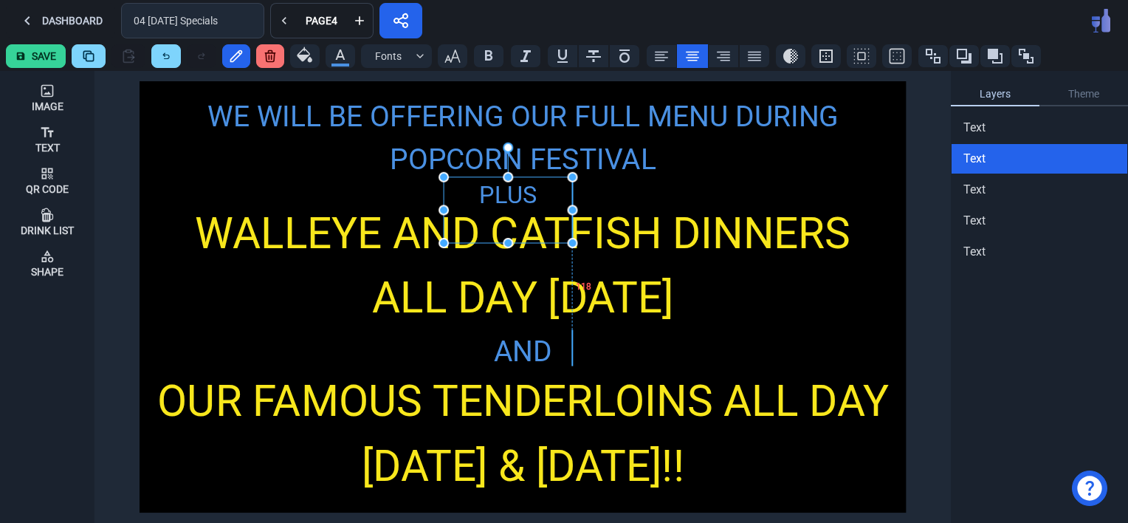
drag, startPoint x: 515, startPoint y: 165, endPoint x: 502, endPoint y: 196, distance: 33.5
click at [502, 196] on div "PLUS" at bounding box center [508, 195] width 128 height 36
click at [525, 194] on div "PLUS" at bounding box center [508, 195] width 128 height 36
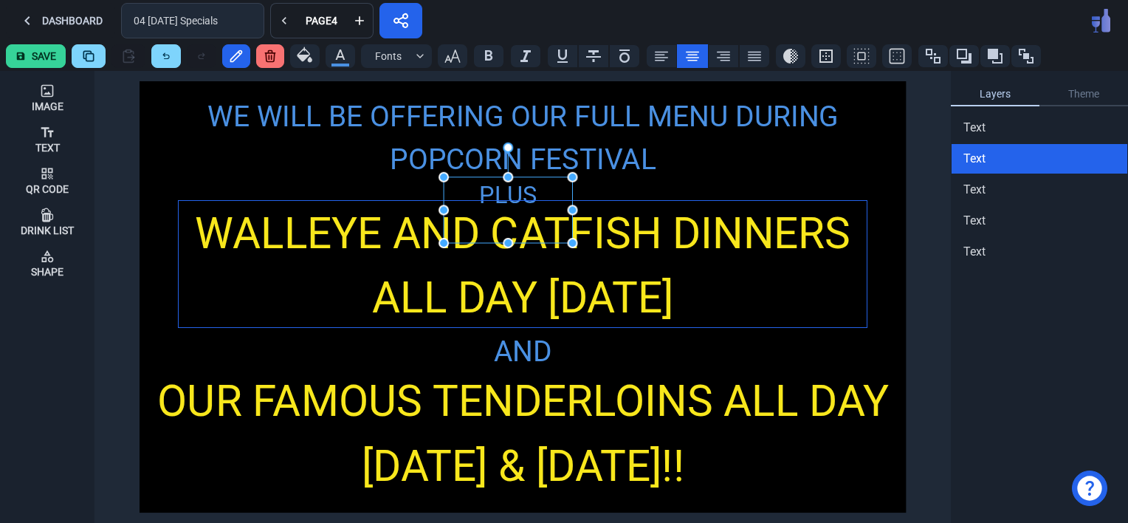
click at [273, 323] on div "WALLEYE AND CATFISH DINNERS ALL DAY [DATE]" at bounding box center [523, 265] width 689 height 129
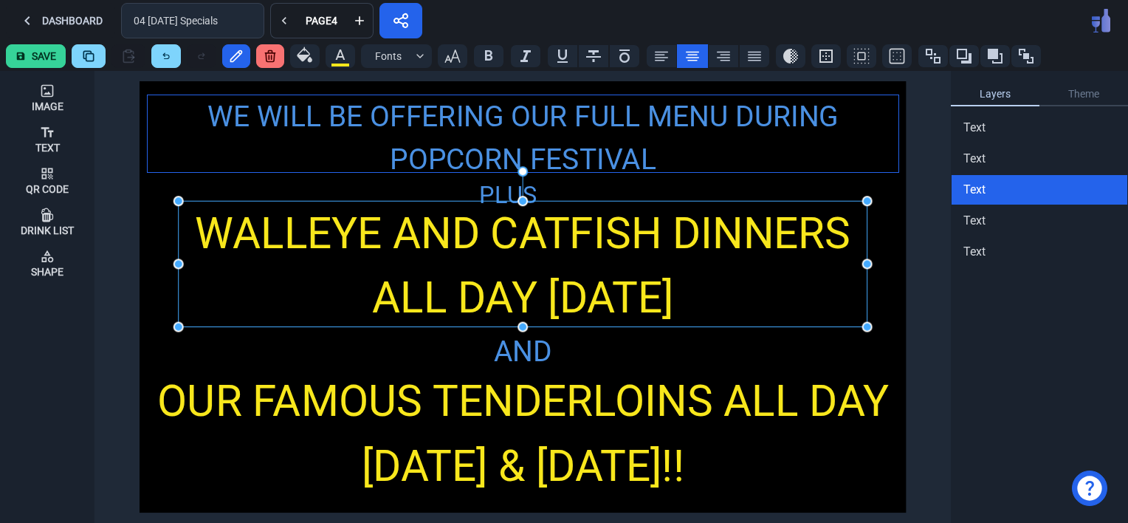
click at [426, 162] on div "WE WILL BE OFFERING OUR FULL MENU DURING POPCORN FESTIVAL" at bounding box center [523, 138] width 750 height 86
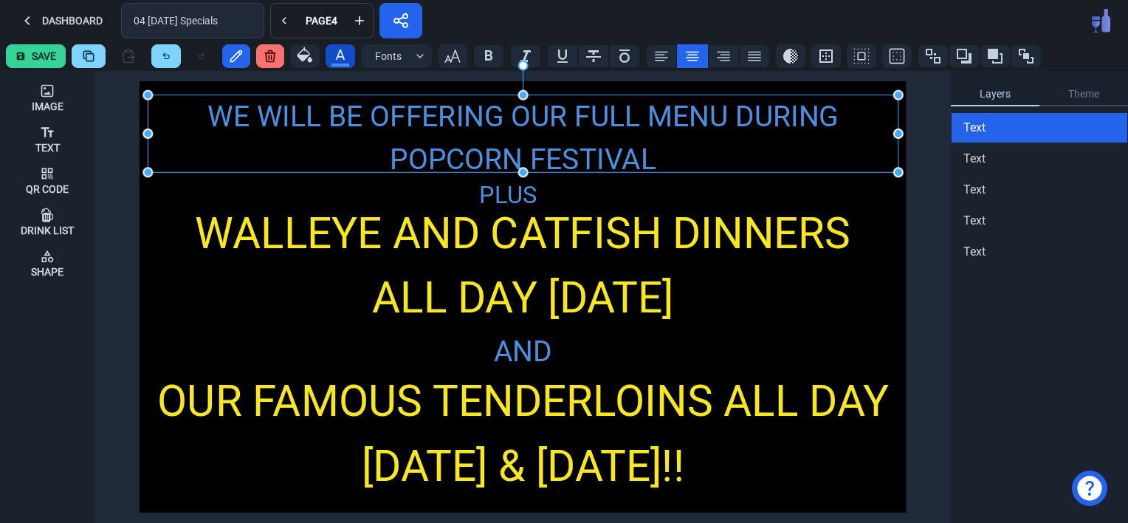
click at [334, 53] on icon "button" at bounding box center [340, 55] width 18 height 18
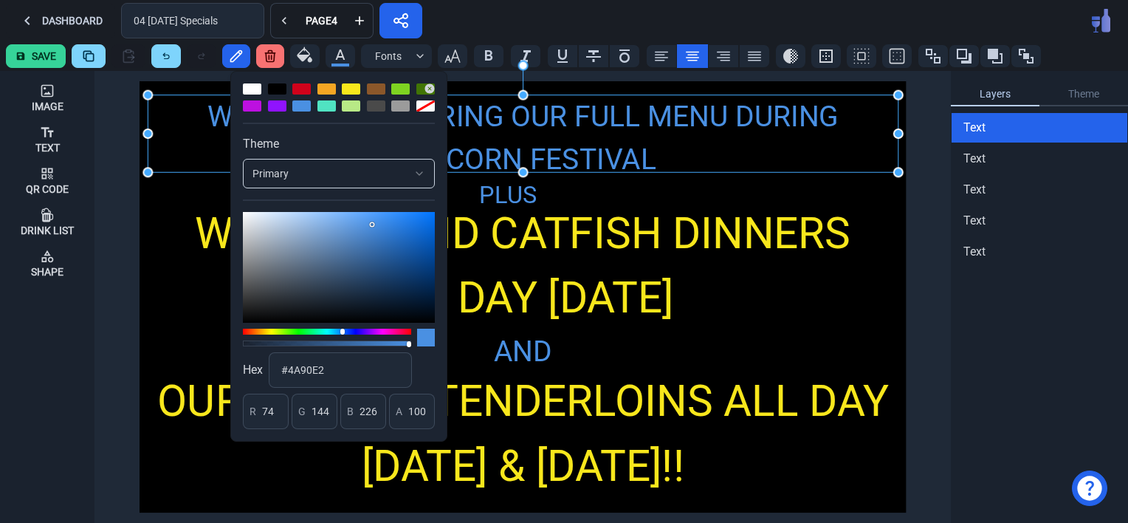
click at [296, 96] on div at bounding box center [339, 97] width 192 height 28
click at [304, 86] on div at bounding box center [301, 88] width 18 height 11
type input "208"
type input "2"
type input "27"
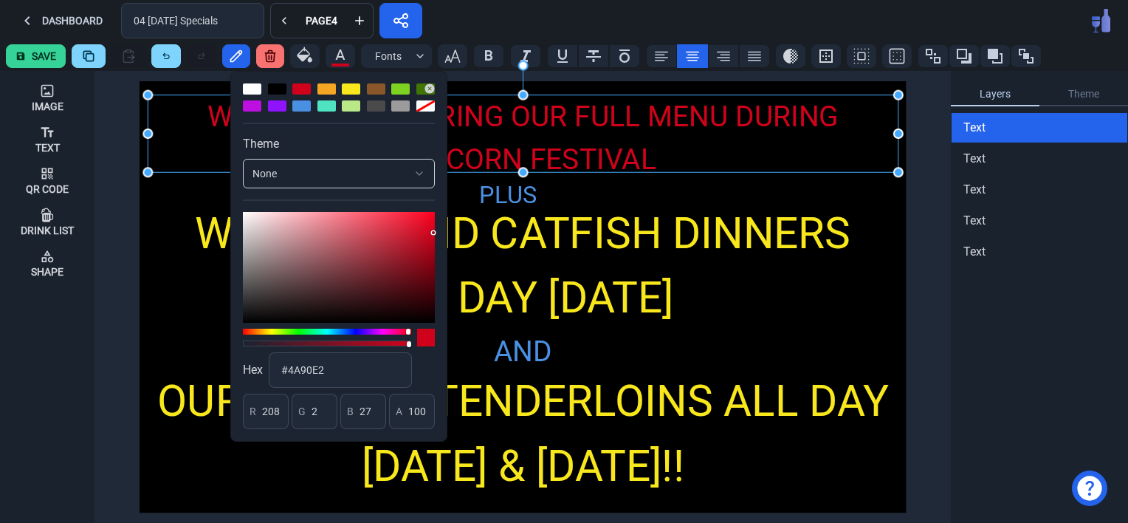
click at [176, 307] on div "WE WILL BE OFFERING OUR FULL MENU DURING POPCORN FESTIVAL PLUS WALLEYE AND CATF…" at bounding box center [523, 296] width 766 height 431
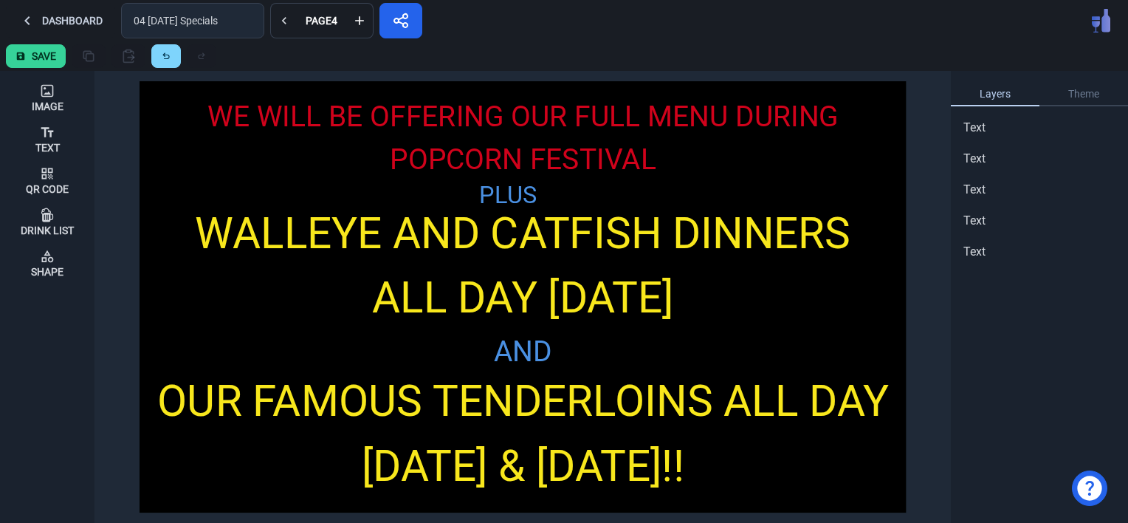
click at [21, 53] on icon at bounding box center [21, 56] width 10 height 10
click at [54, 16] on button "Dashboard" at bounding box center [60, 20] width 109 height 35
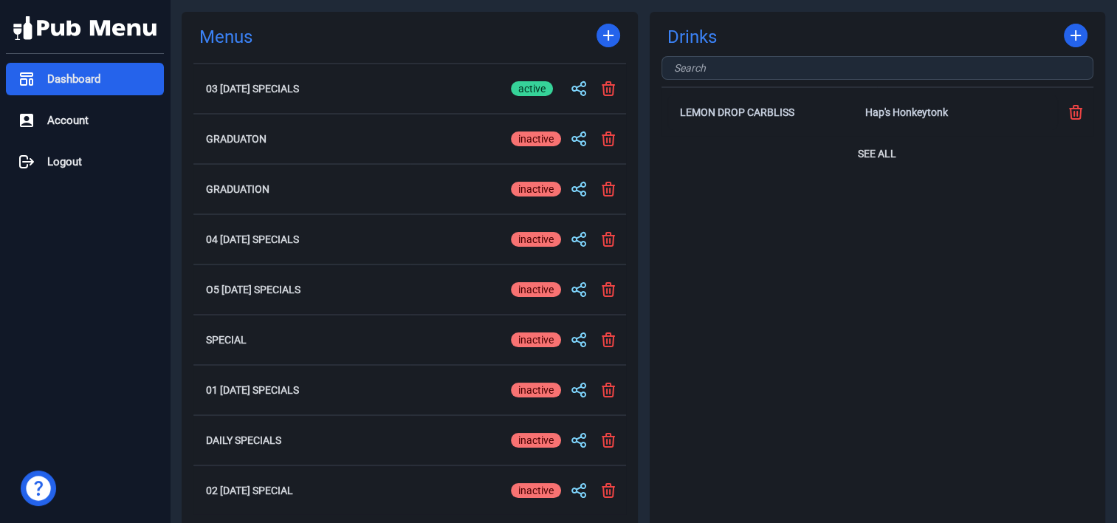
click at [530, 86] on div "inactive" at bounding box center [536, 88] width 50 height 15
click at [530, 86] on input "active inactive" at bounding box center [536, 89] width 50 height 18
checkbox input "false"
click at [535, 241] on div "active" at bounding box center [532, 239] width 42 height 15
click at [535, 241] on input "active inactive" at bounding box center [536, 239] width 50 height 18
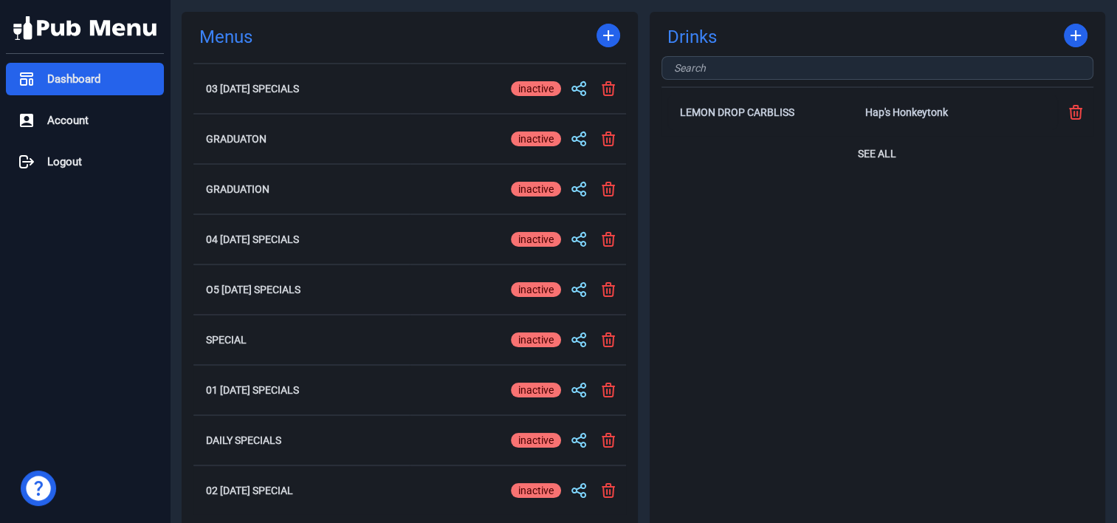
checkbox input "true"
